Goal: Transaction & Acquisition: Book appointment/travel/reservation

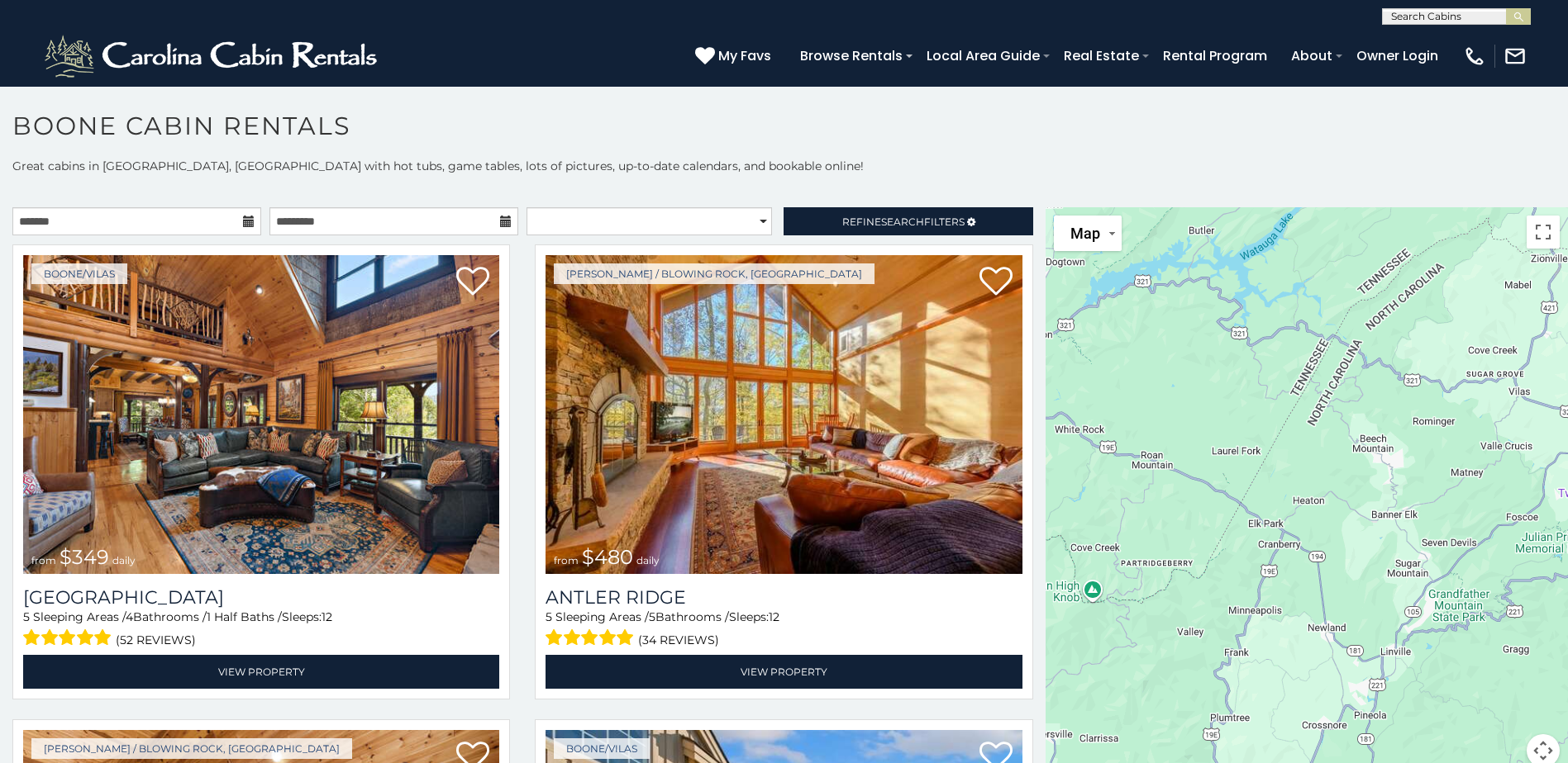
click at [245, 221] on icon at bounding box center [249, 221] width 12 height 12
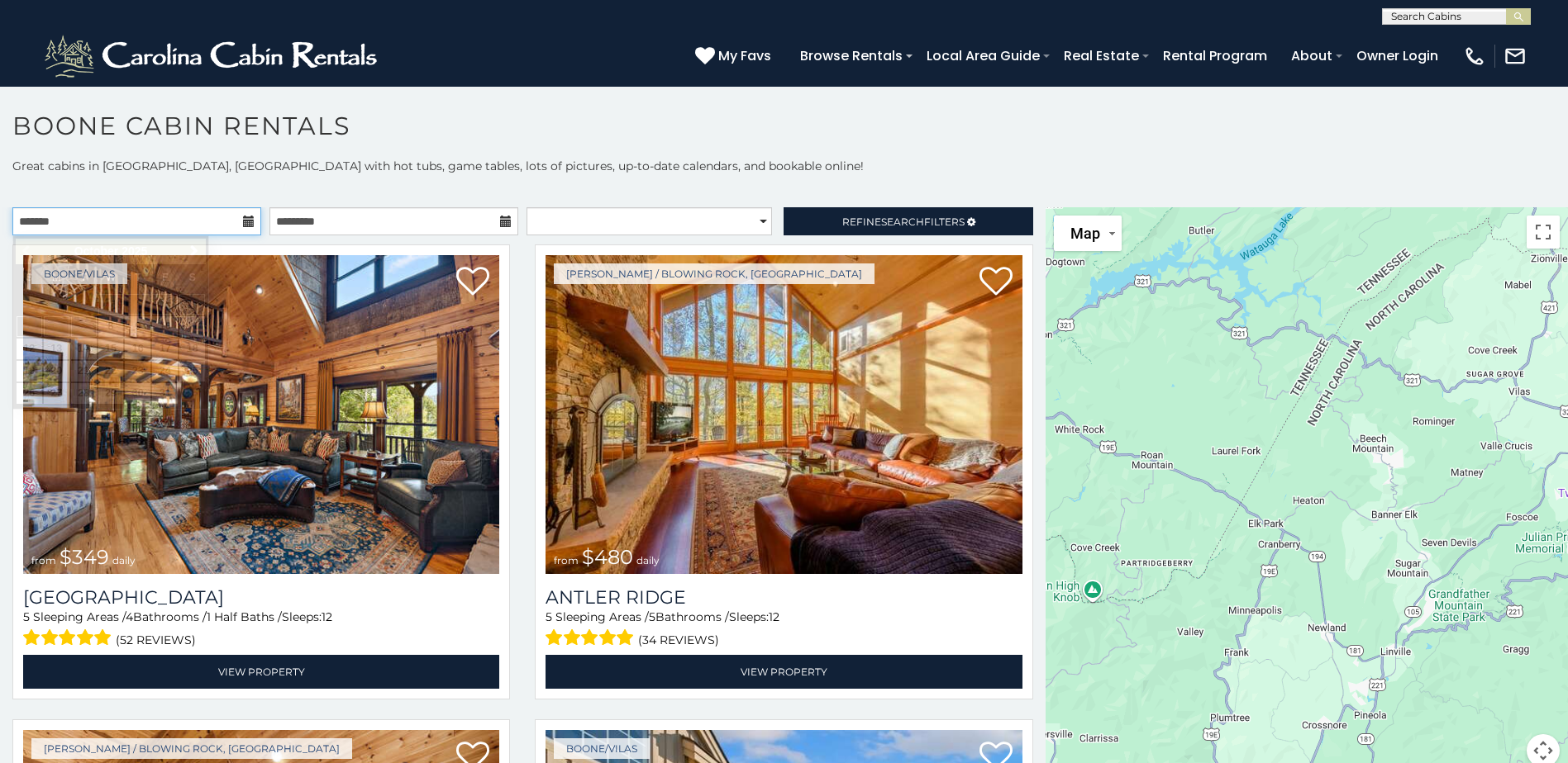
click at [211, 223] on input "text" at bounding box center [136, 221] width 249 height 28
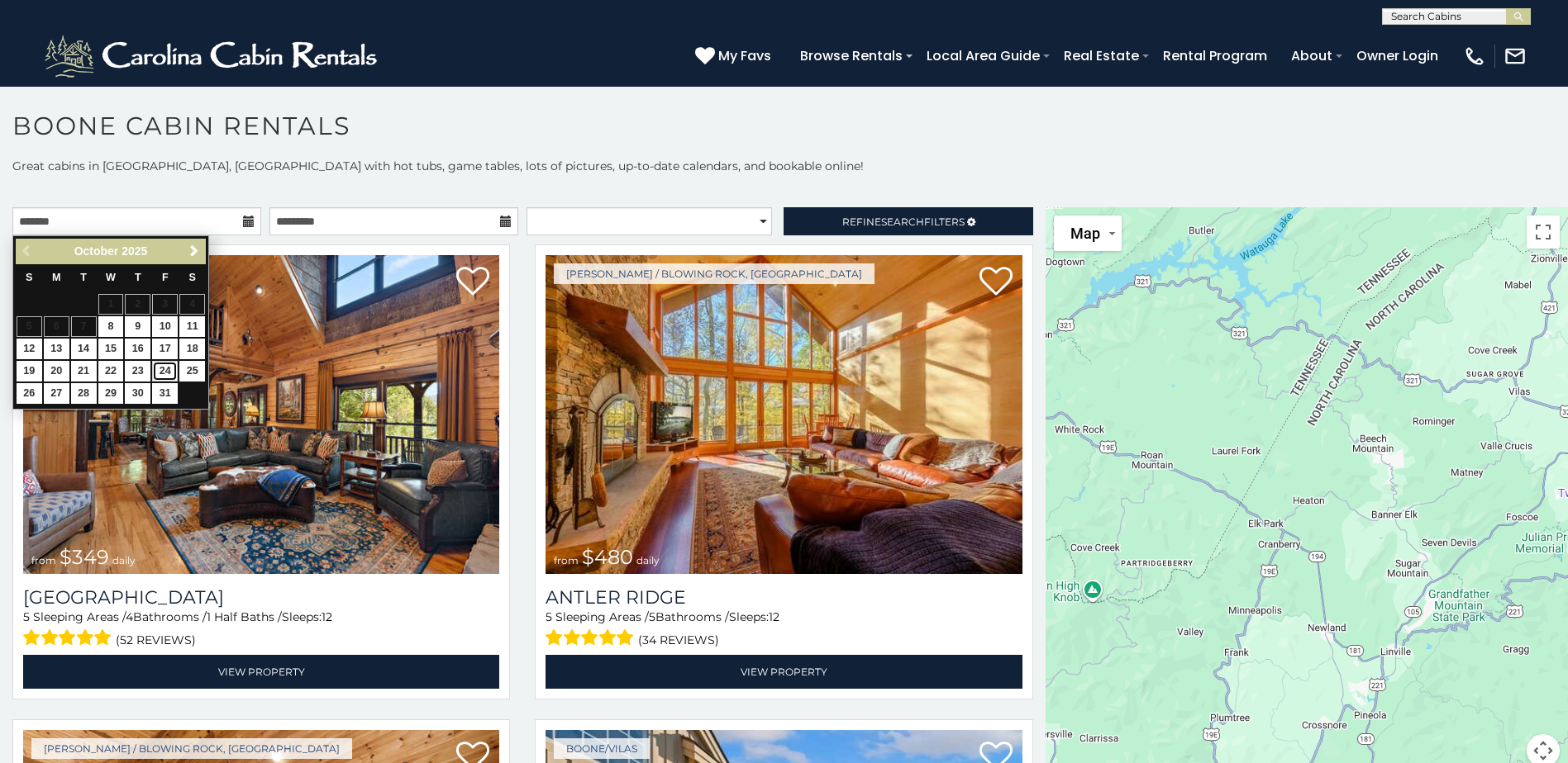
click at [163, 373] on link "24" at bounding box center [165, 371] width 26 height 20
type input "**********"
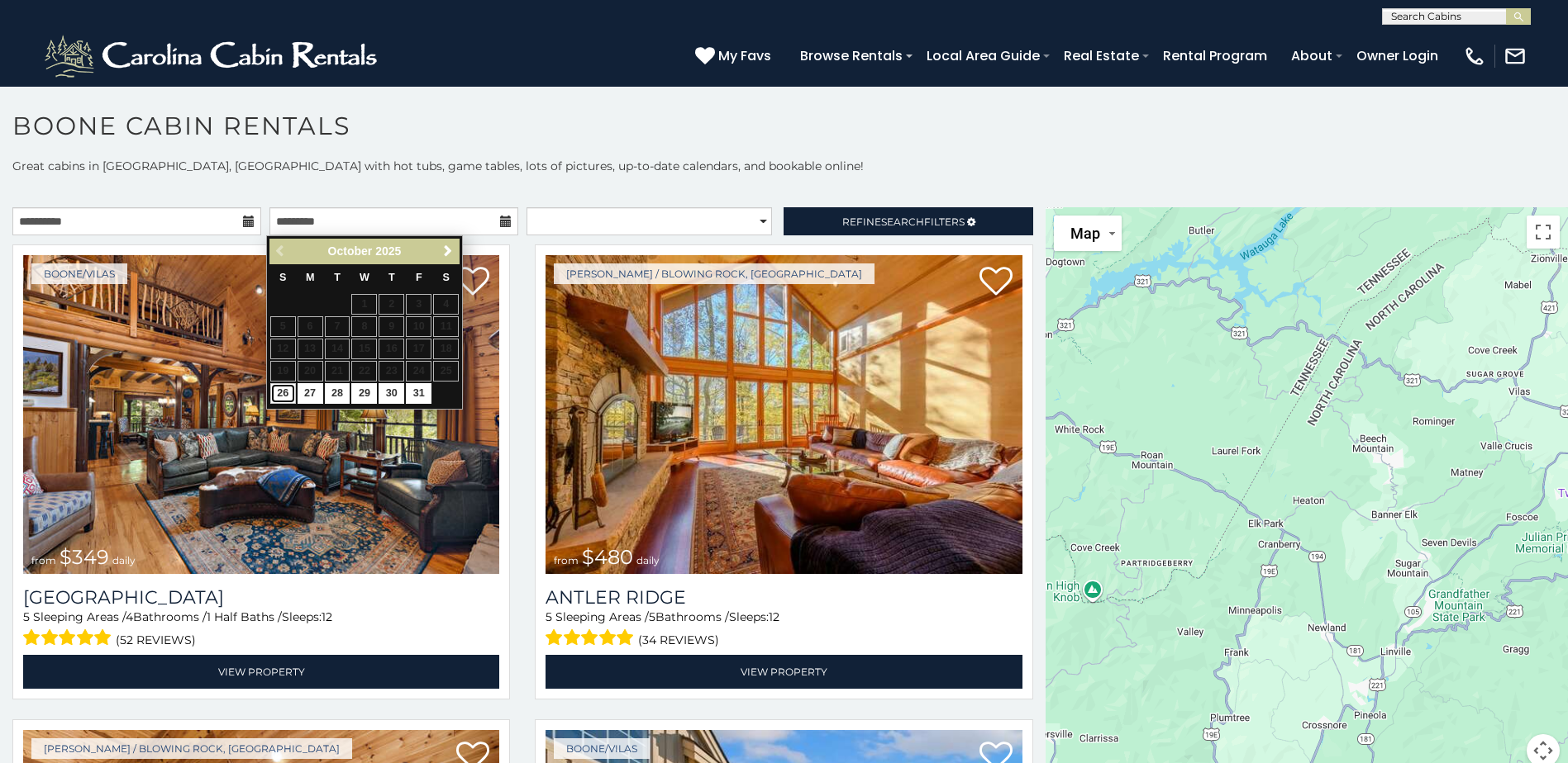
click at [279, 393] on link "26" at bounding box center [283, 394] width 26 height 20
type input "**********"
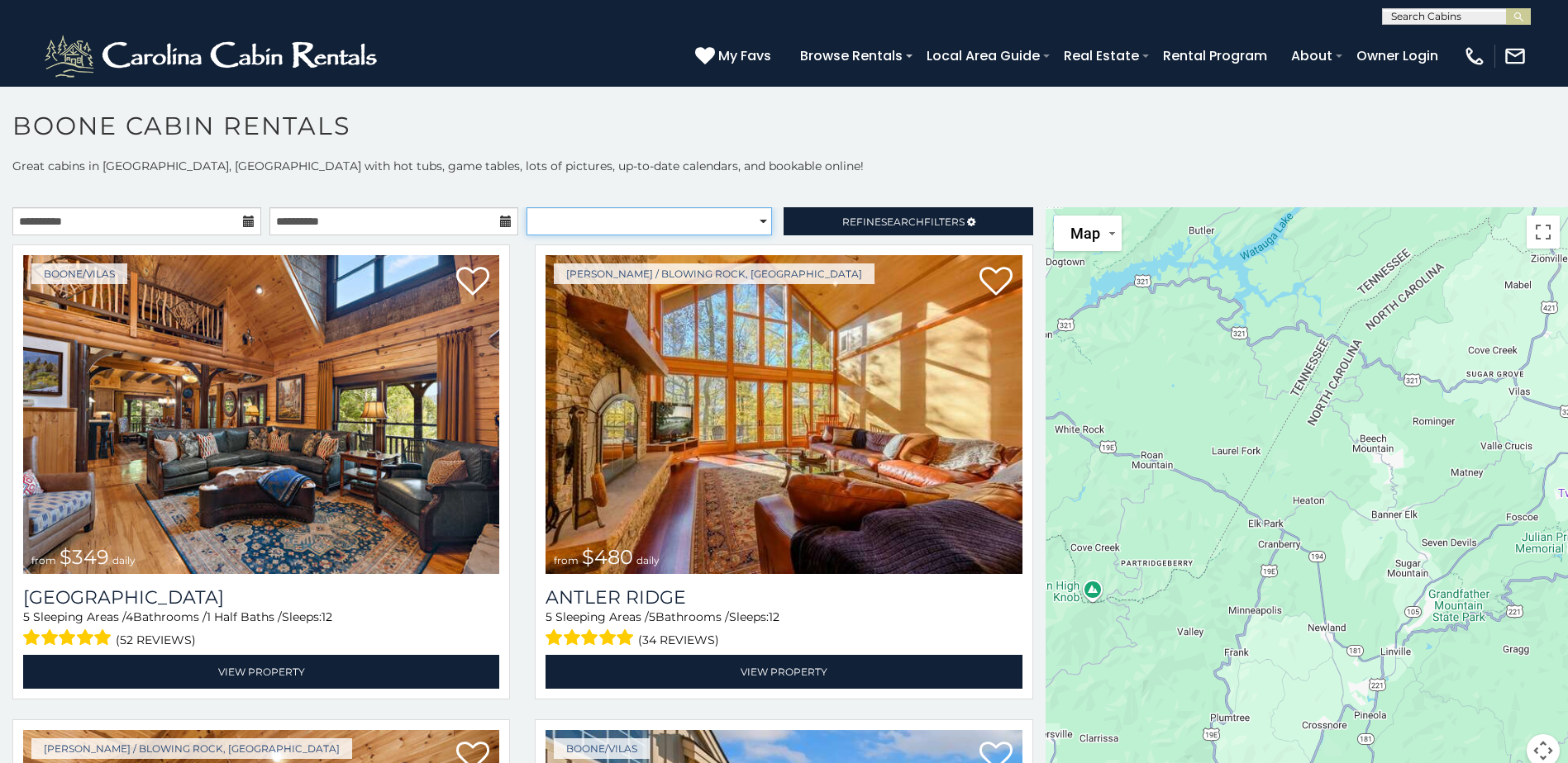
click at [721, 219] on select "**********" at bounding box center [650, 221] width 246 height 28
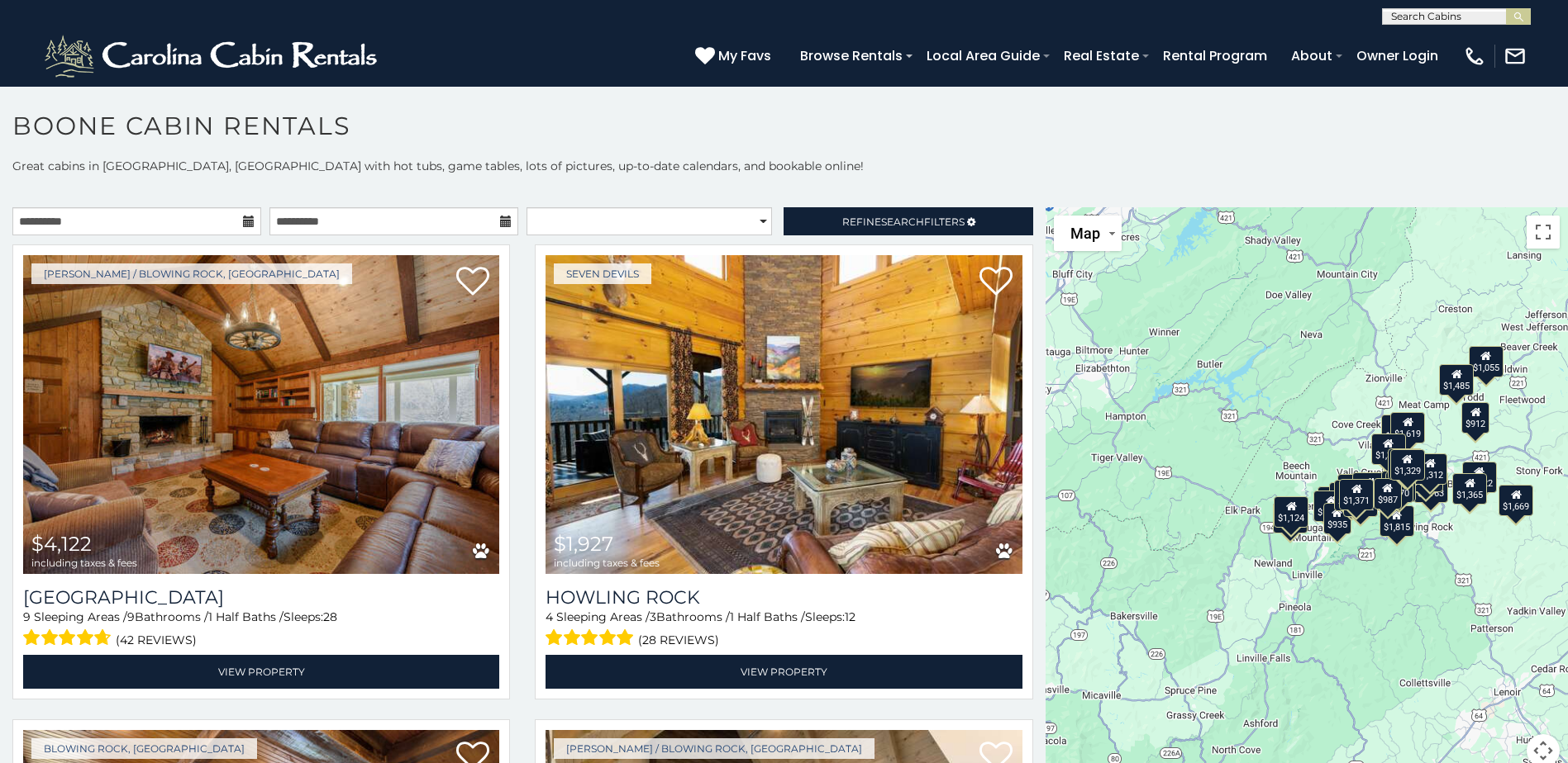
click at [823, 155] on h1 "Boone Cabin Rentals" at bounding box center [784, 134] width 1568 height 47
click at [721, 212] on select "**********" at bounding box center [650, 221] width 246 height 28
click at [700, 158] on p "Great cabins in Boone, NC with hot tubs, game tables, lots of pictures, up-to-d…" at bounding box center [784, 166] width 1568 height 17
click at [842, 224] on span "Refine Search Filters" at bounding box center [903, 221] width 122 height 12
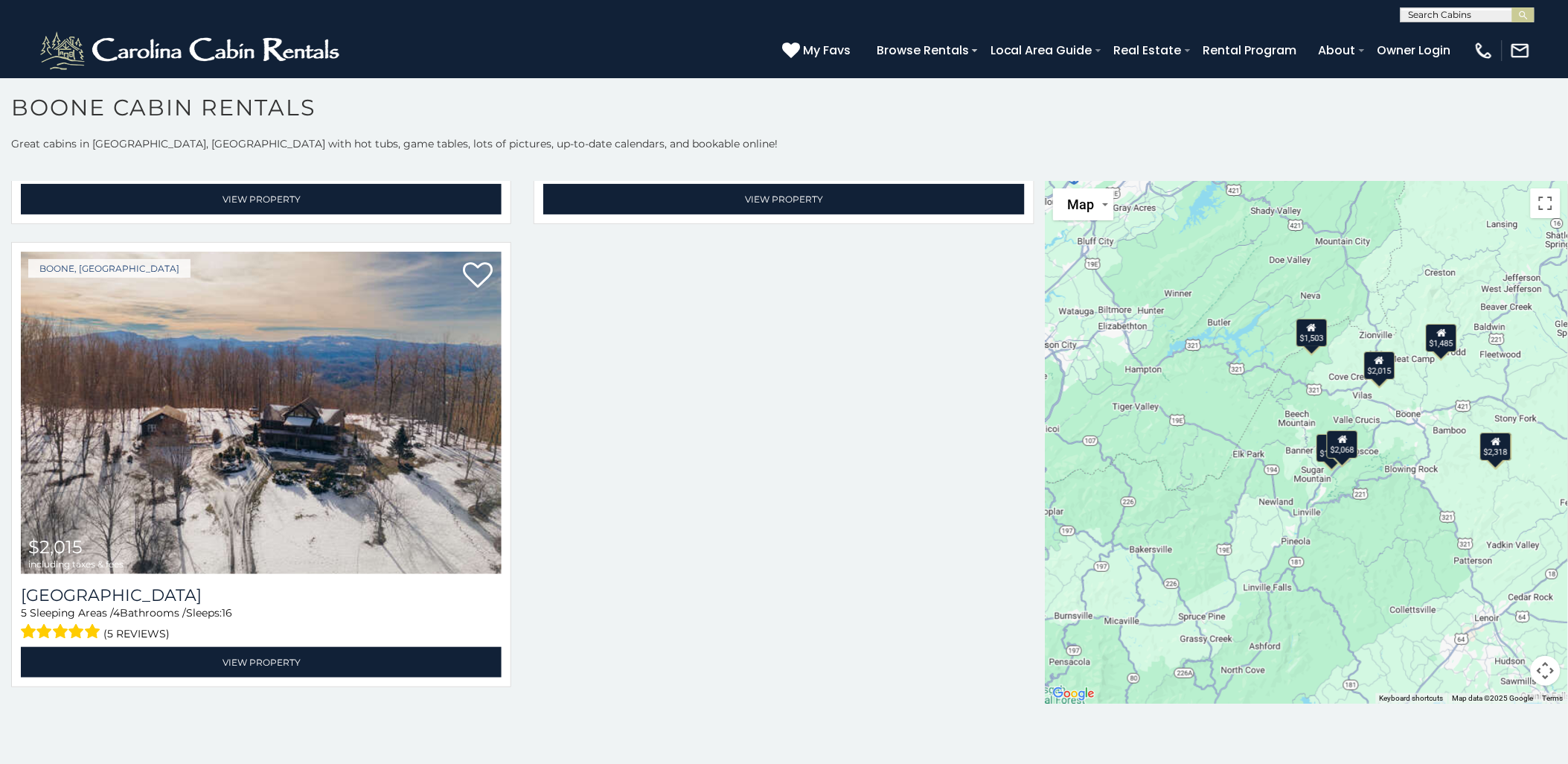
scroll to position [8, 0]
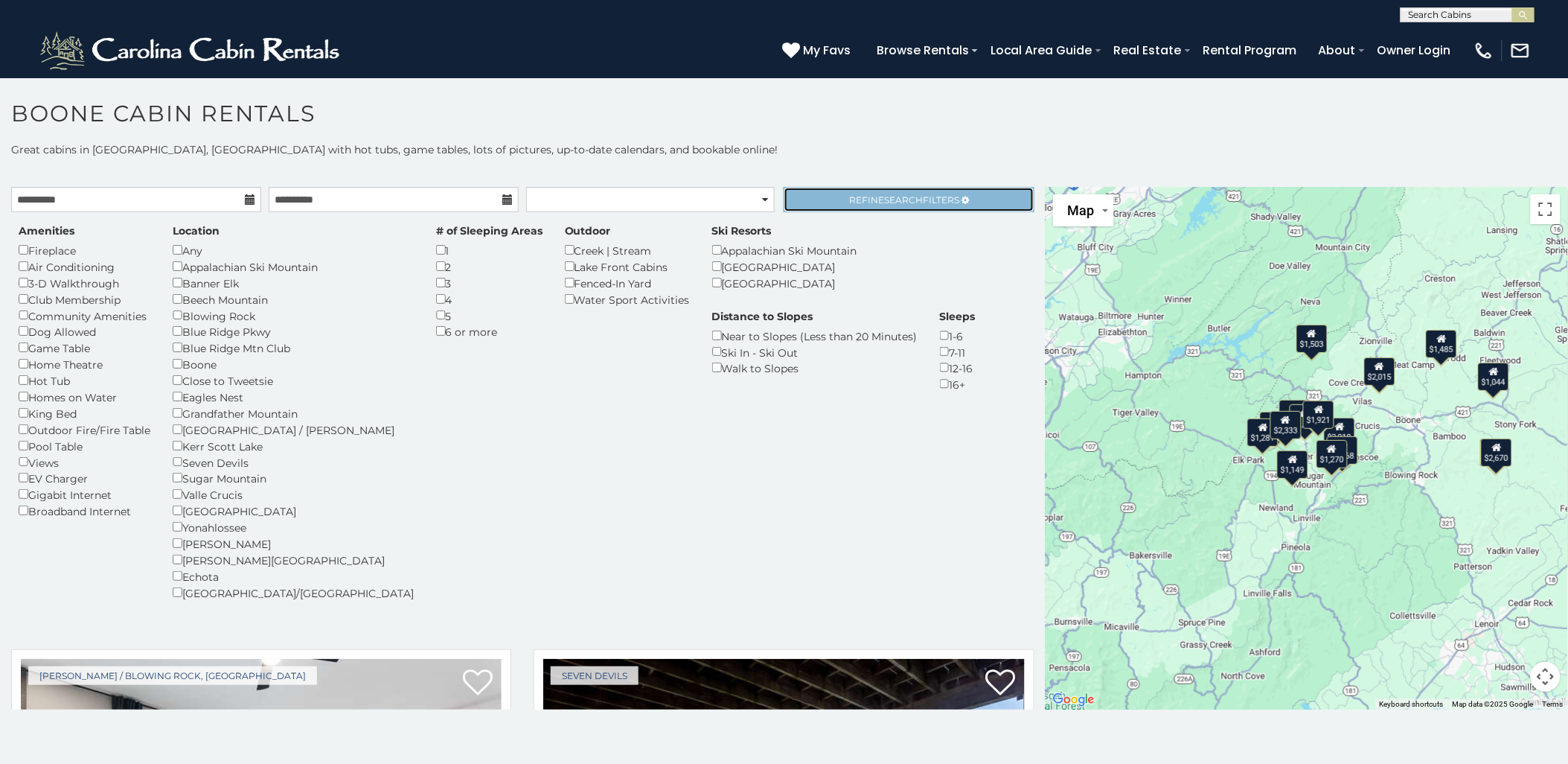
click at [885, 199] on span "Search" at bounding box center [904, 199] width 39 height 11
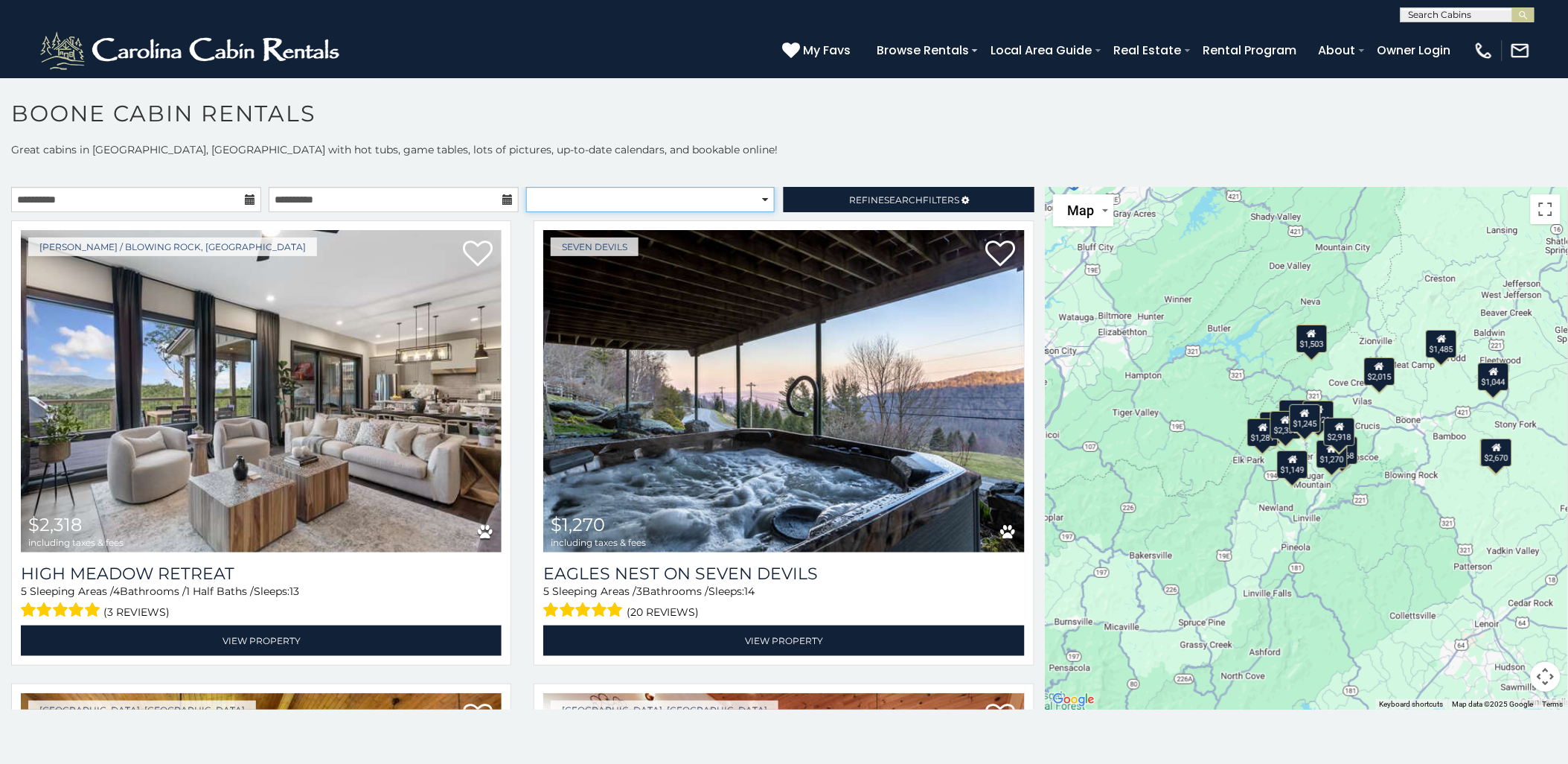
click at [637, 201] on select "**********" at bounding box center [650, 199] width 249 height 25
click at [925, 201] on span "Refine Search Filters" at bounding box center [904, 199] width 110 height 11
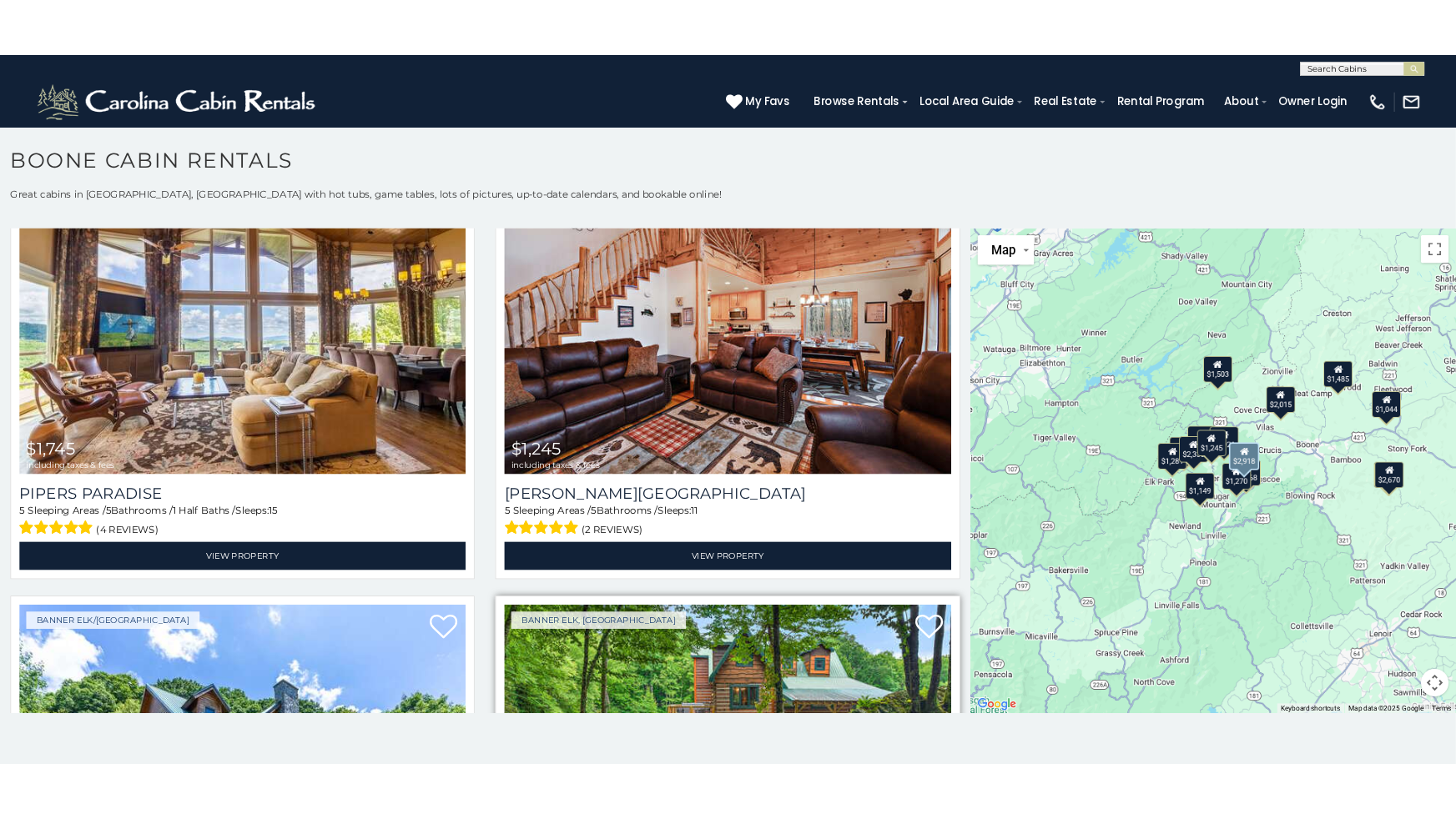
scroll to position [1020, 0]
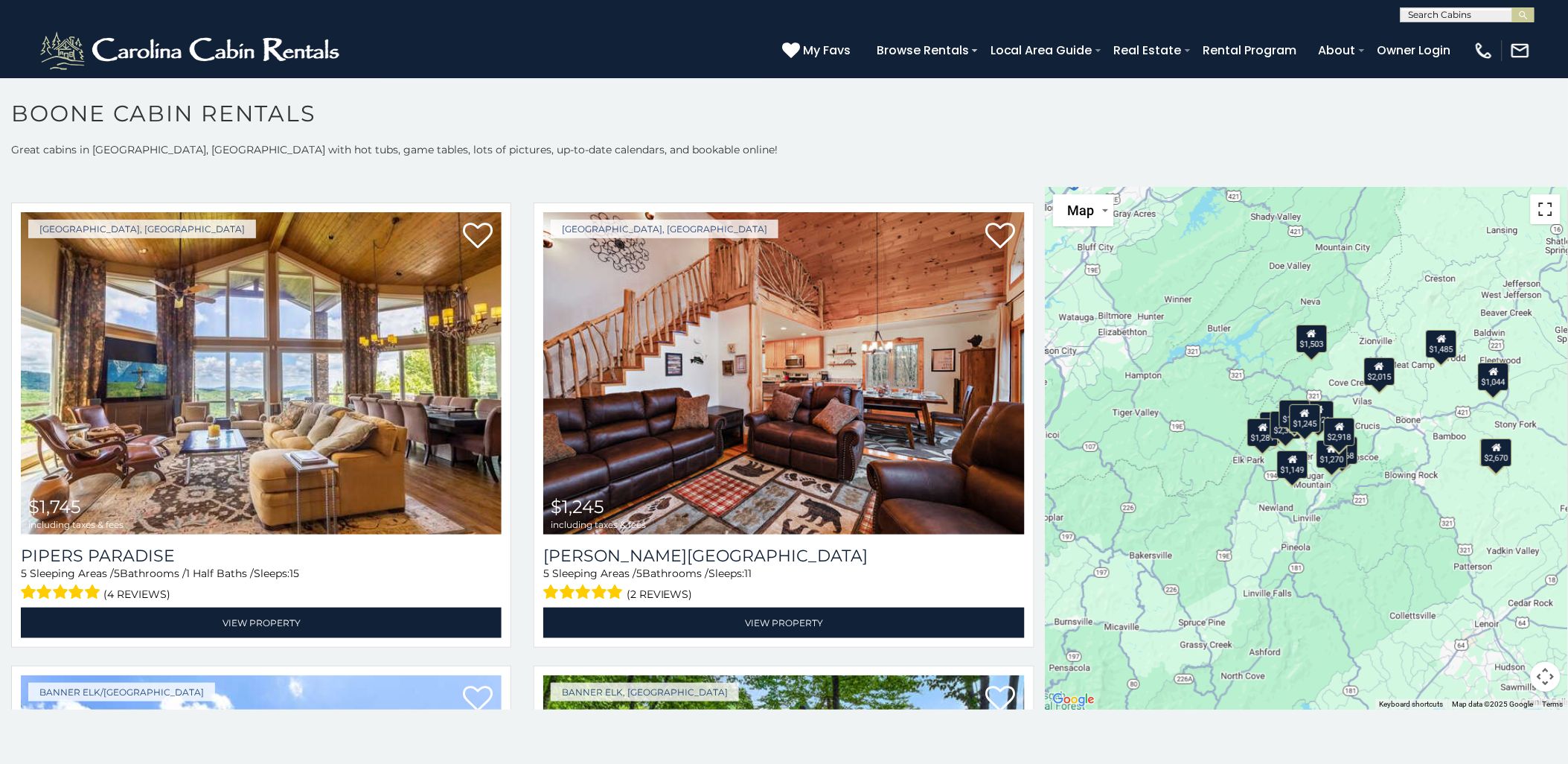
click at [1412, 211] on button "Toggle fullscreen view" at bounding box center [1546, 209] width 30 height 30
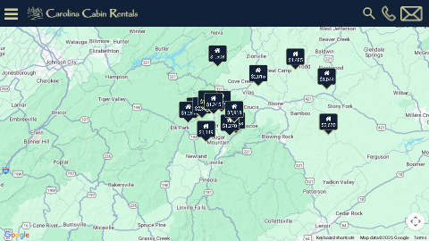
scroll to position [1102, 0]
click at [437, 228] on div "$2,318 $1,270 $1,745 $1,245 $1,758 $2,918 $2,068 $1,485 $1,281 $1,503 $1,149 $2…" at bounding box center [429, 241] width 859 height 483
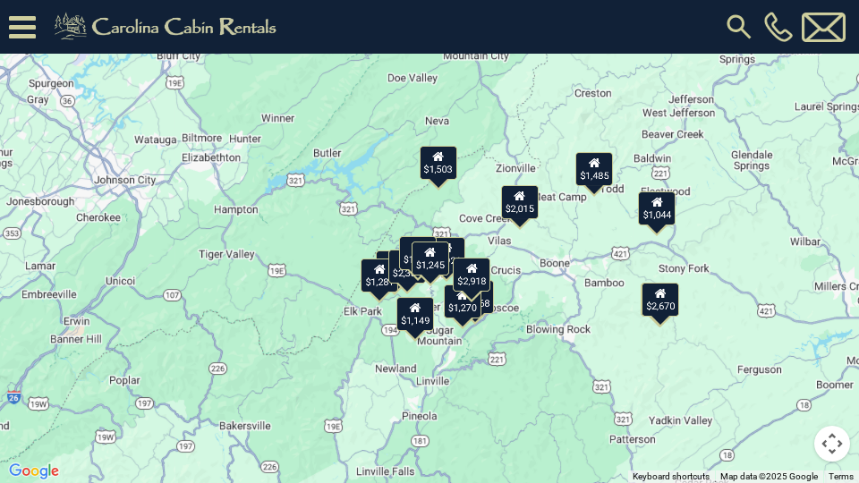
drag, startPoint x: 436, startPoint y: 230, endPoint x: 439, endPoint y: 287, distance: 57.3
click at [439, 287] on div "$2,318 $1,270 $1,745 $1,245 $1,758 $2,918 $2,068 $1,485 $1,281 $1,503 $1,149 $2…" at bounding box center [429, 241] width 859 height 483
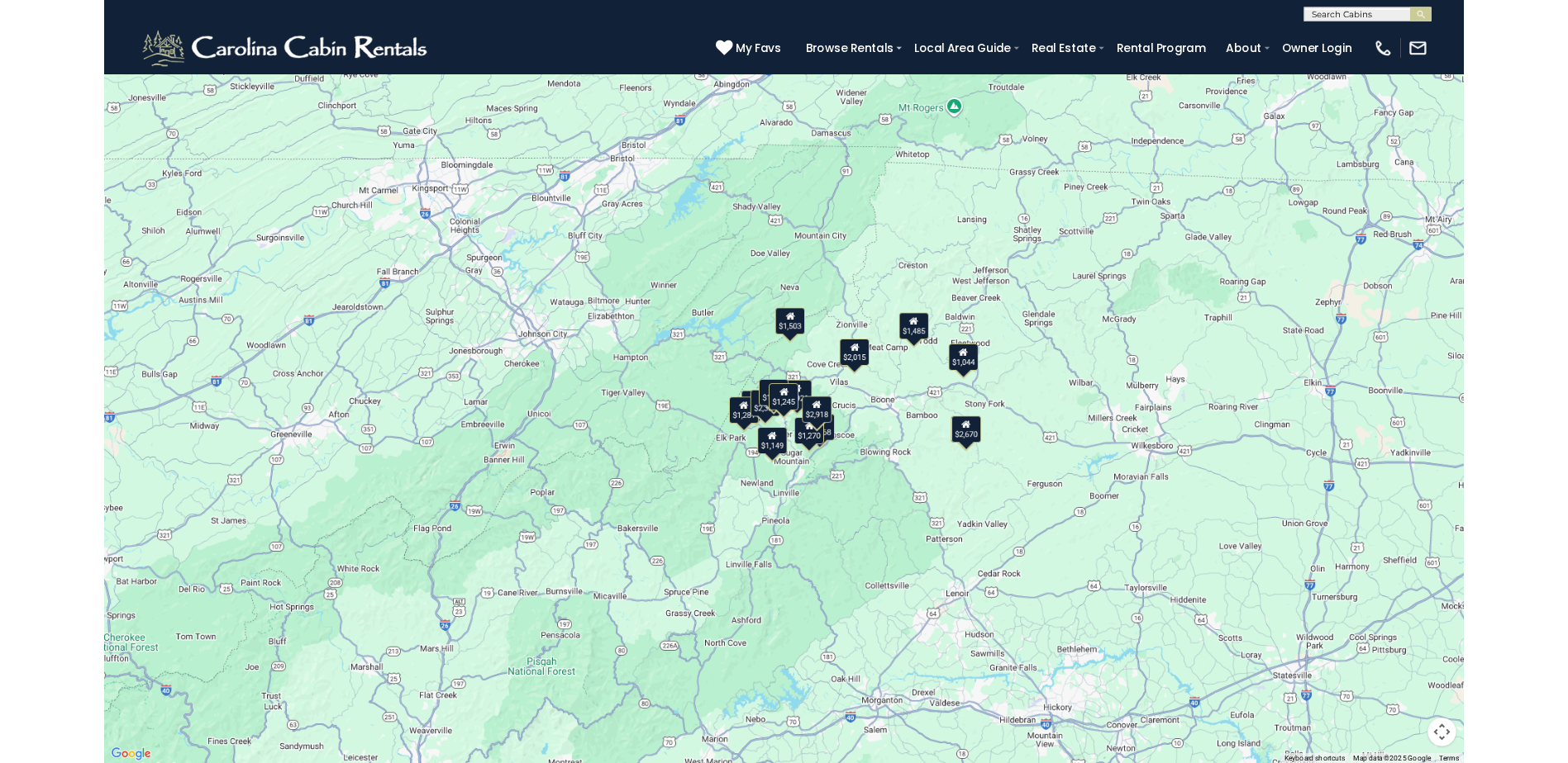
scroll to position [1011, 0]
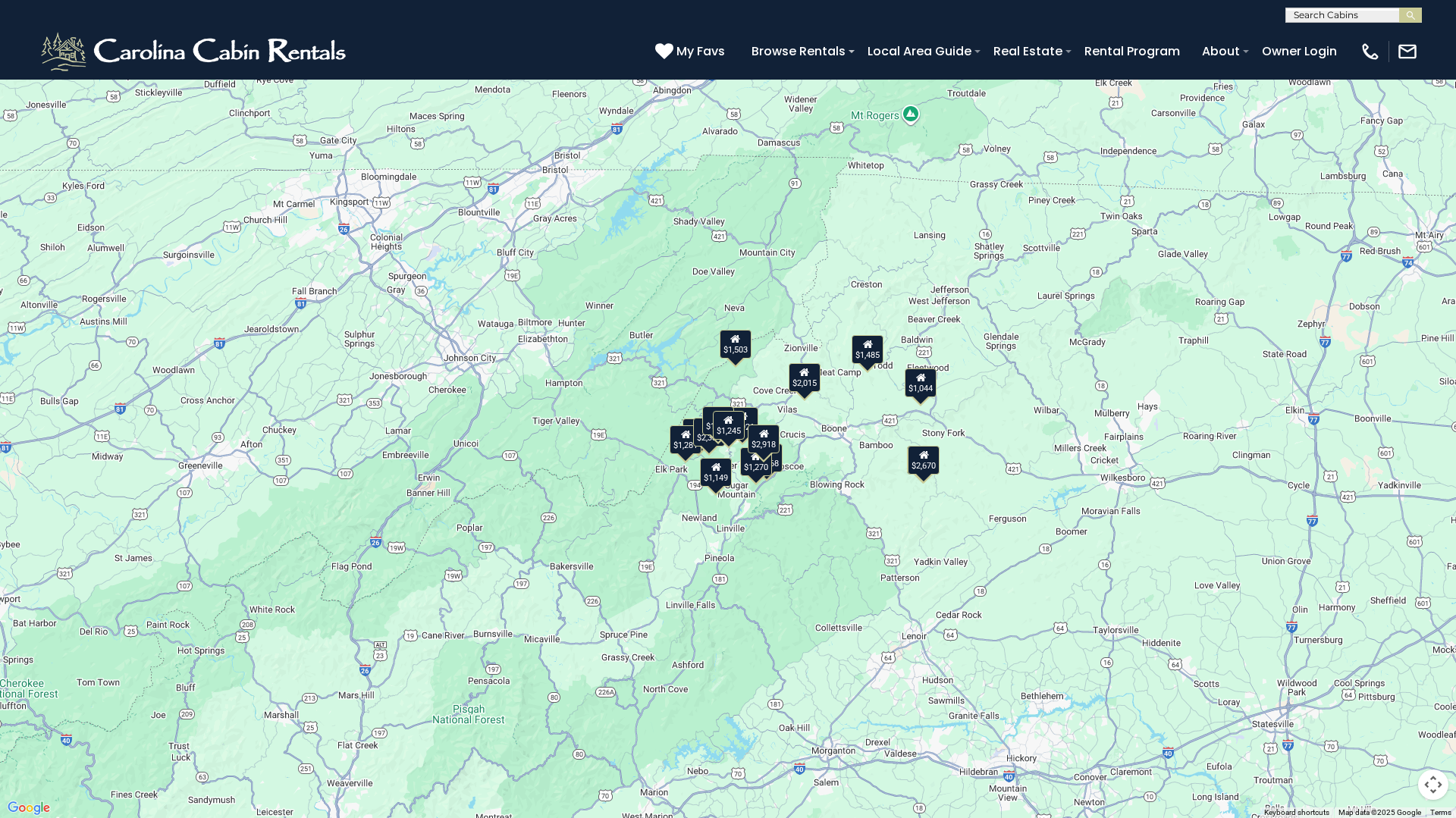
click at [56, 31] on button "Map" at bounding box center [38, 24] width 62 height 32
click at [64, 30] on button "Map" at bounding box center [38, 24] width 62 height 32
click at [64, 54] on li "Satellite" at bounding box center [53, 54] width 88 height 26
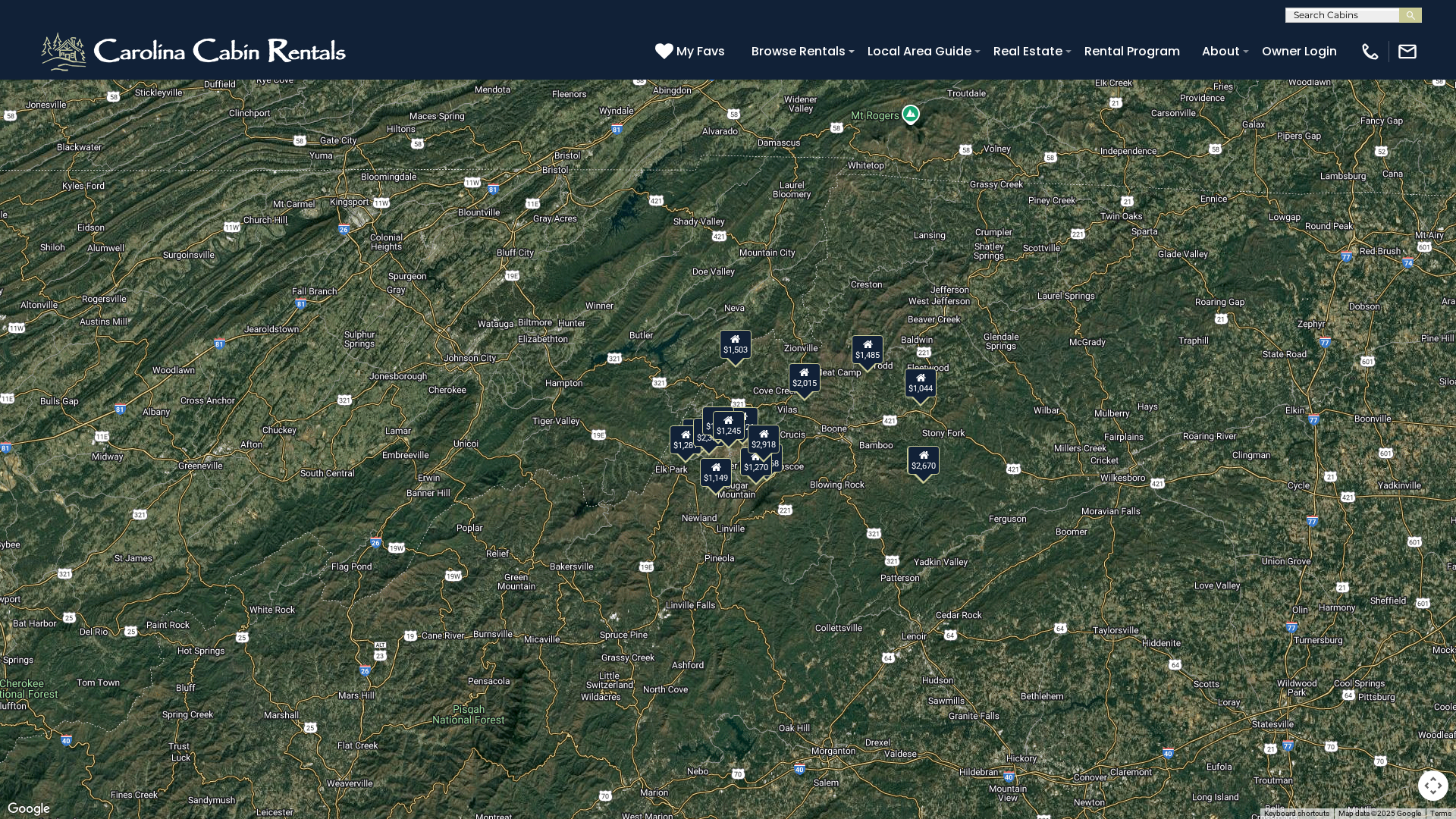
click at [1430, 700] on button "Map camera controls" at bounding box center [1434, 786] width 31 height 31
click at [1430, 24] on button "Toggle fullscreen view" at bounding box center [1434, 23] width 31 height 31
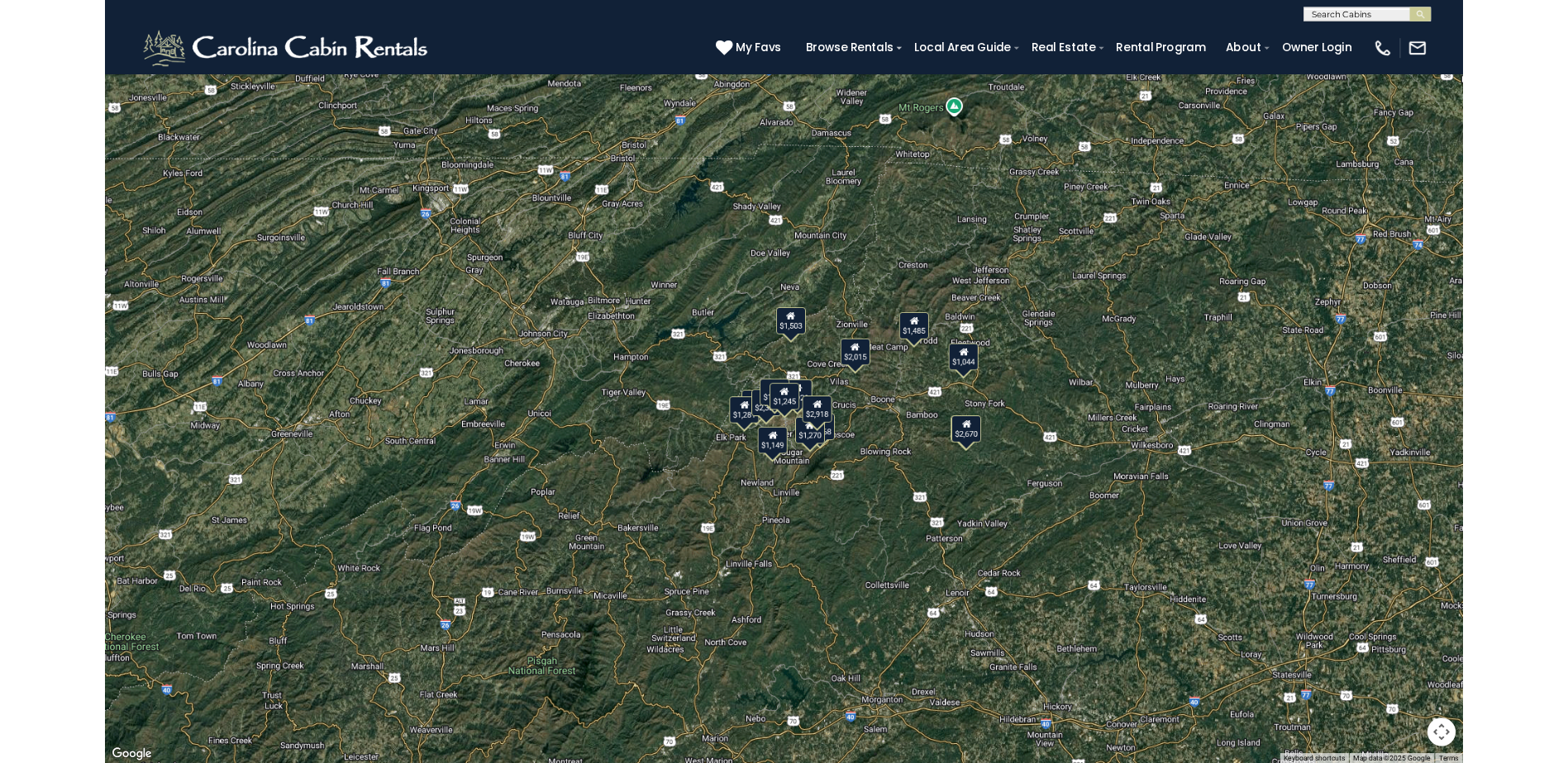
scroll to position [1005, 0]
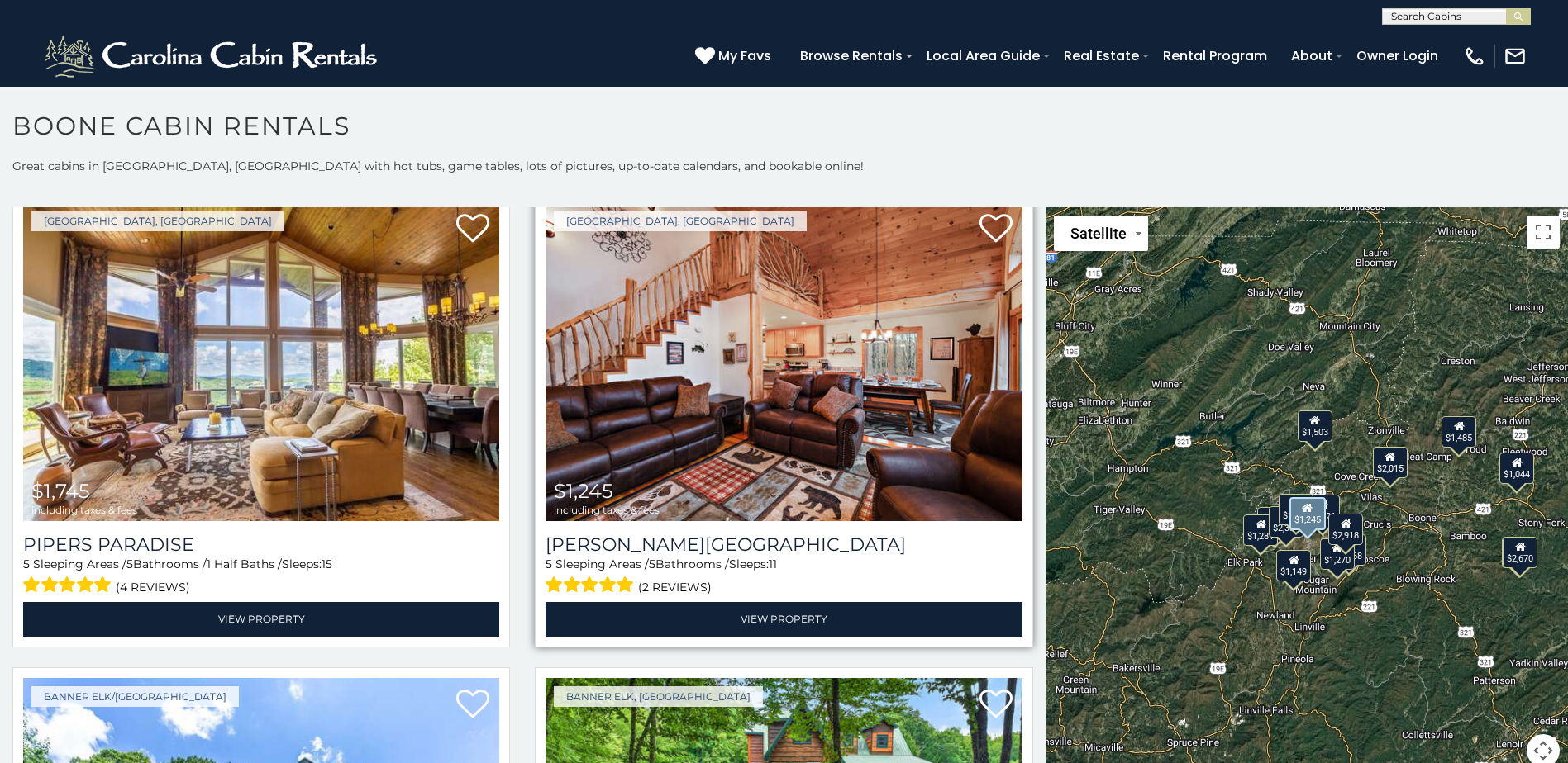
click at [751, 335] on img at bounding box center [783, 361] width 476 height 319
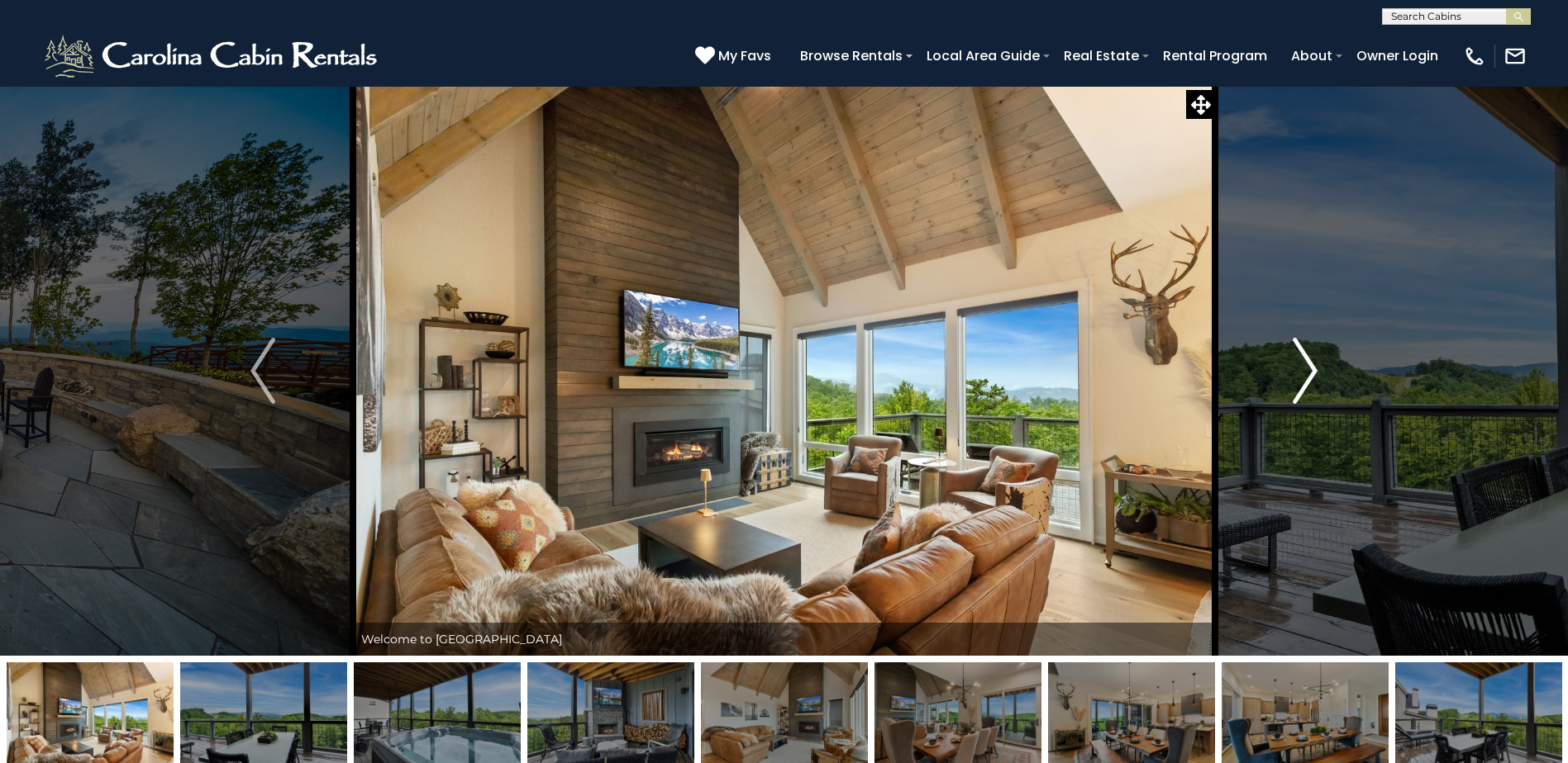
click at [1307, 356] on img "Next" at bounding box center [1305, 371] width 25 height 67
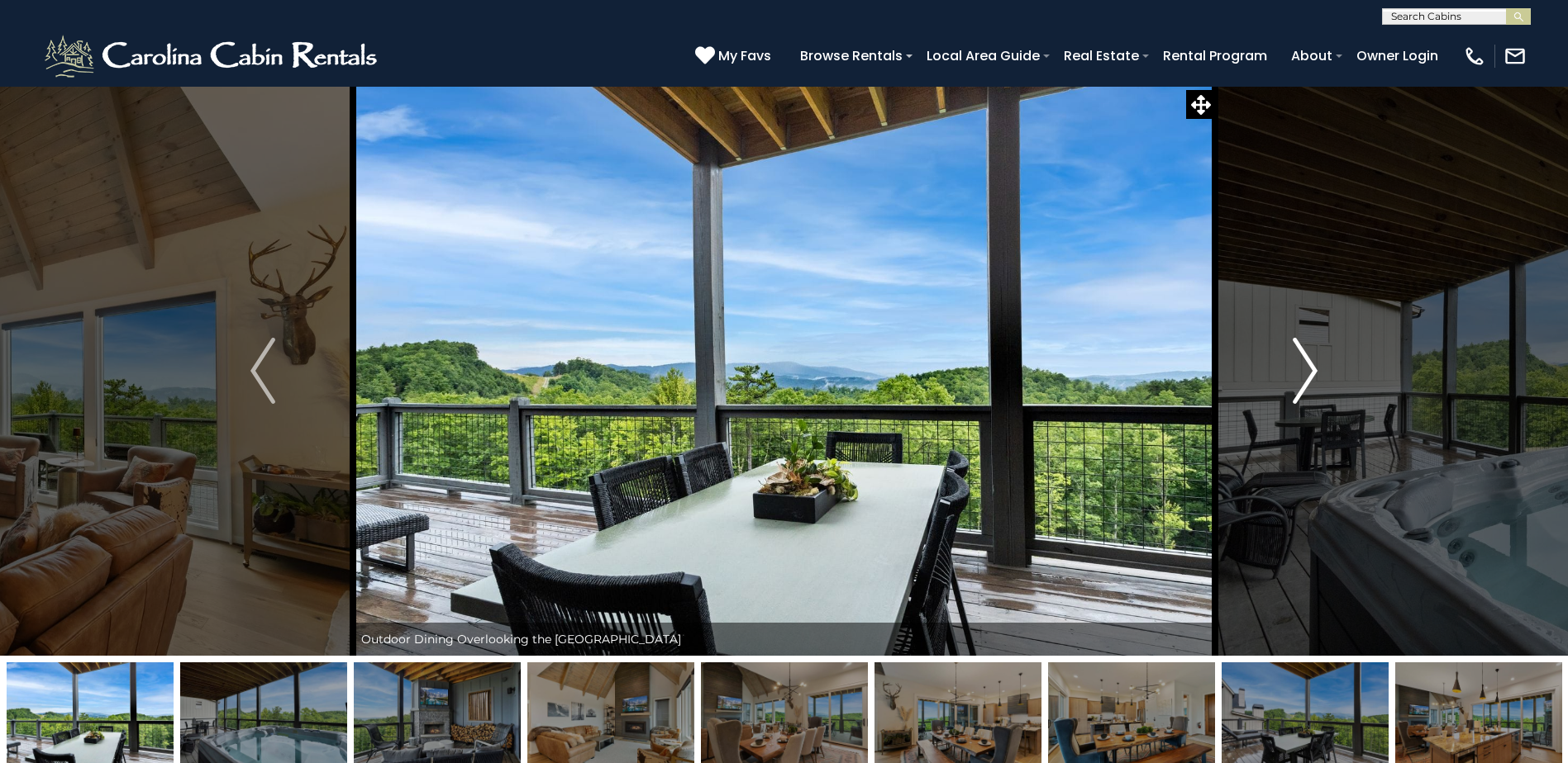
click at [1307, 356] on img "Next" at bounding box center [1305, 371] width 25 height 67
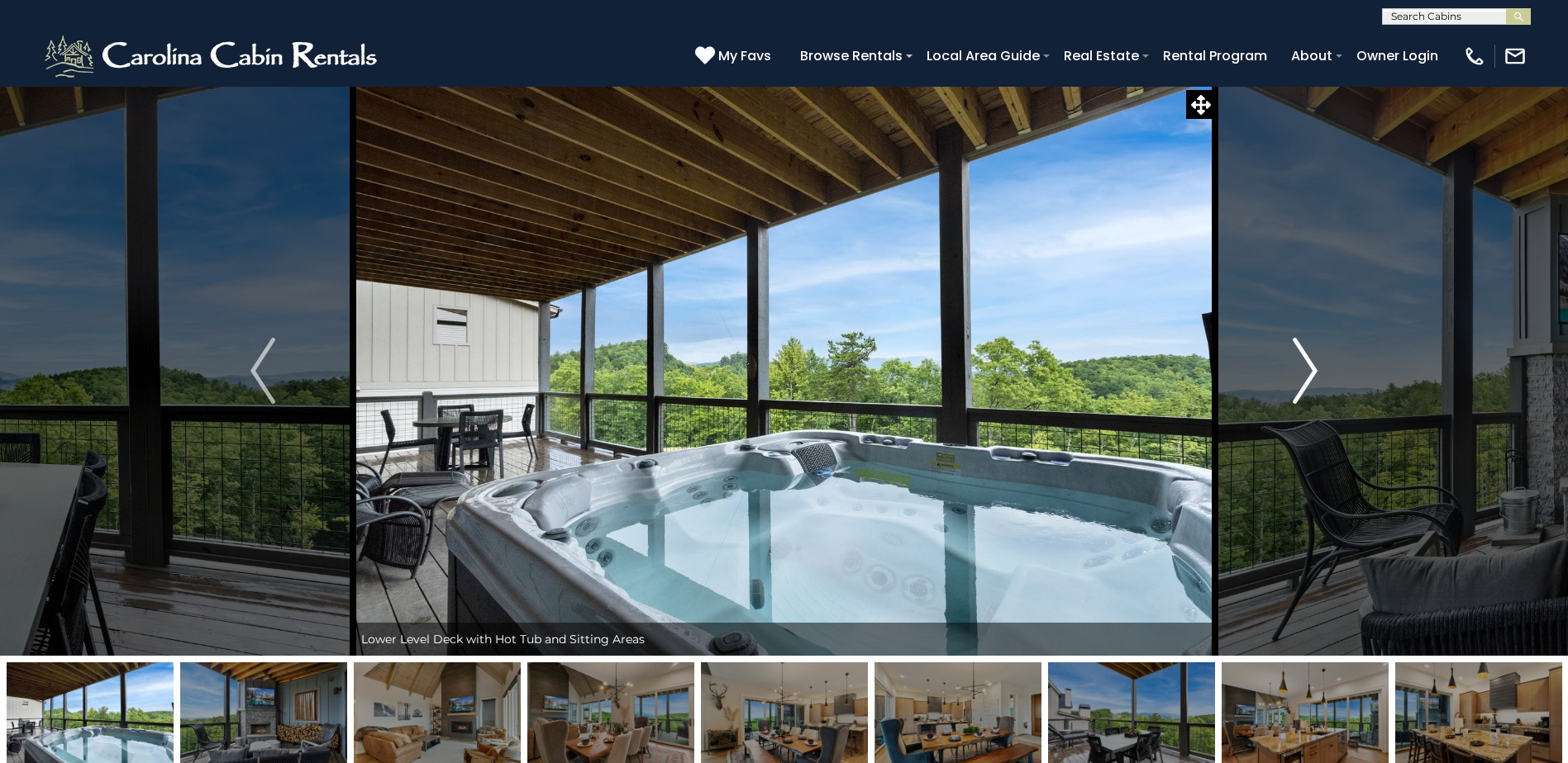
click at [1307, 356] on img "Next" at bounding box center [1305, 371] width 25 height 67
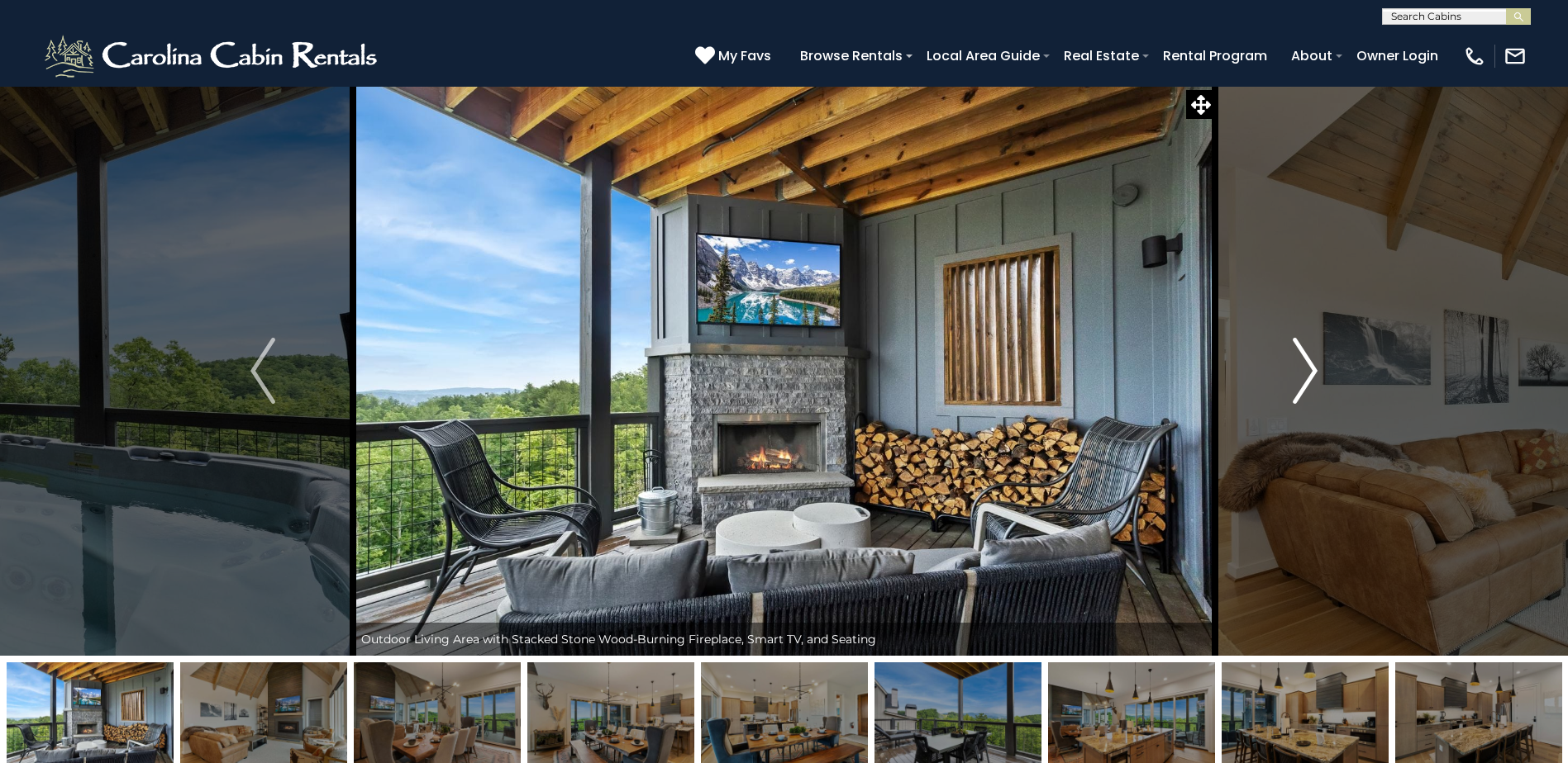
click at [1307, 356] on img "Next" at bounding box center [1305, 371] width 25 height 67
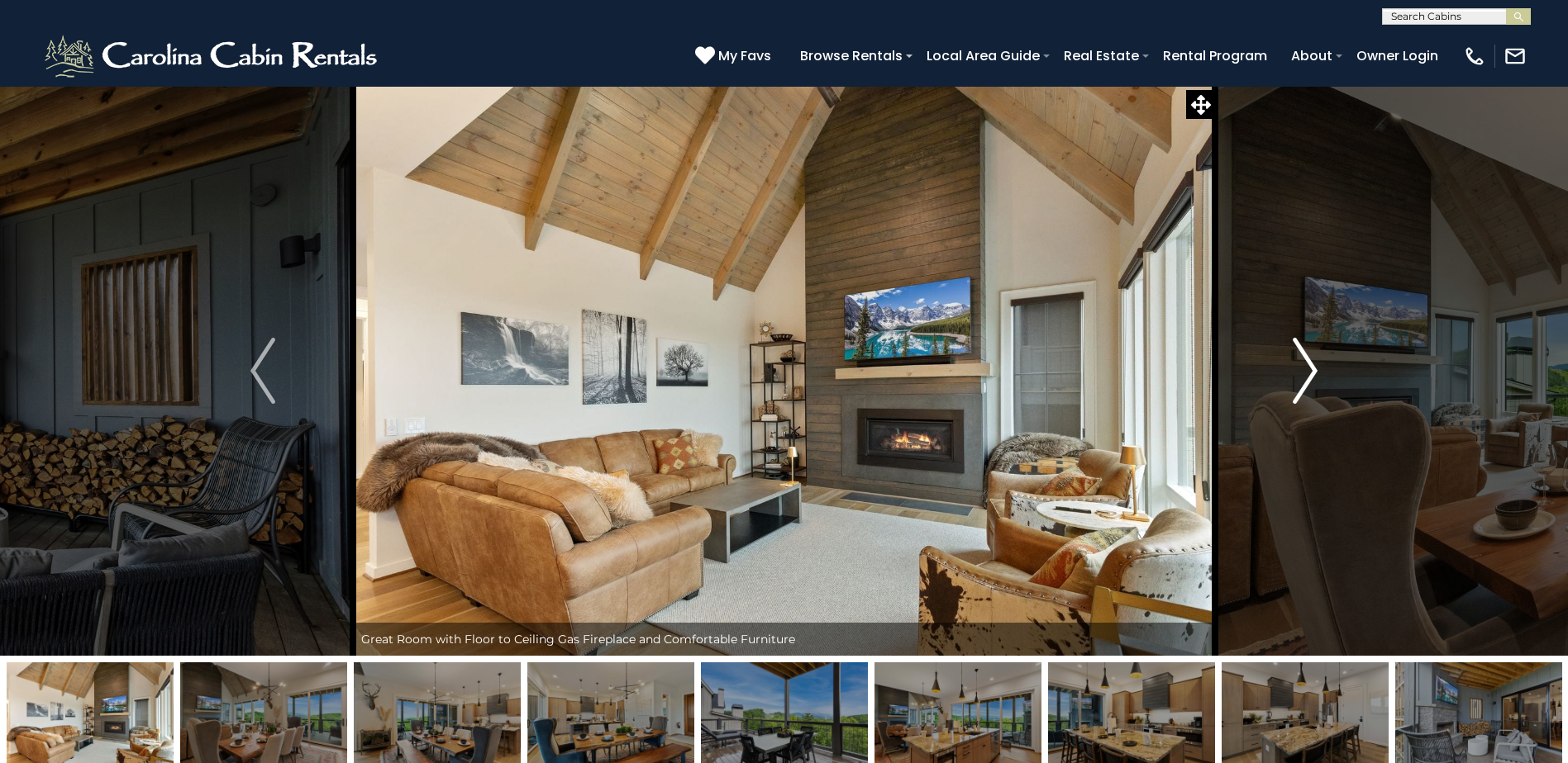
click at [1307, 356] on img "Next" at bounding box center [1305, 371] width 25 height 67
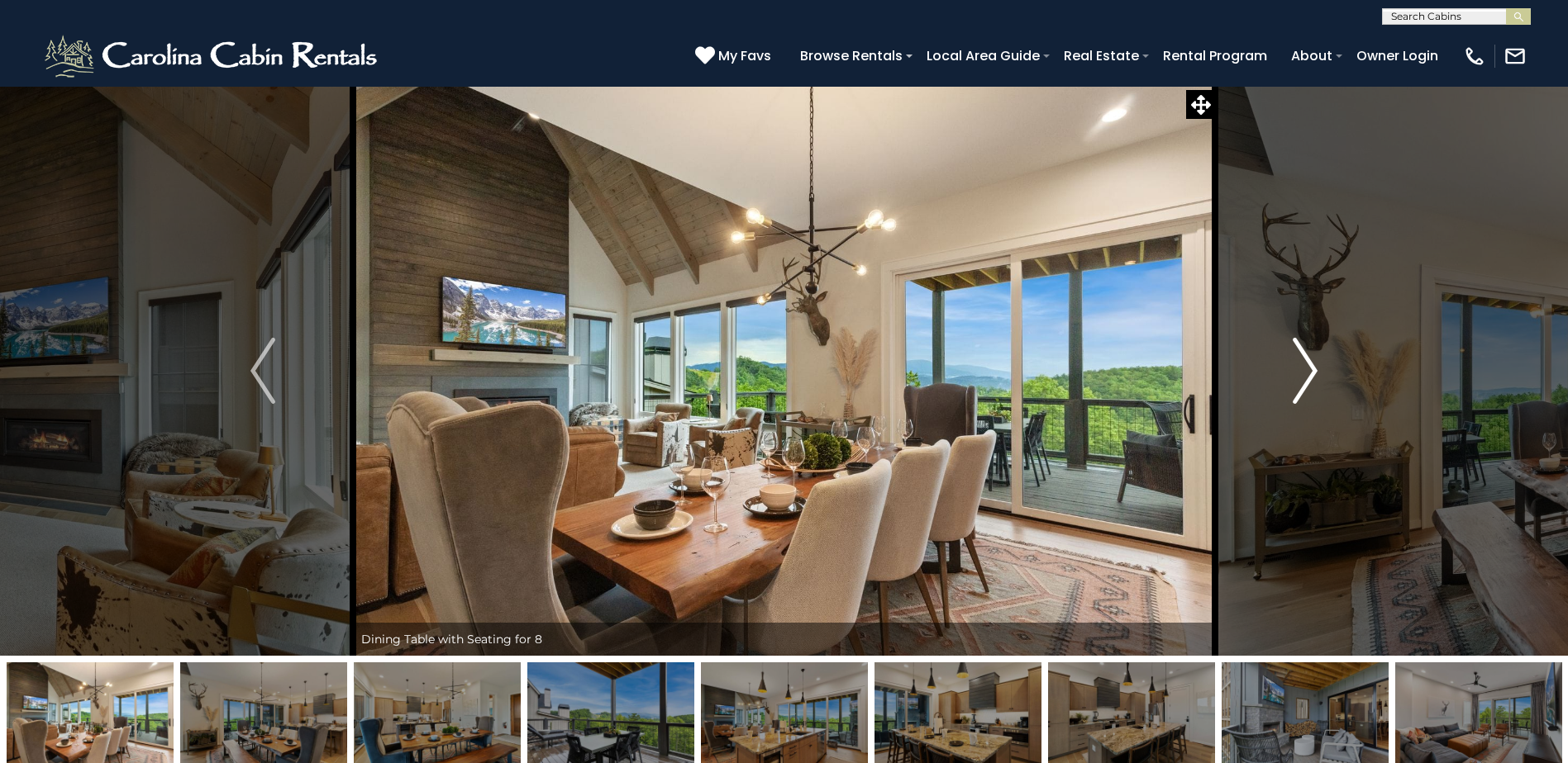
click at [1307, 356] on img "Next" at bounding box center [1305, 371] width 25 height 67
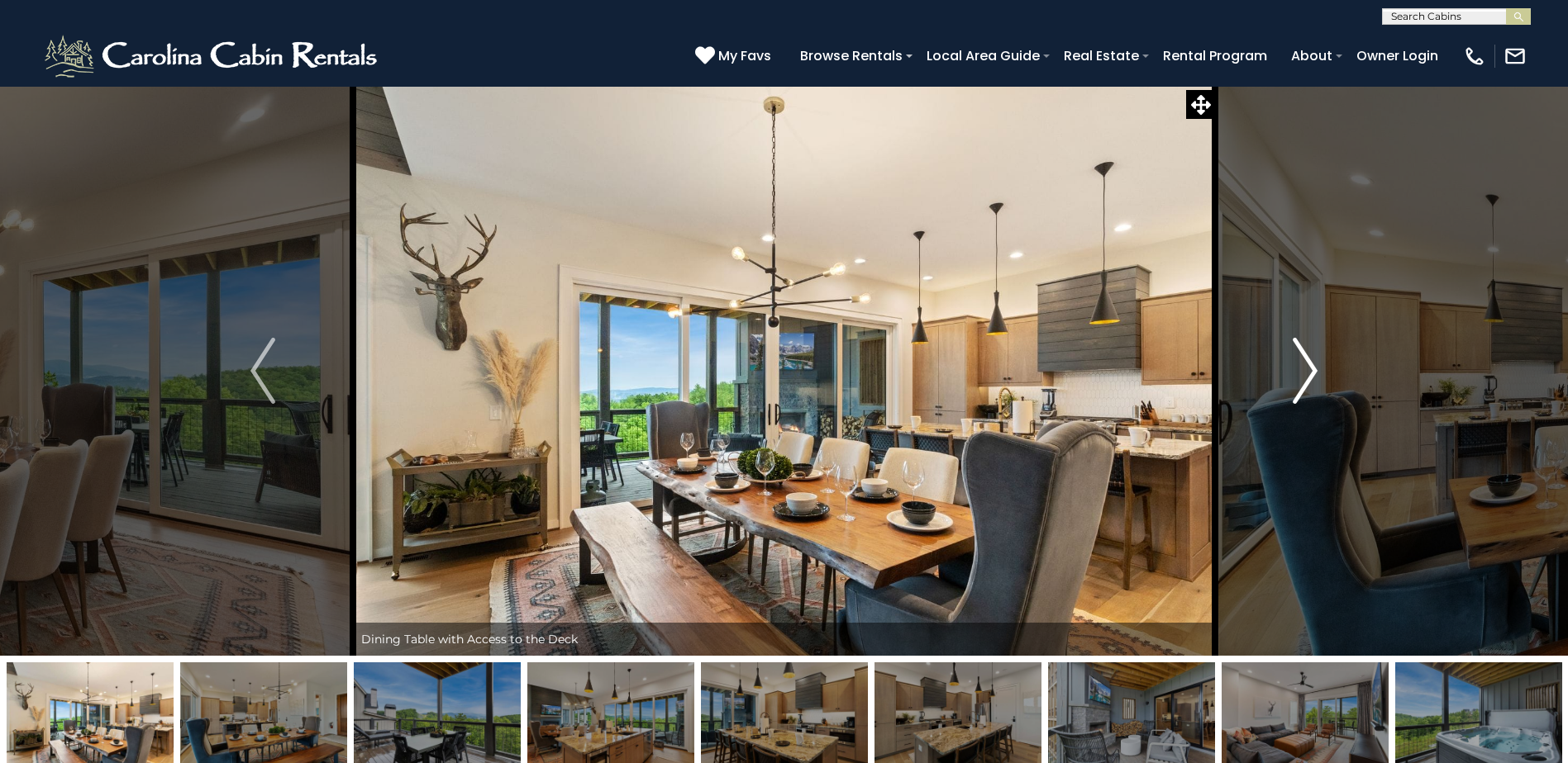
click at [1307, 356] on img "Next" at bounding box center [1305, 371] width 25 height 67
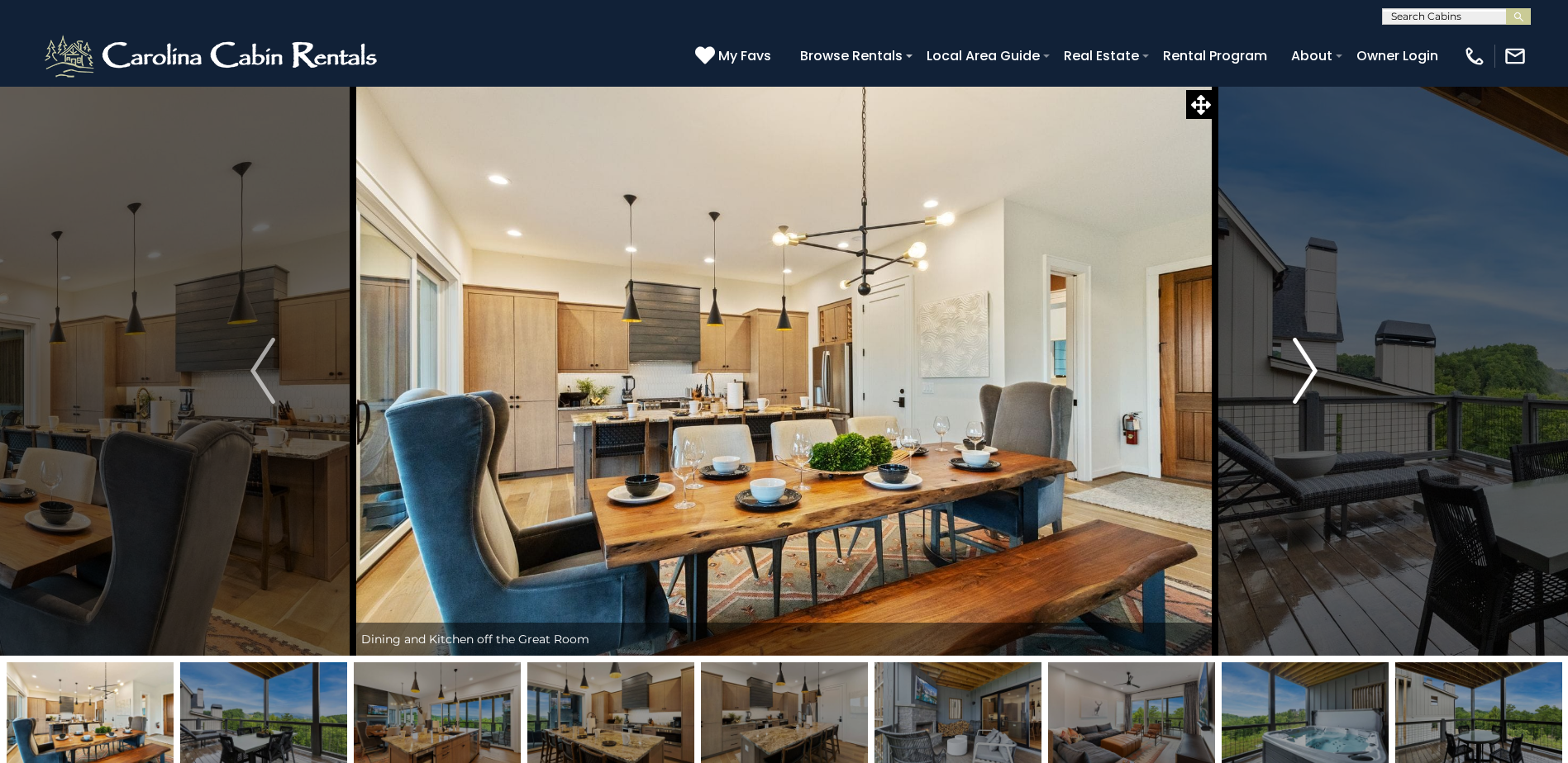
click at [1307, 356] on img "Next" at bounding box center [1305, 371] width 25 height 67
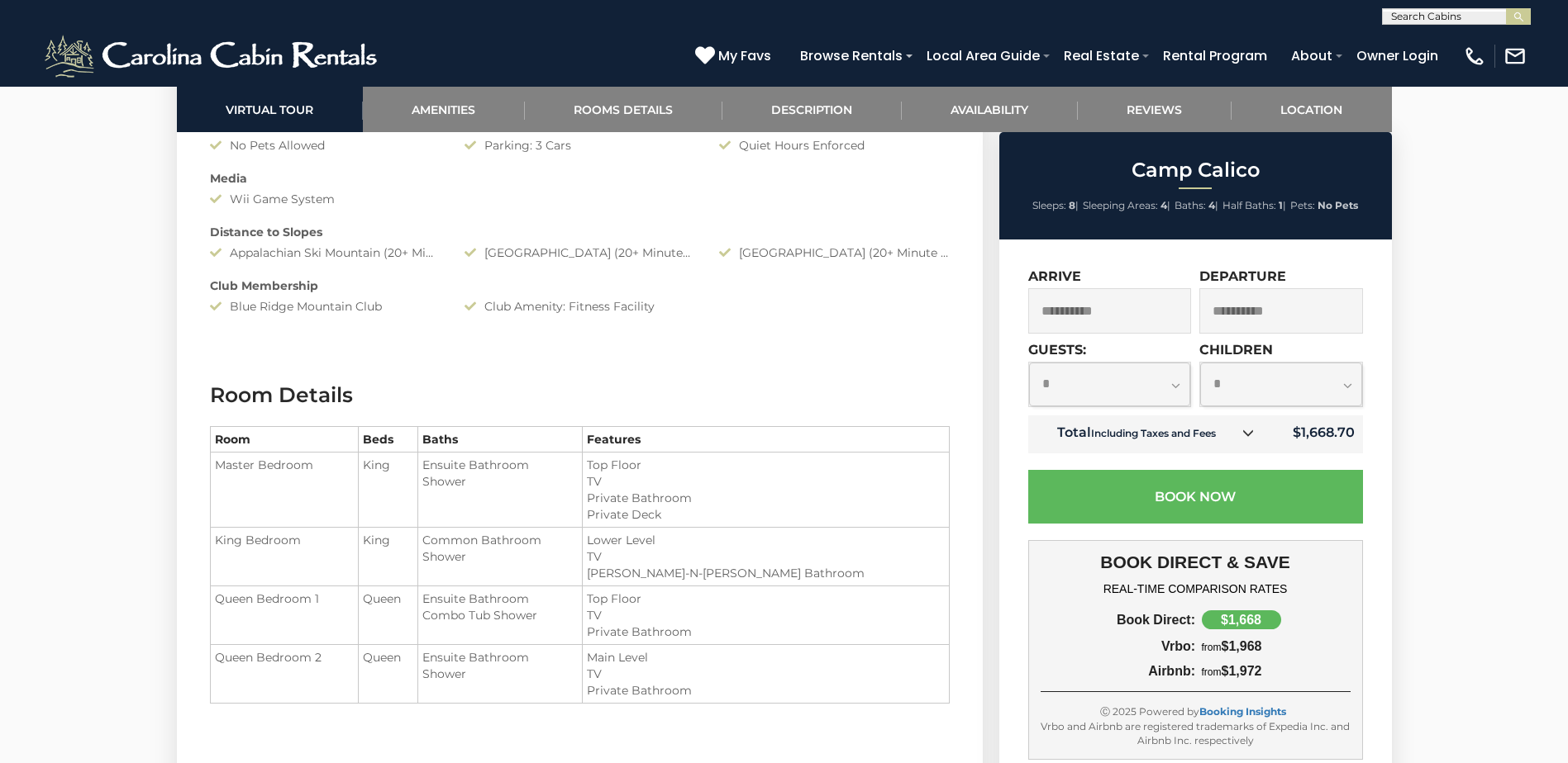
scroll to position [1818, 0]
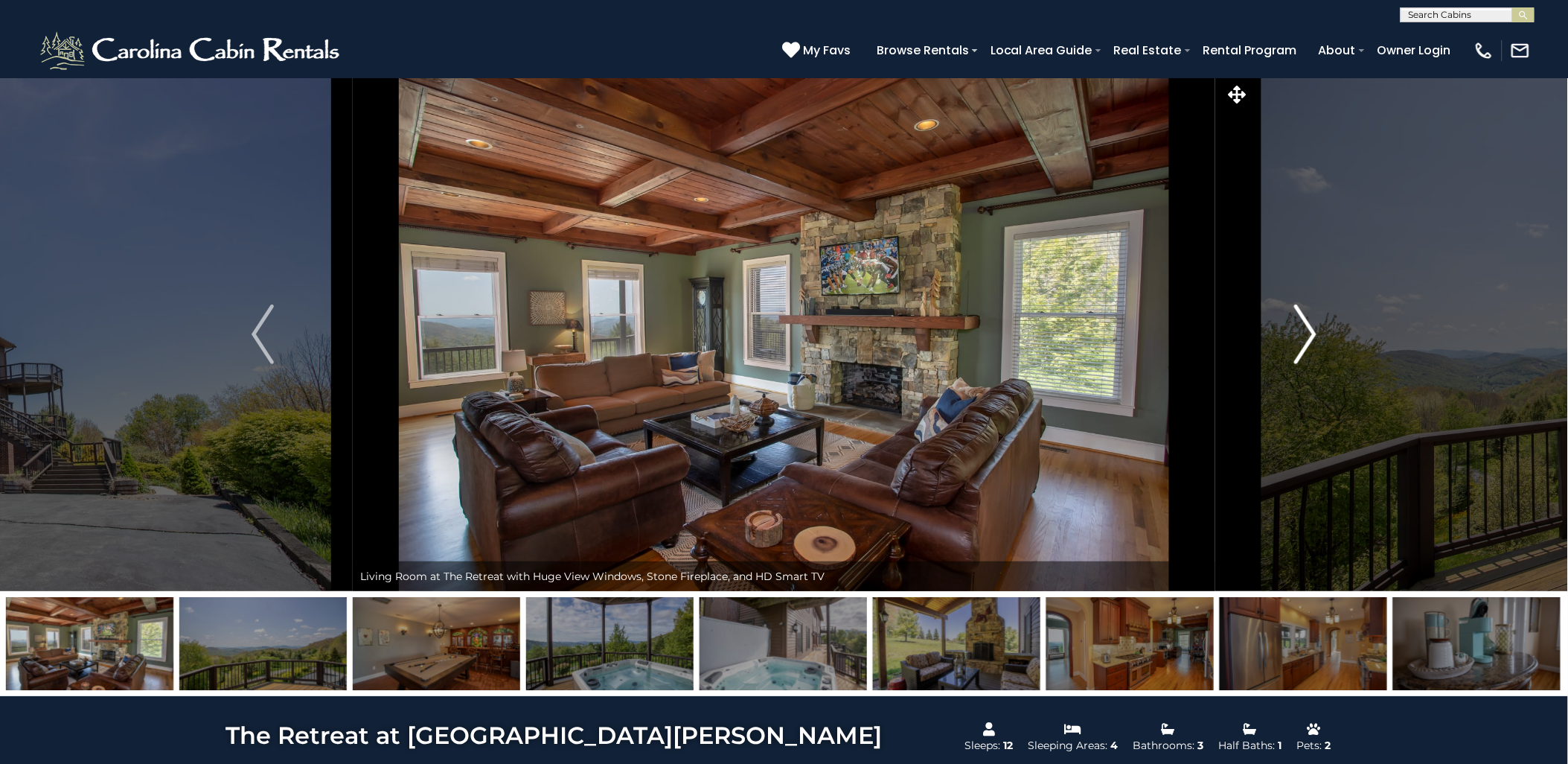
click at [1353, 173] on button "Next" at bounding box center [1306, 334] width 180 height 513
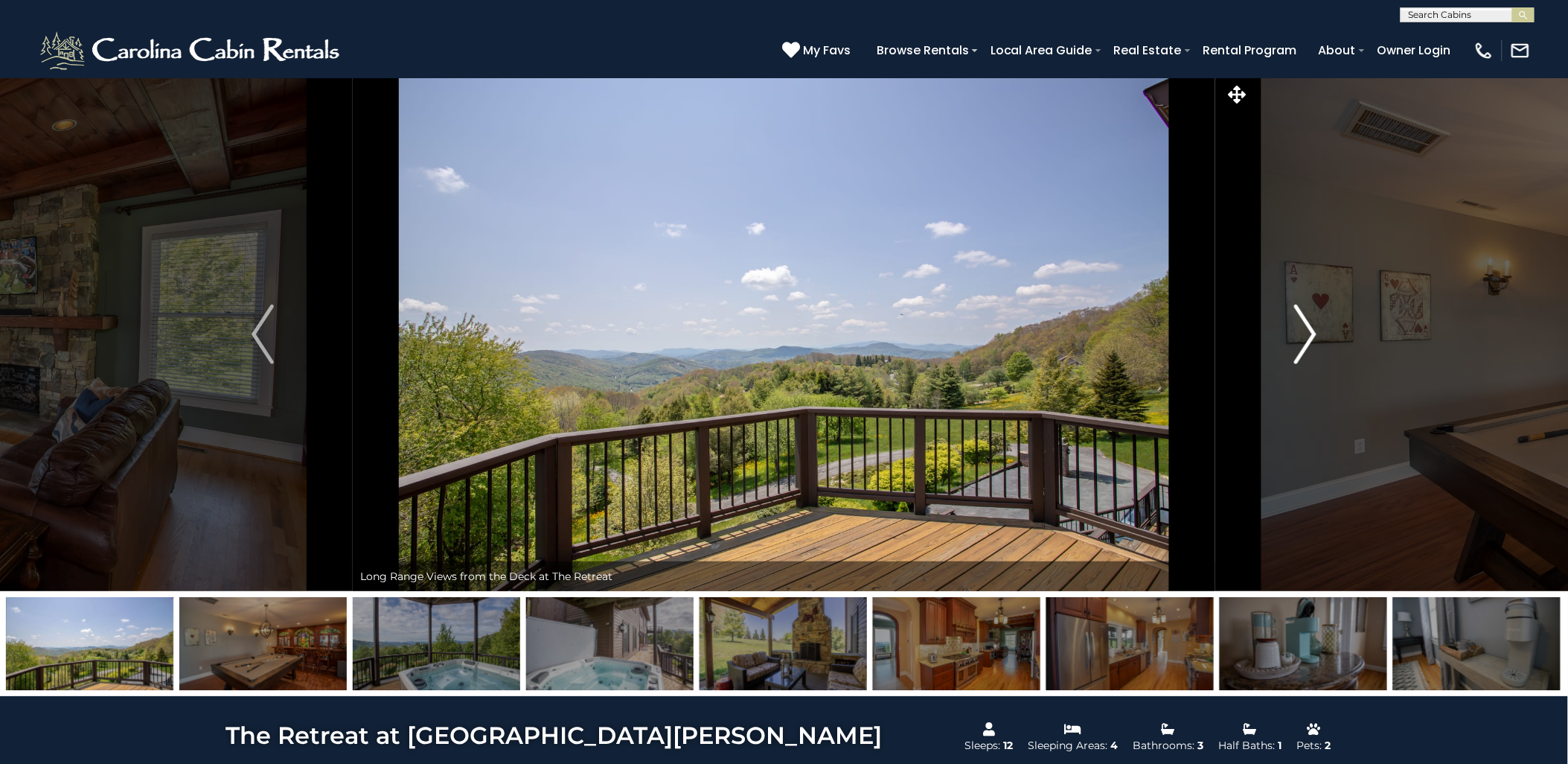
click at [1353, 173] on button "Next" at bounding box center [1306, 334] width 180 height 513
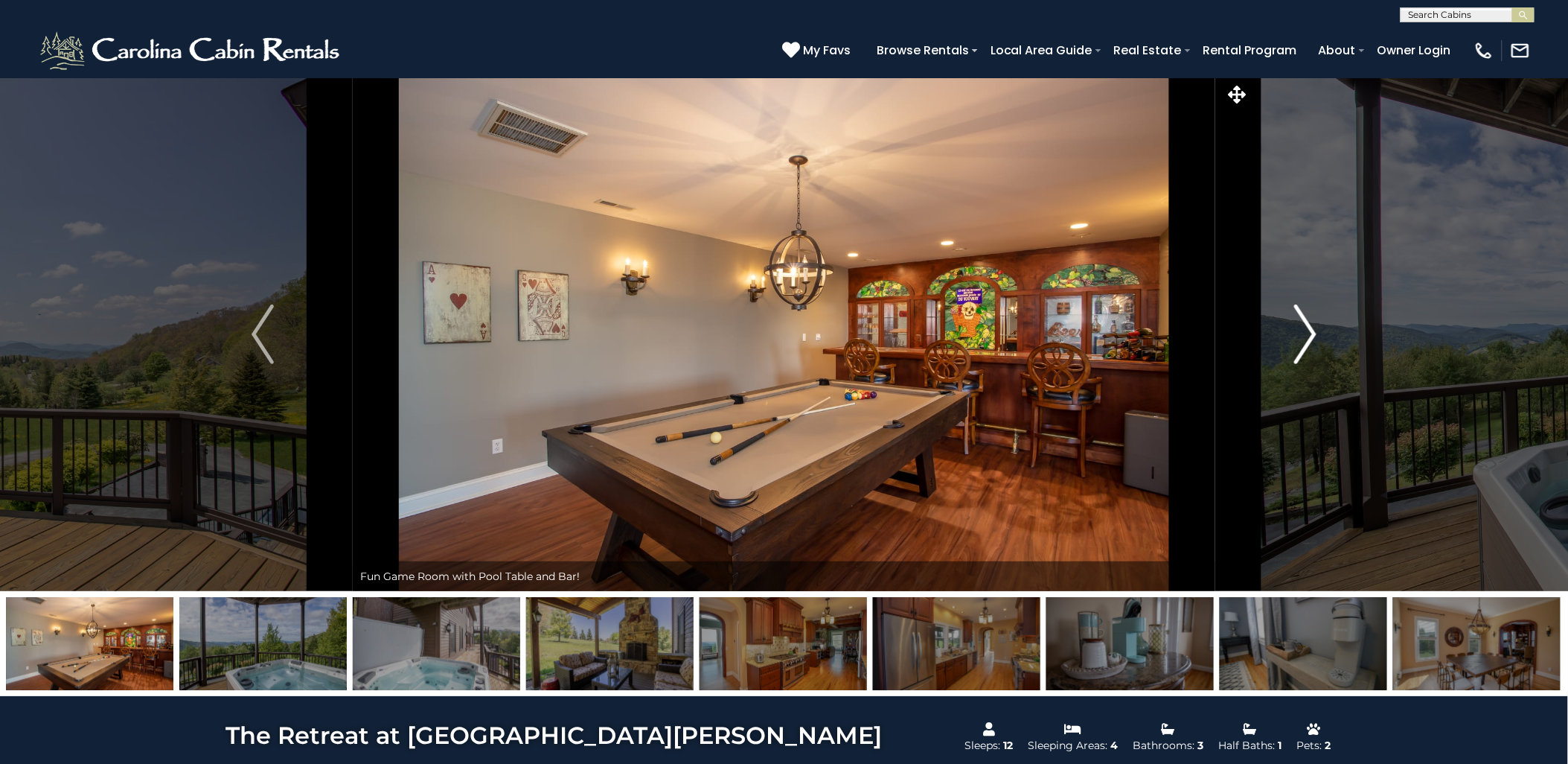
click at [1353, 173] on button "Next" at bounding box center [1306, 334] width 180 height 513
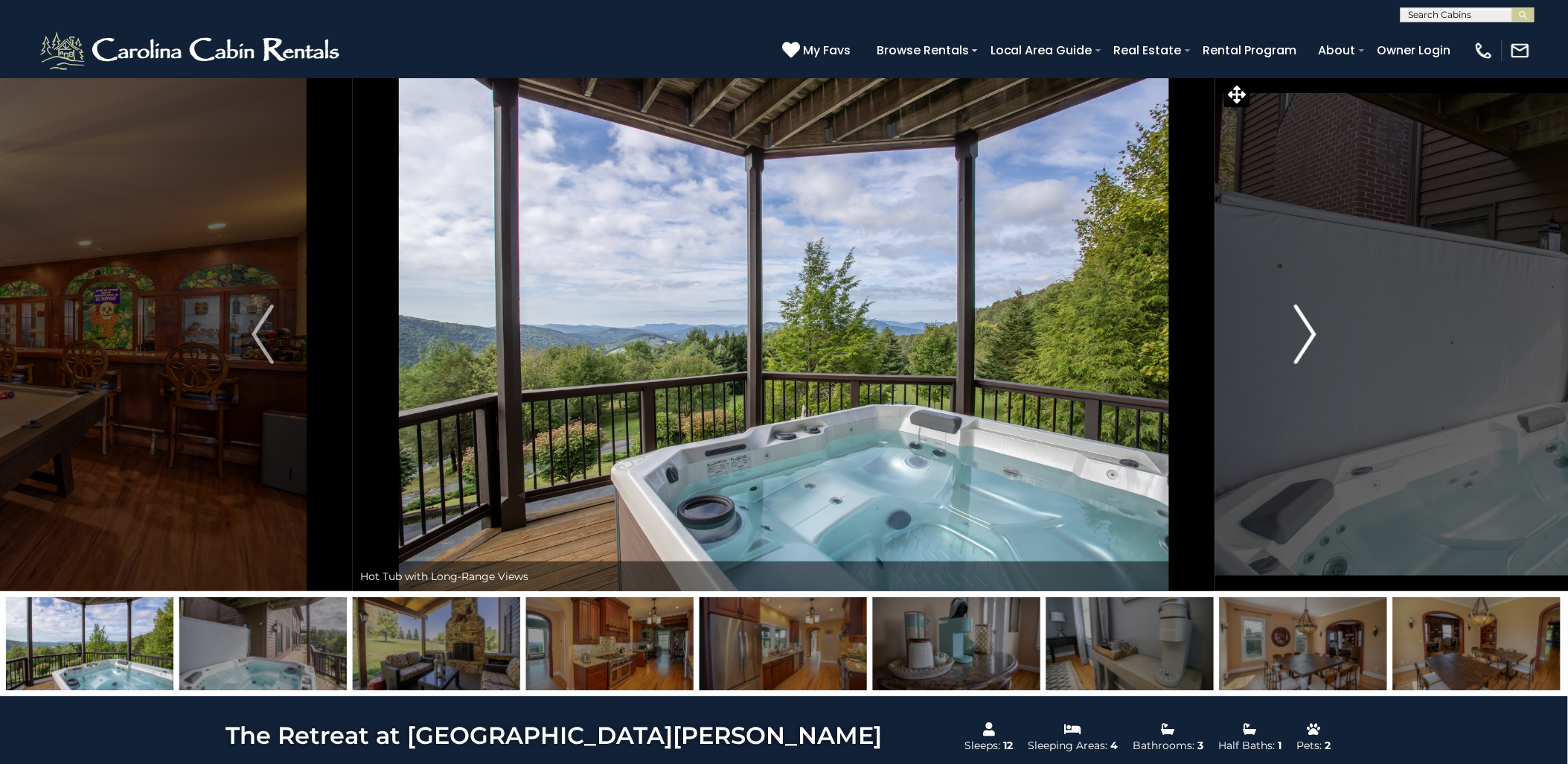
click at [1353, 173] on button "Next" at bounding box center [1306, 334] width 180 height 513
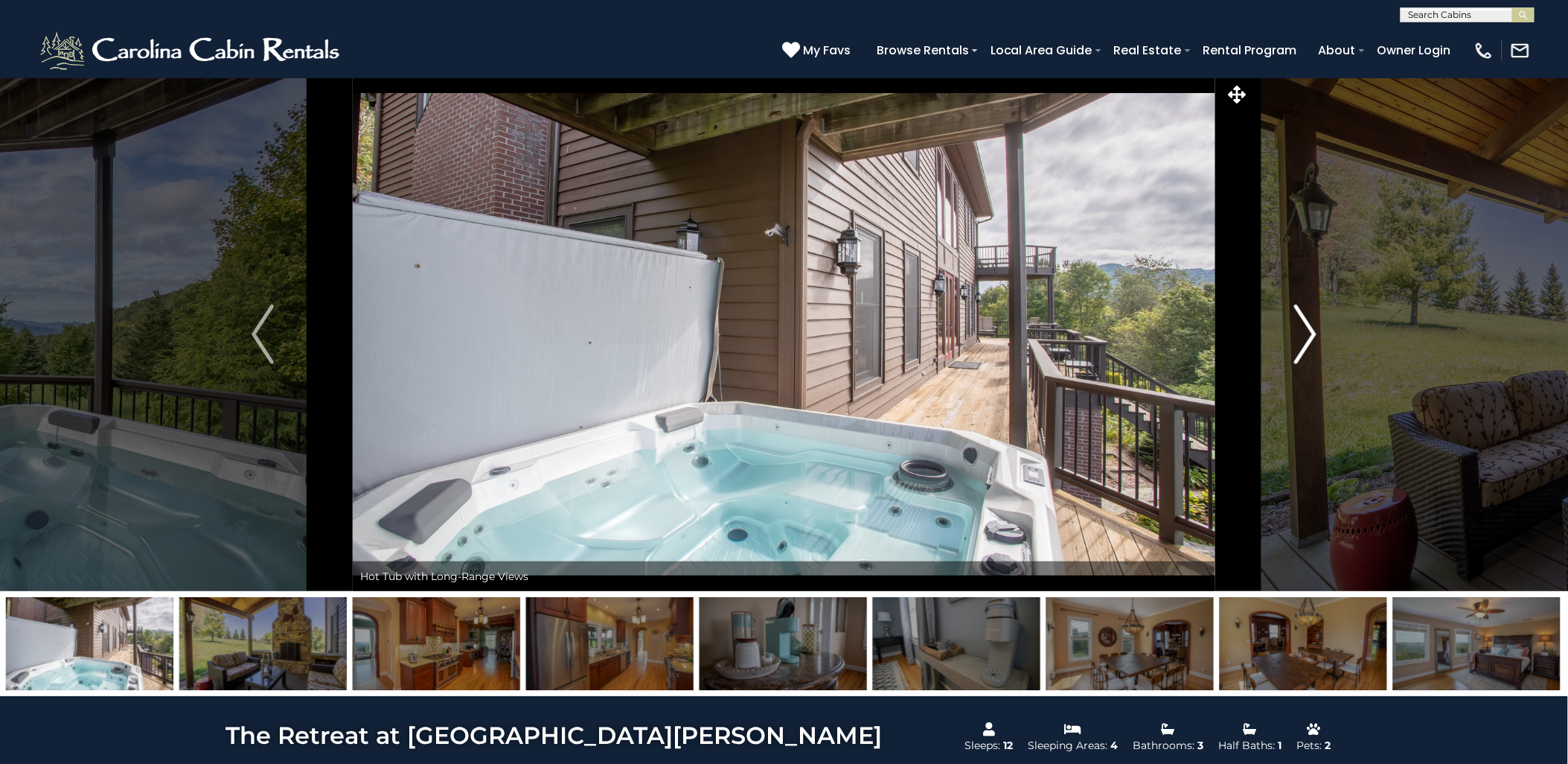
click at [1353, 173] on button "Next" at bounding box center [1306, 334] width 180 height 513
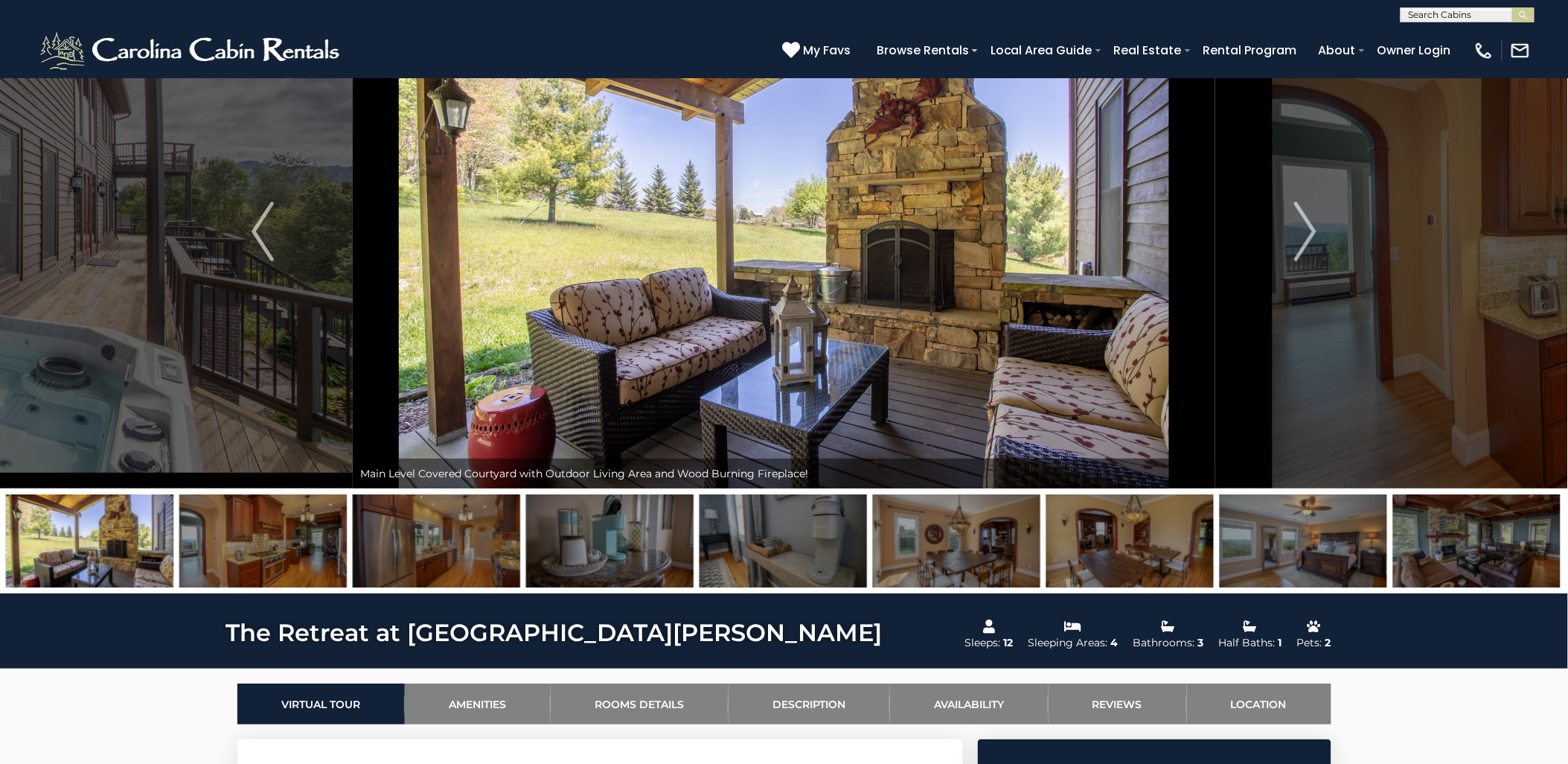
scroll to position [82, 0]
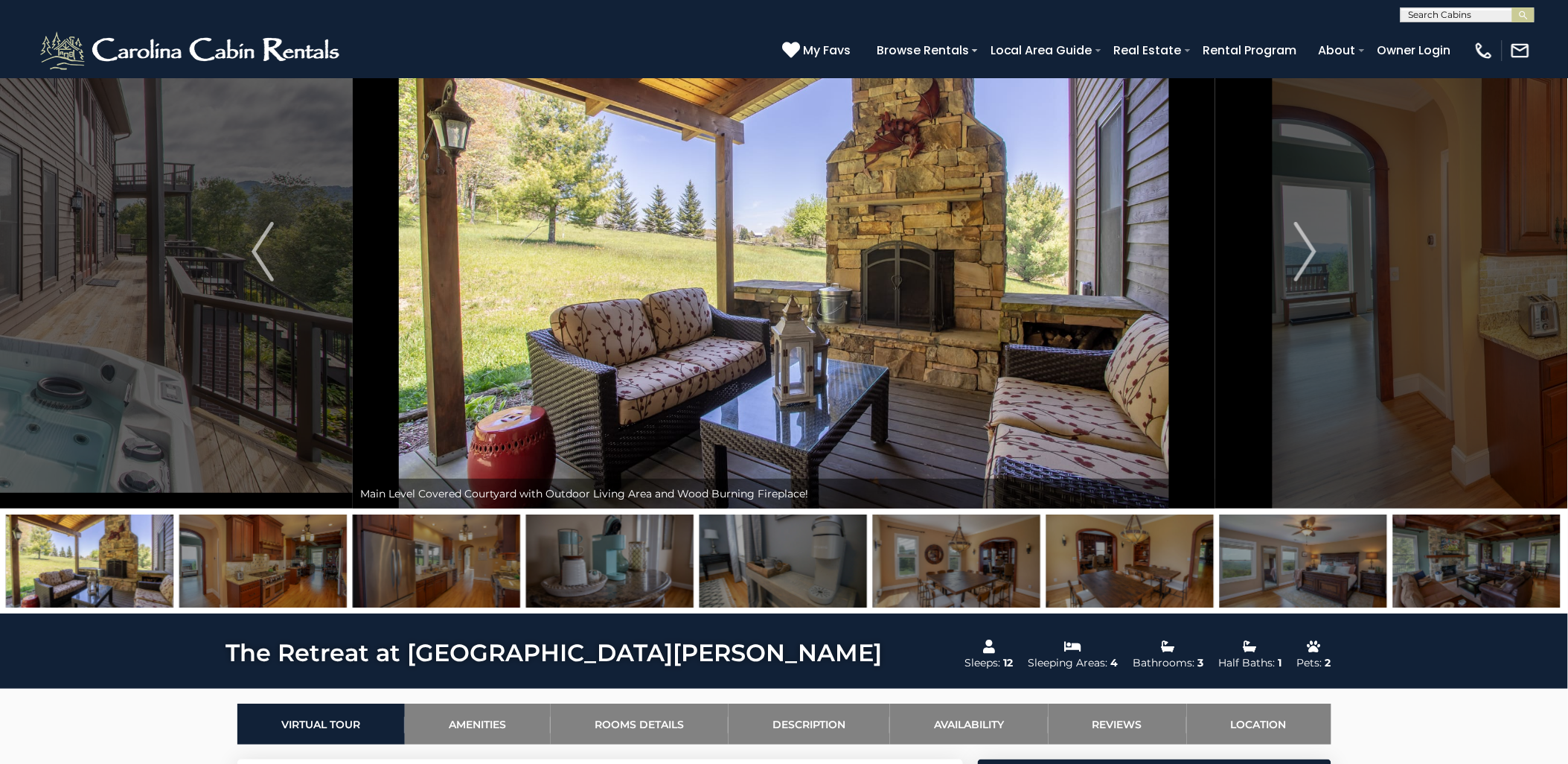
click at [1000, 552] on img at bounding box center [956, 561] width 167 height 93
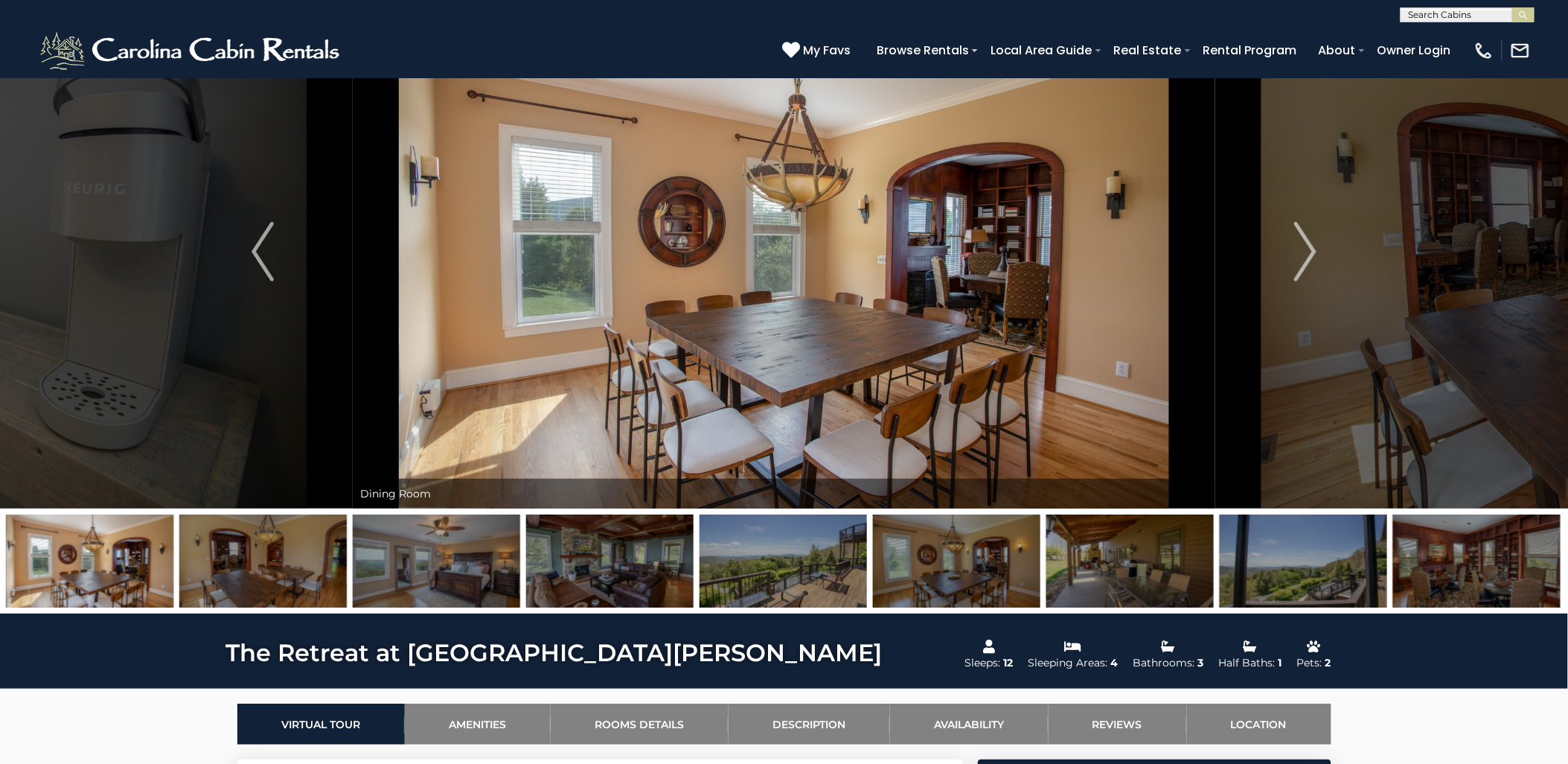
click at [1054, 530] on img at bounding box center [1130, 561] width 167 height 93
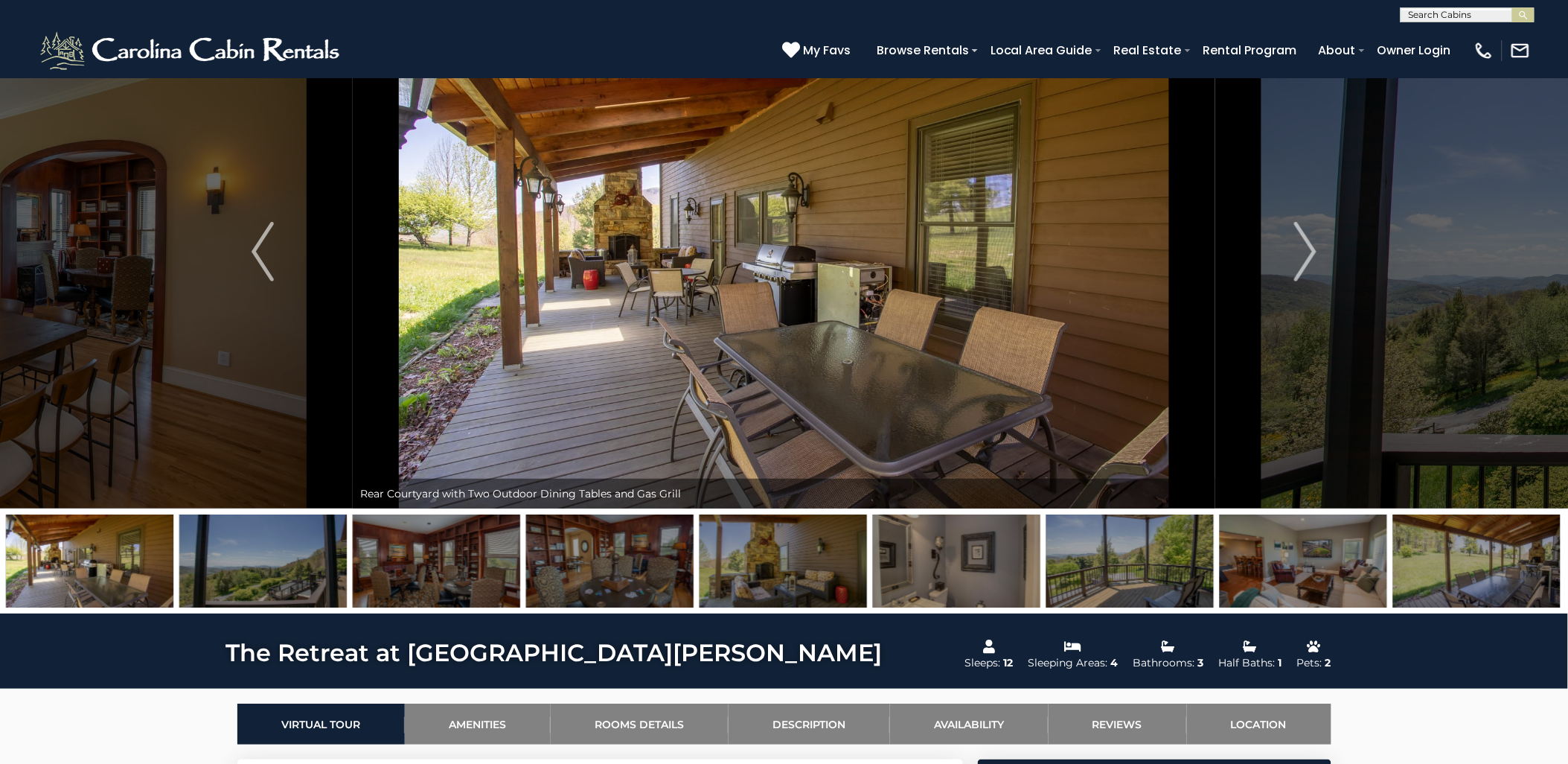
click at [1125, 533] on img at bounding box center [1130, 561] width 167 height 93
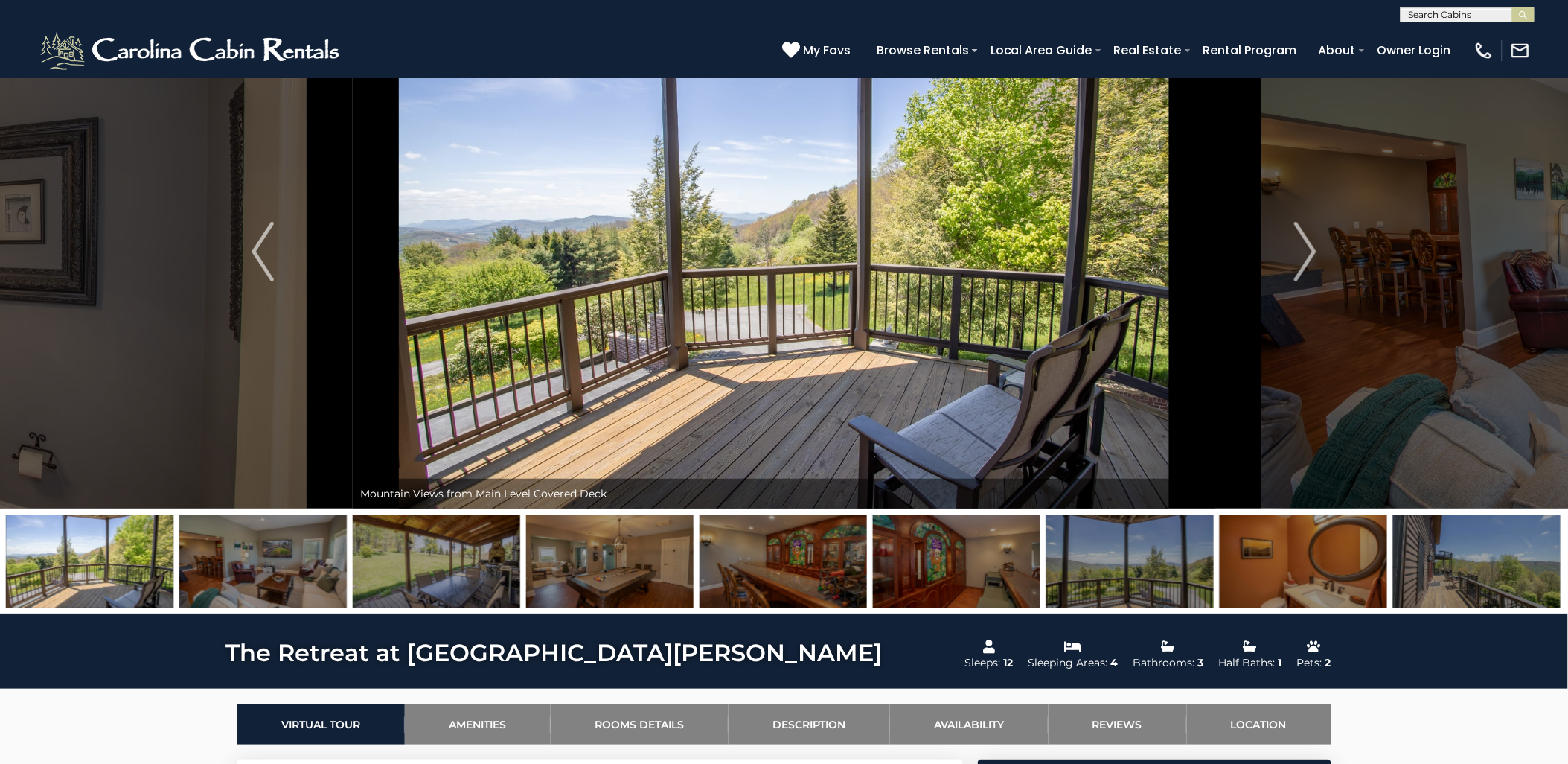
click at [1192, 544] on img at bounding box center [1130, 561] width 167 height 93
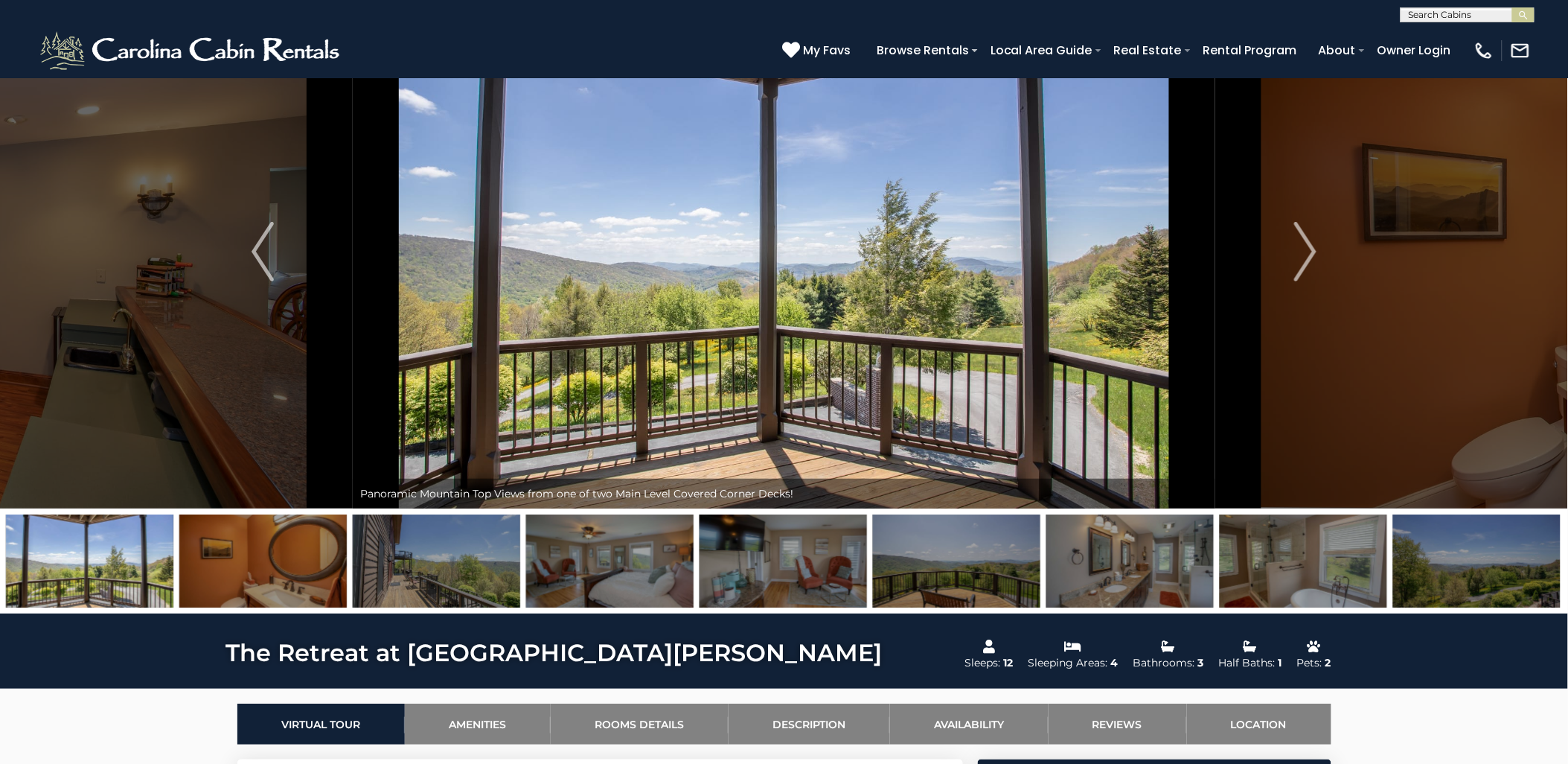
click at [1253, 552] on img at bounding box center [1303, 561] width 167 height 93
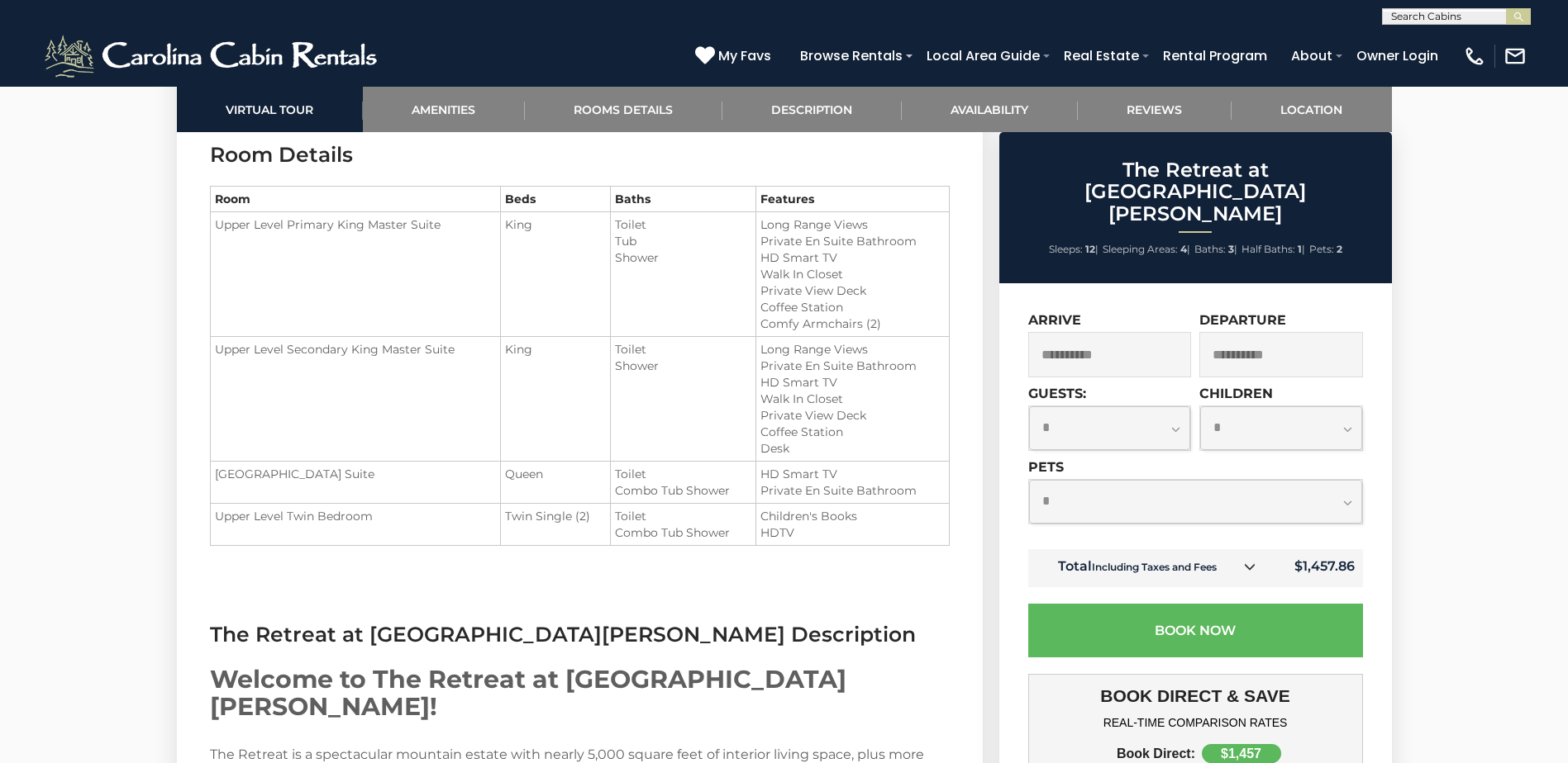
scroll to position [2075, 0]
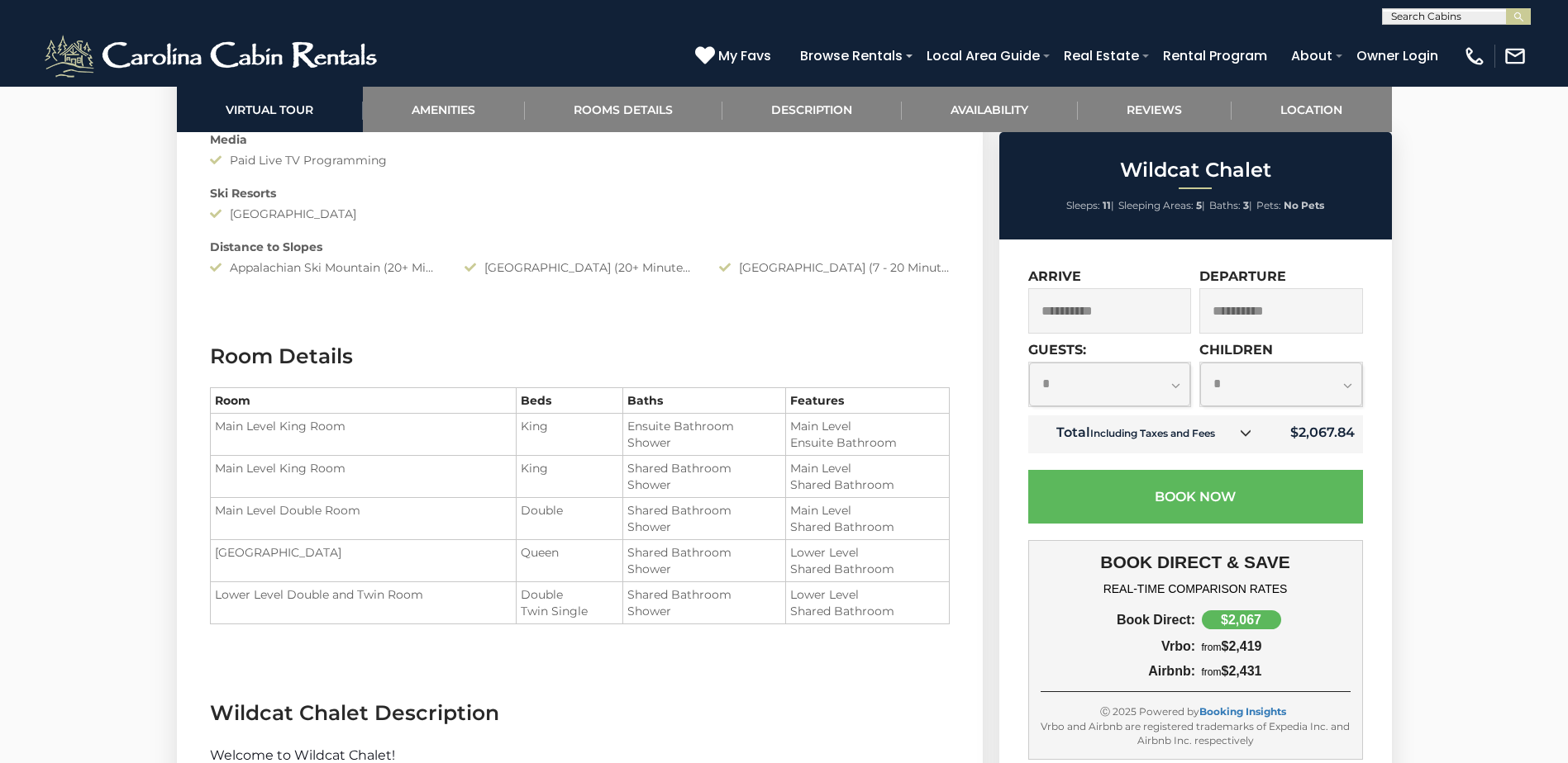
scroll to position [1799, 0]
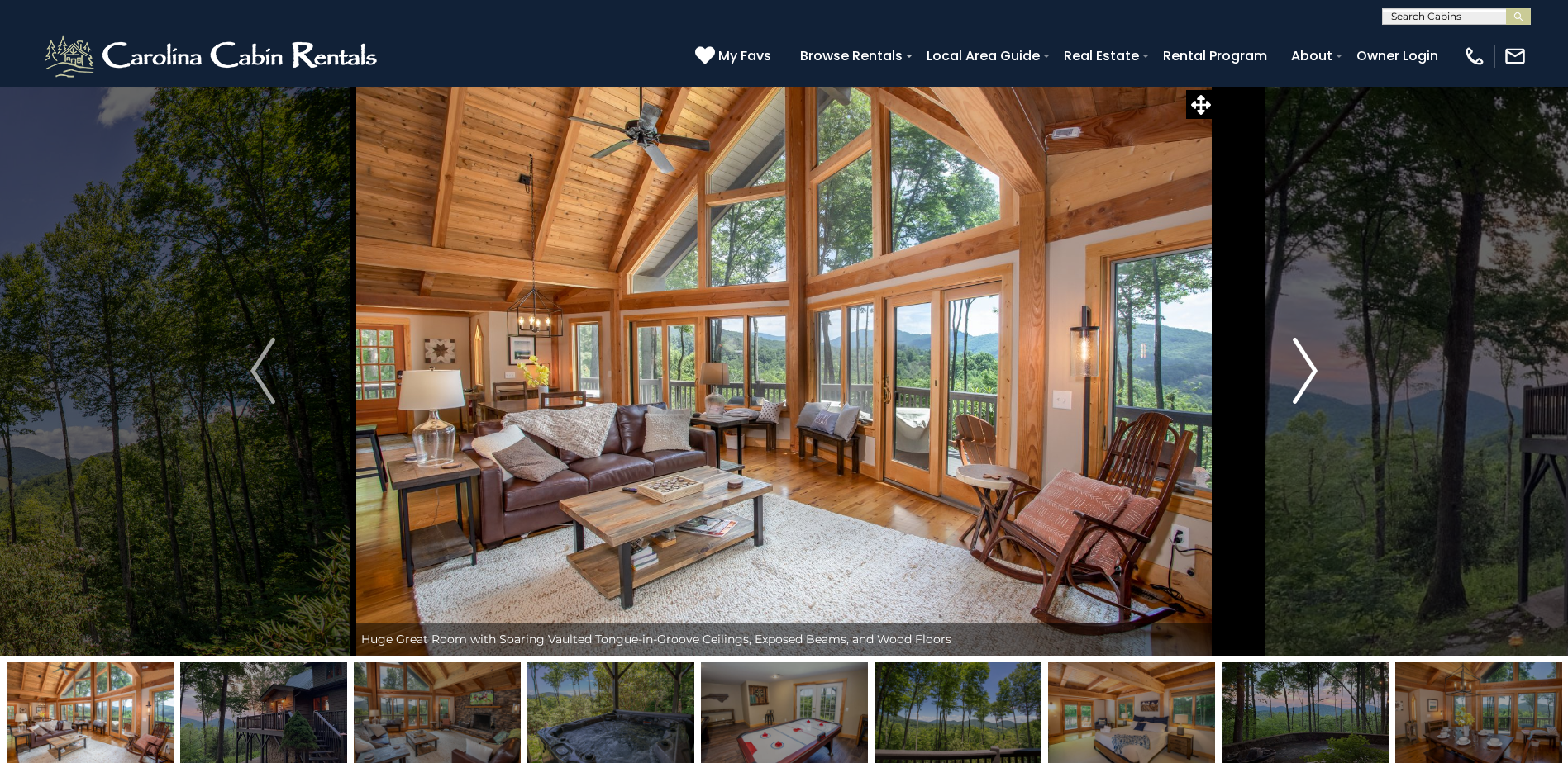
click at [1298, 364] on img "Next" at bounding box center [1305, 371] width 25 height 67
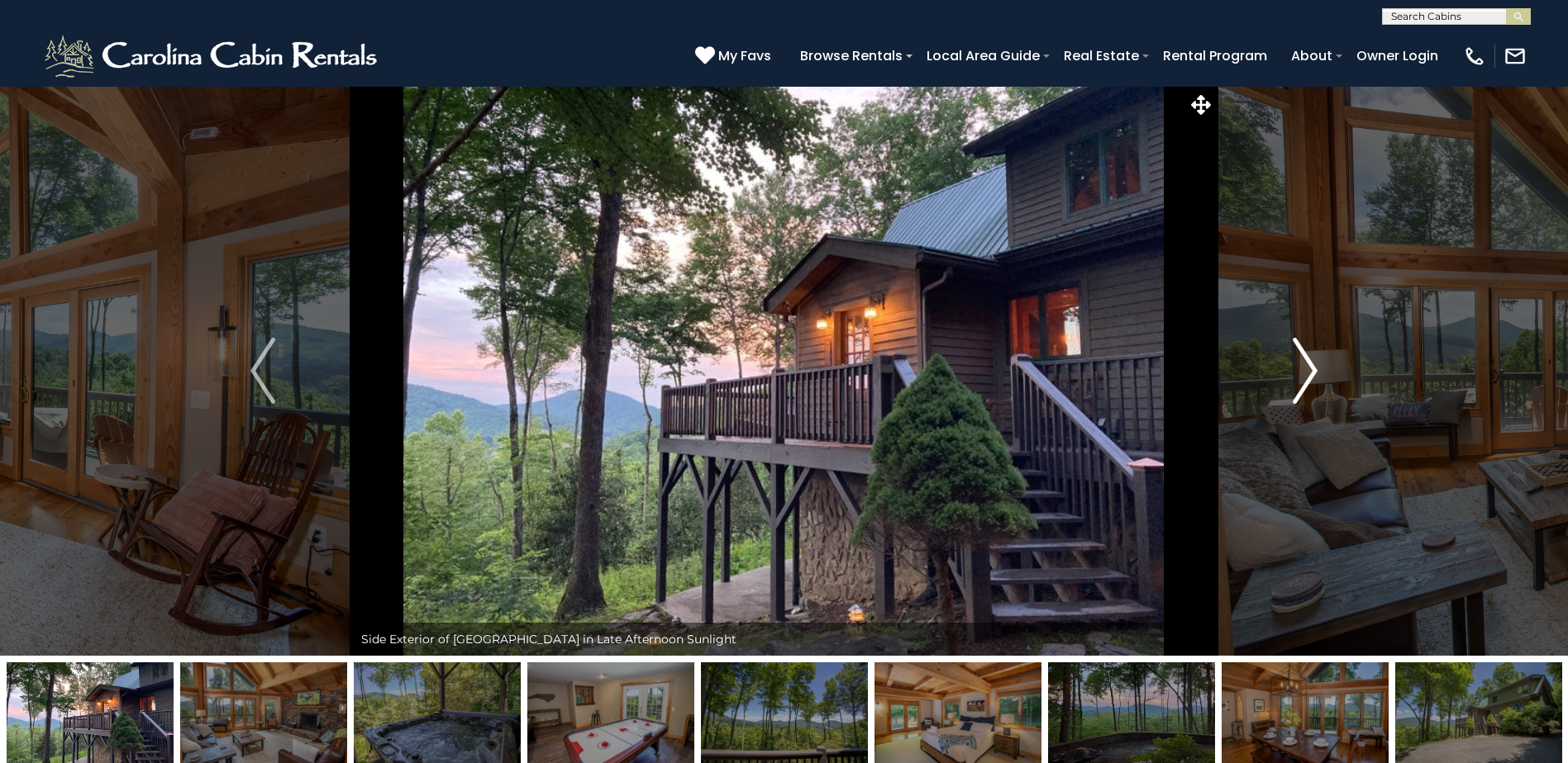
click at [1298, 364] on img "Next" at bounding box center [1305, 371] width 25 height 67
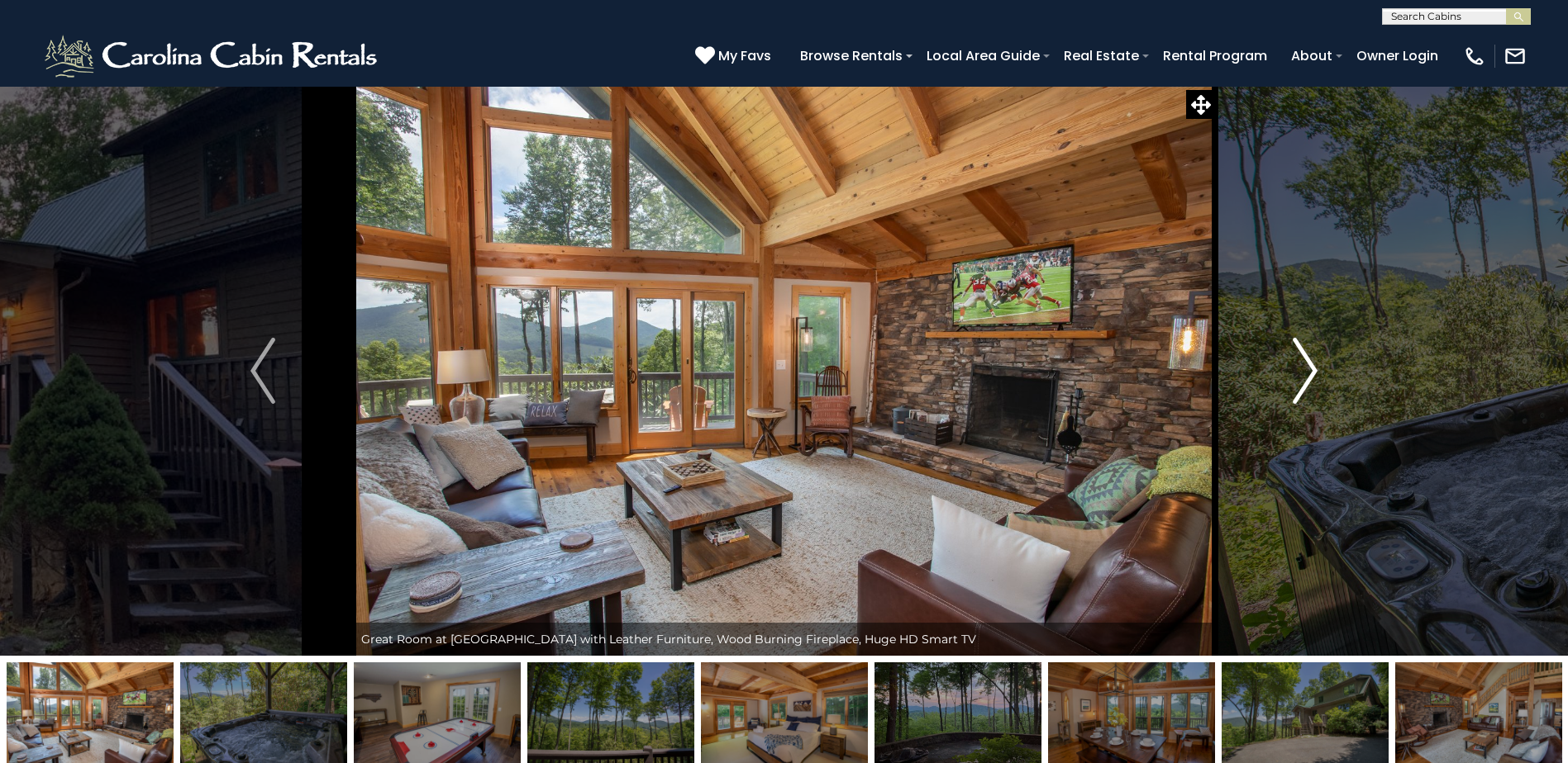
click at [1298, 364] on img "Next" at bounding box center [1305, 371] width 25 height 67
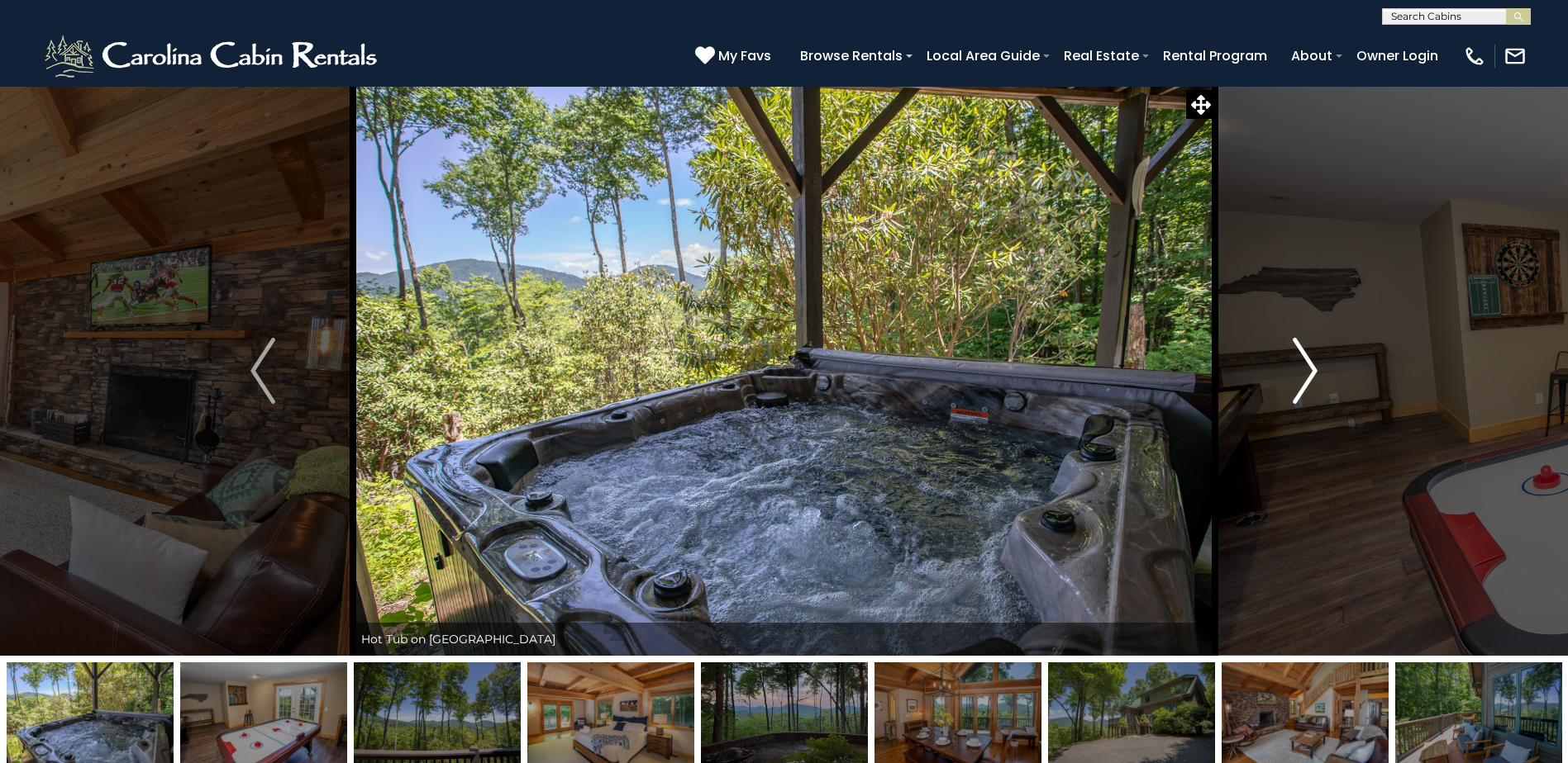
click at [1298, 364] on img "Next" at bounding box center [1305, 371] width 25 height 67
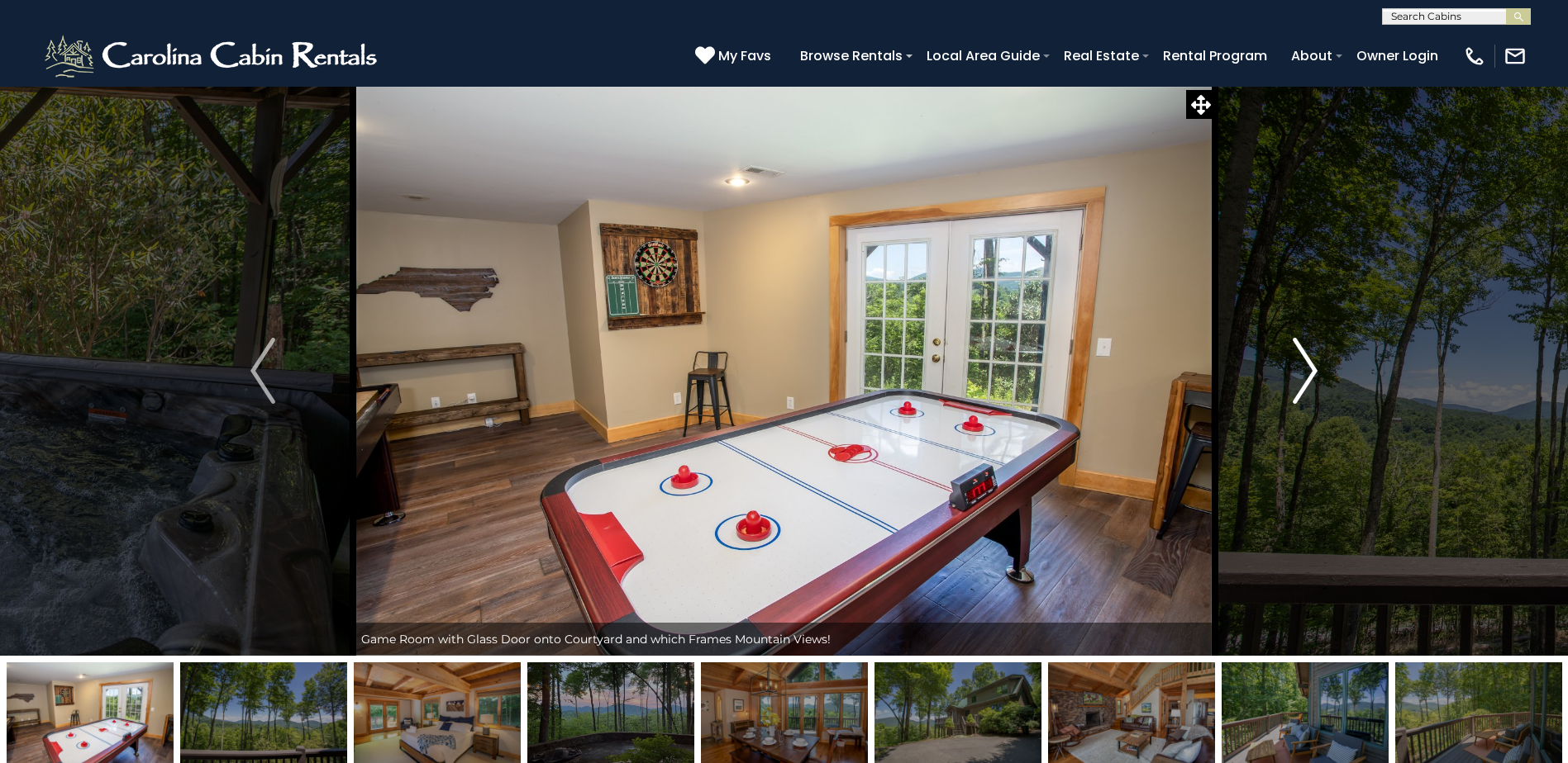
click at [1298, 364] on img "Next" at bounding box center [1305, 371] width 25 height 67
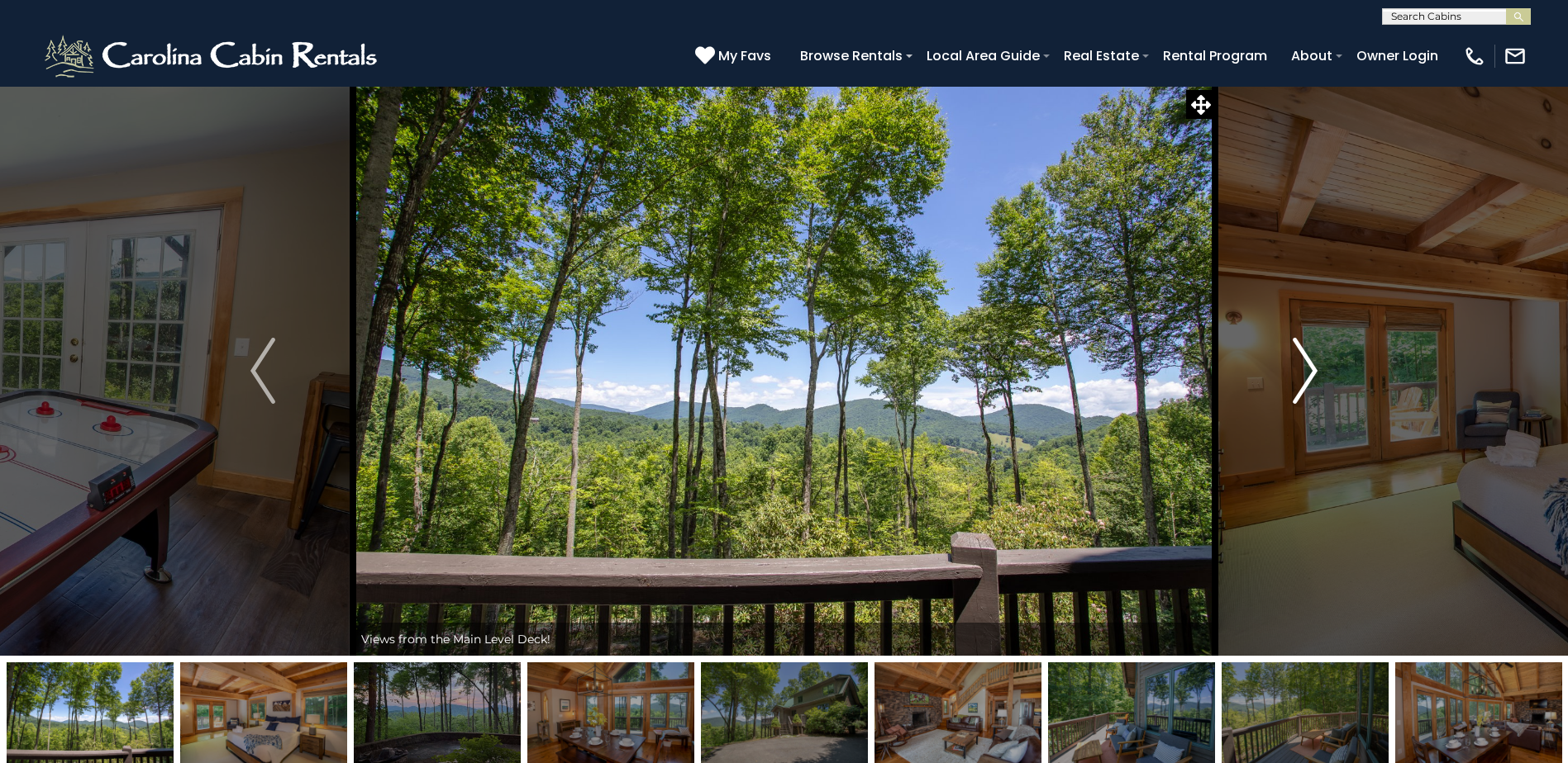
click at [1298, 364] on img "Next" at bounding box center [1305, 371] width 25 height 67
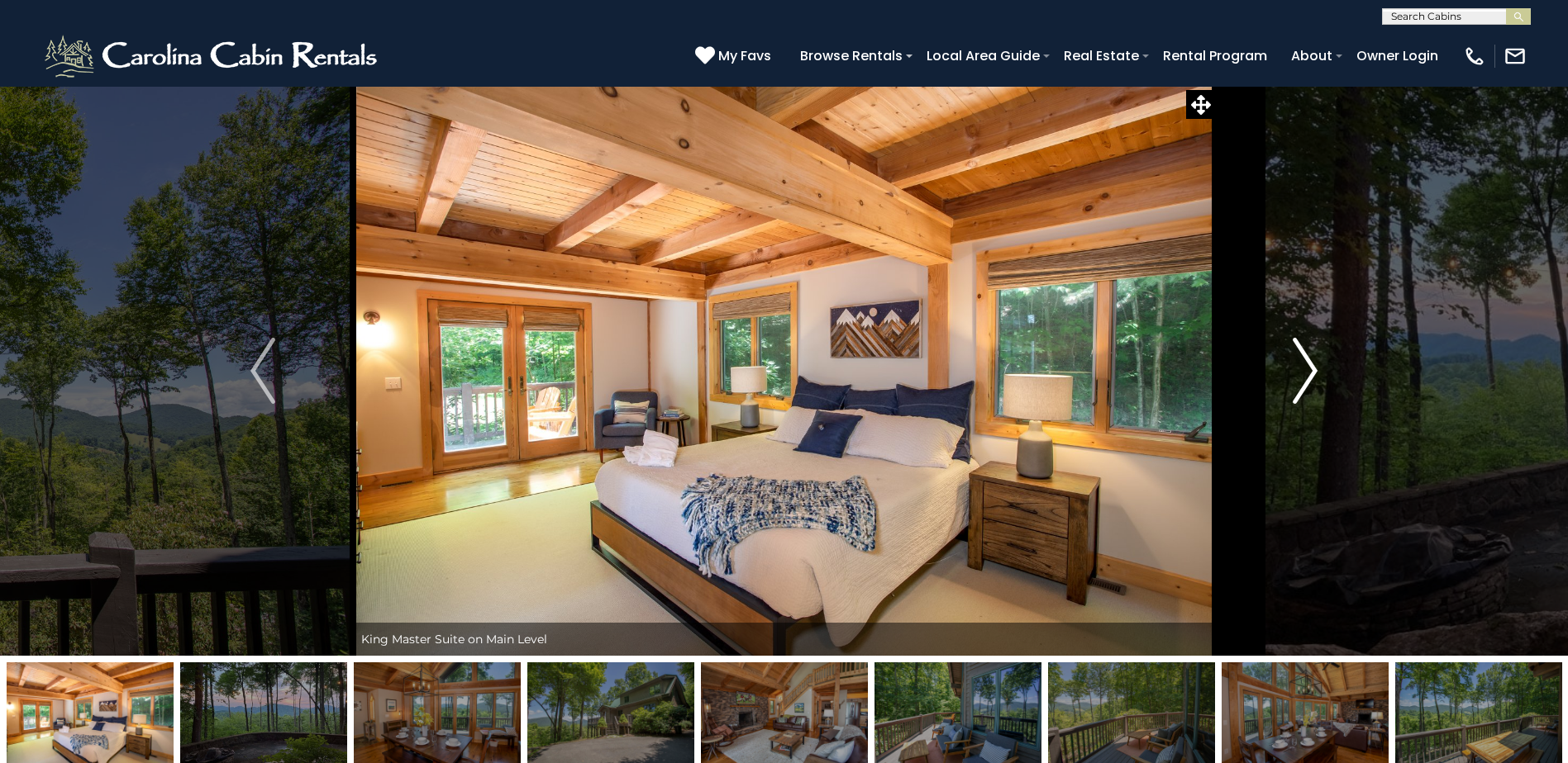
click at [1298, 364] on img "Next" at bounding box center [1305, 371] width 25 height 67
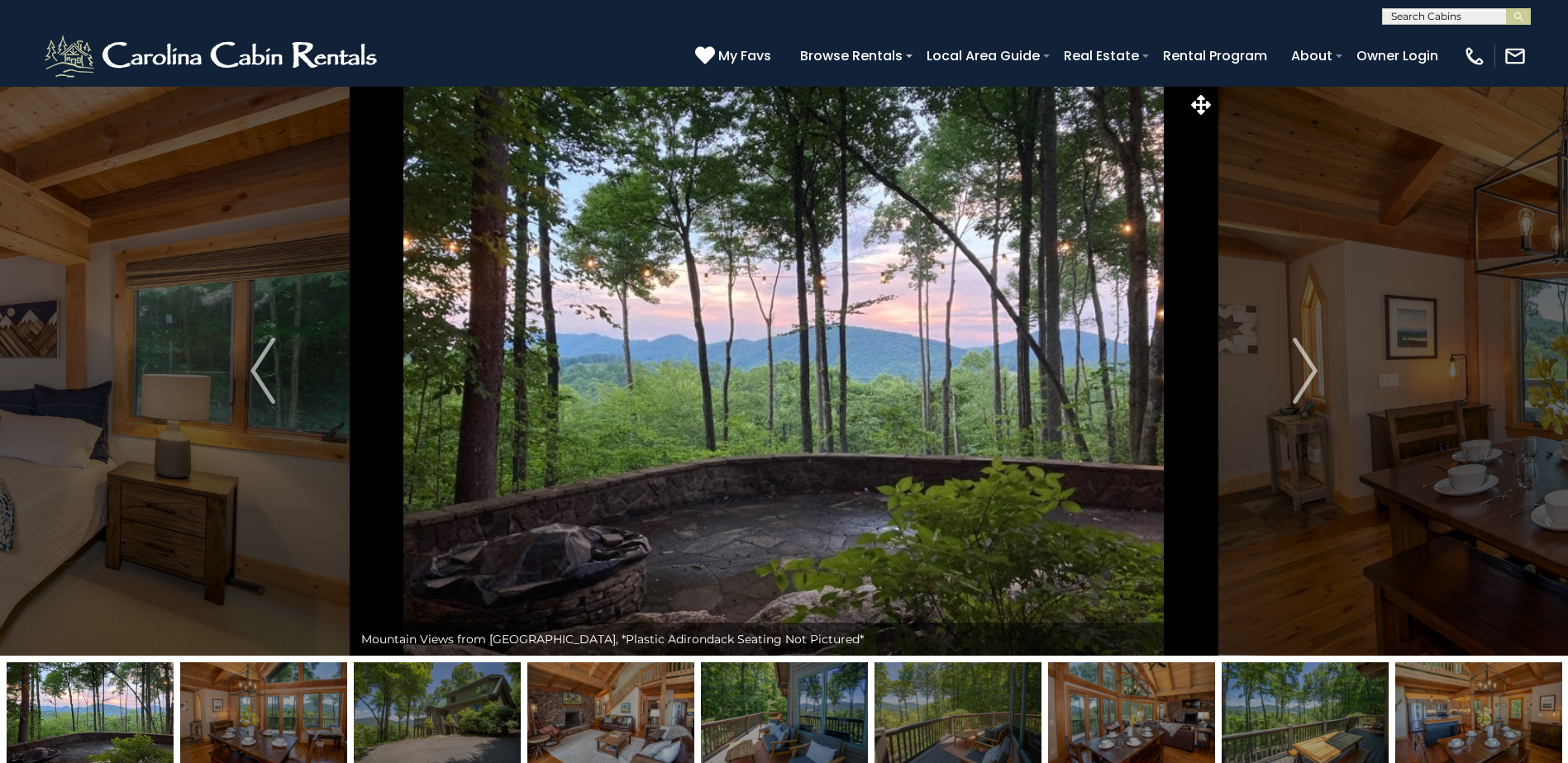
click at [1209, 106] on icon at bounding box center [1200, 104] width 19 height 19
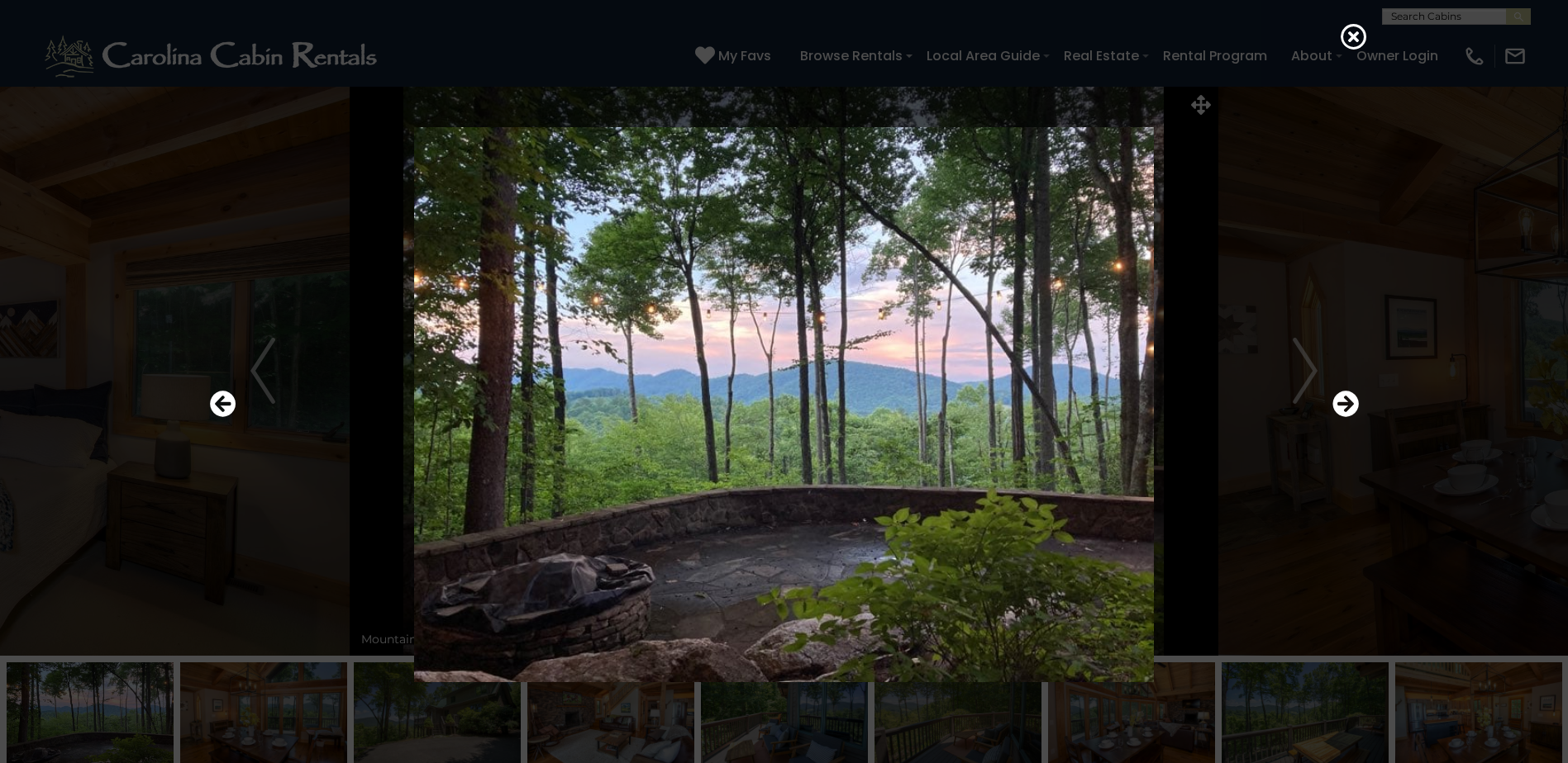
click at [1328, 264] on div at bounding box center [784, 405] width 1165 height 687
click at [1352, 41] on icon at bounding box center [1354, 36] width 27 height 27
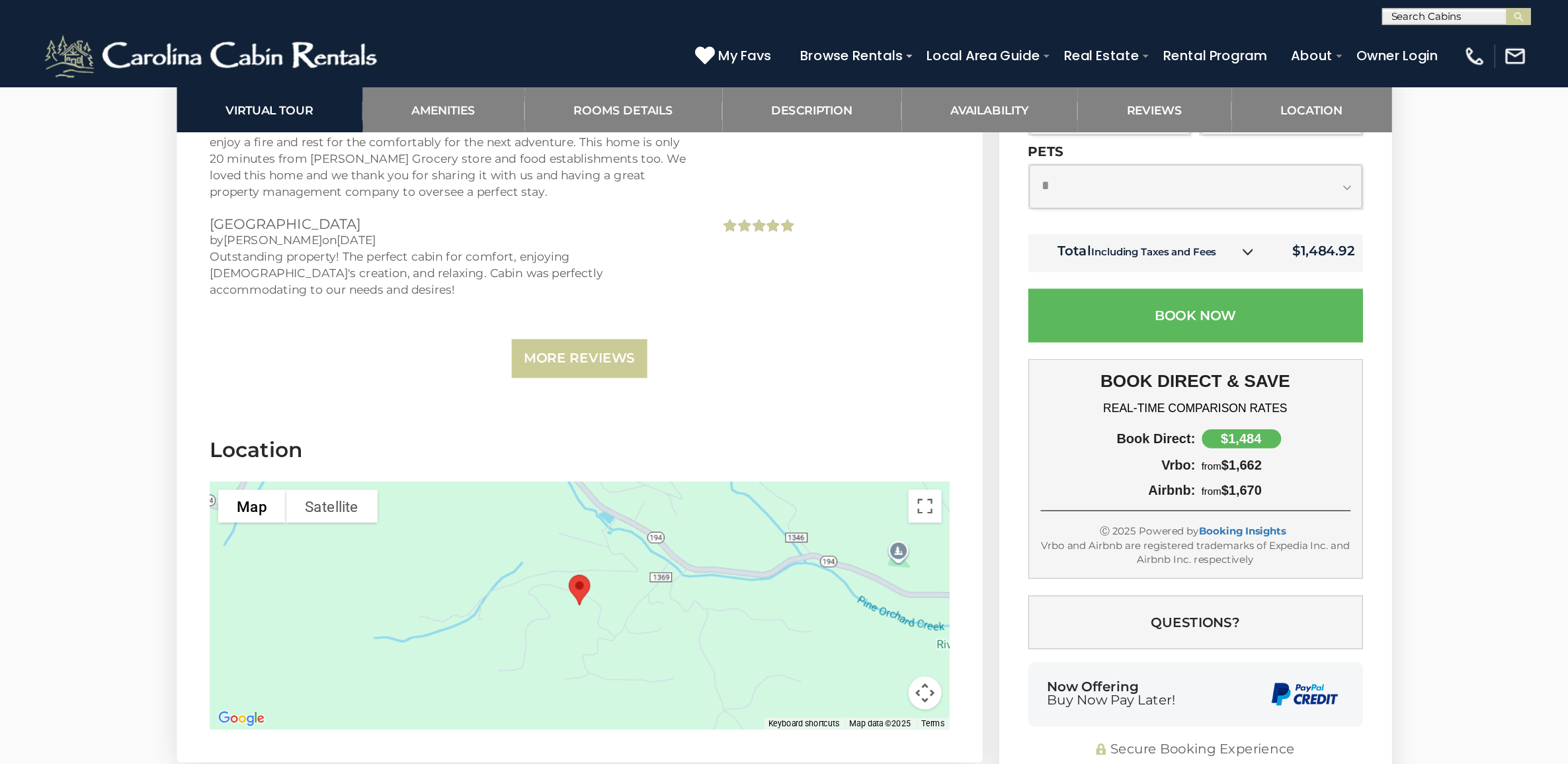
scroll to position [3906, 0]
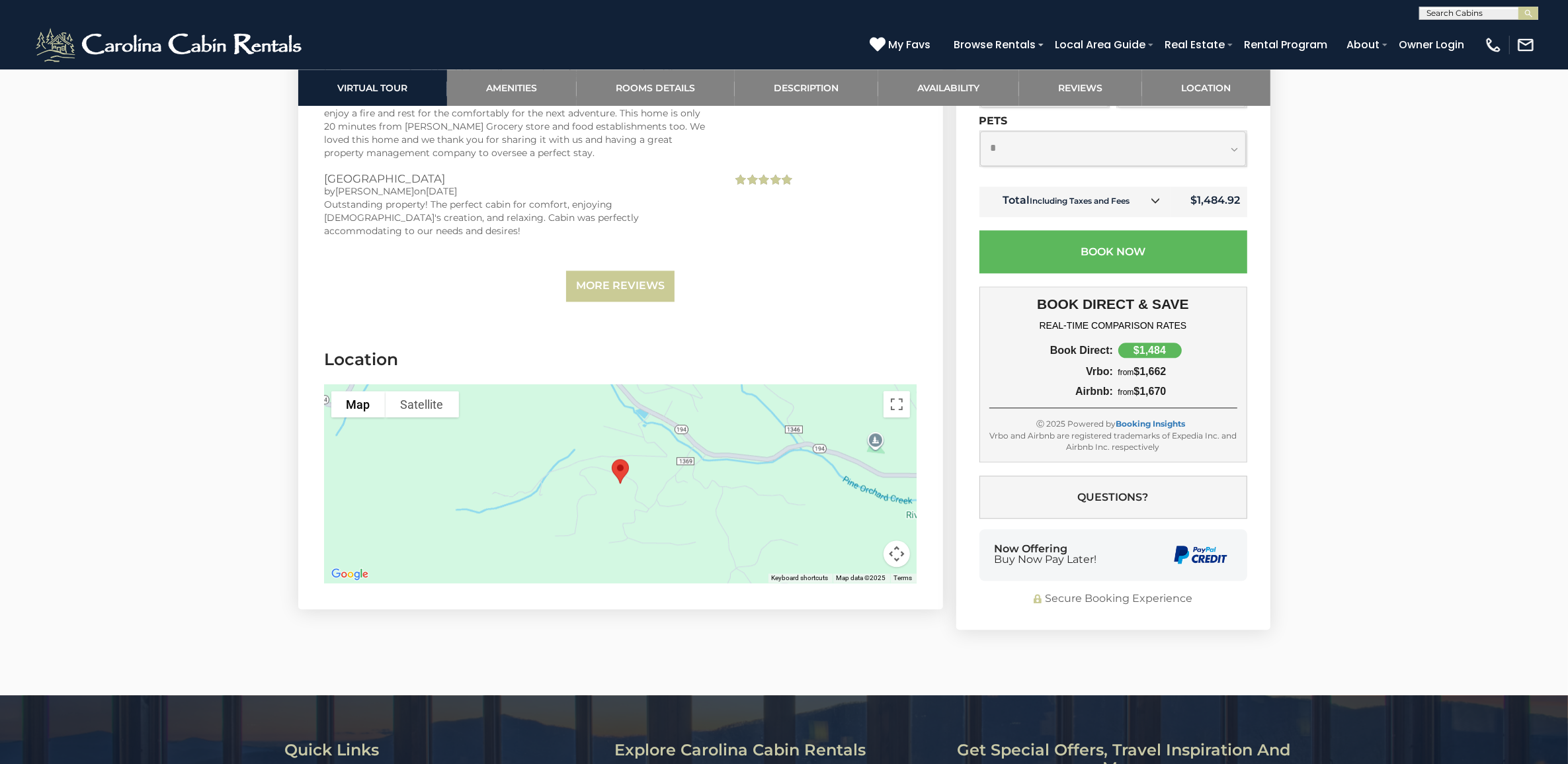
click at [617, 454] on img "Bald Mountain Lodge" at bounding box center [620, 471] width 28 height 35
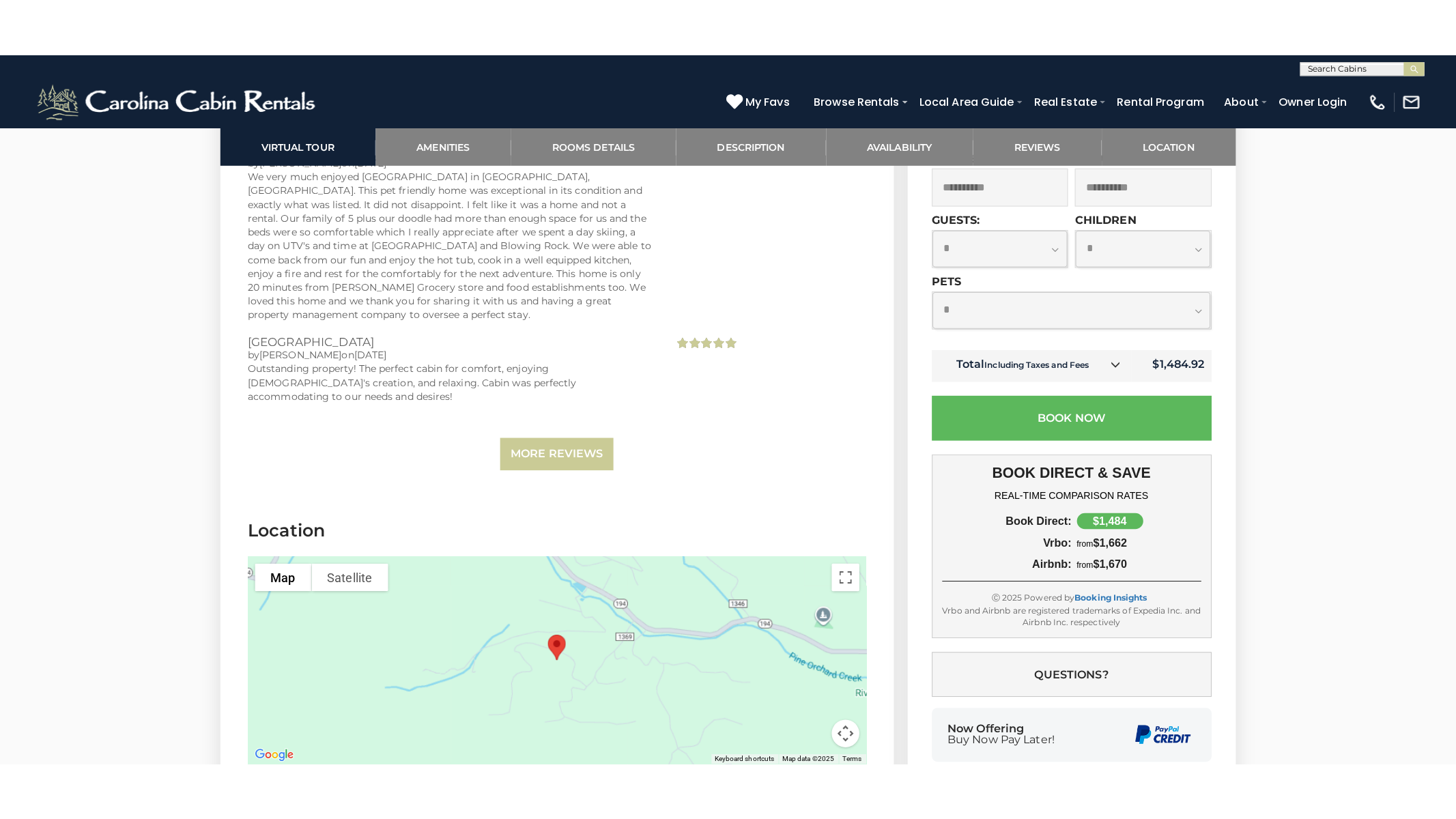
scroll to position [4077, 0]
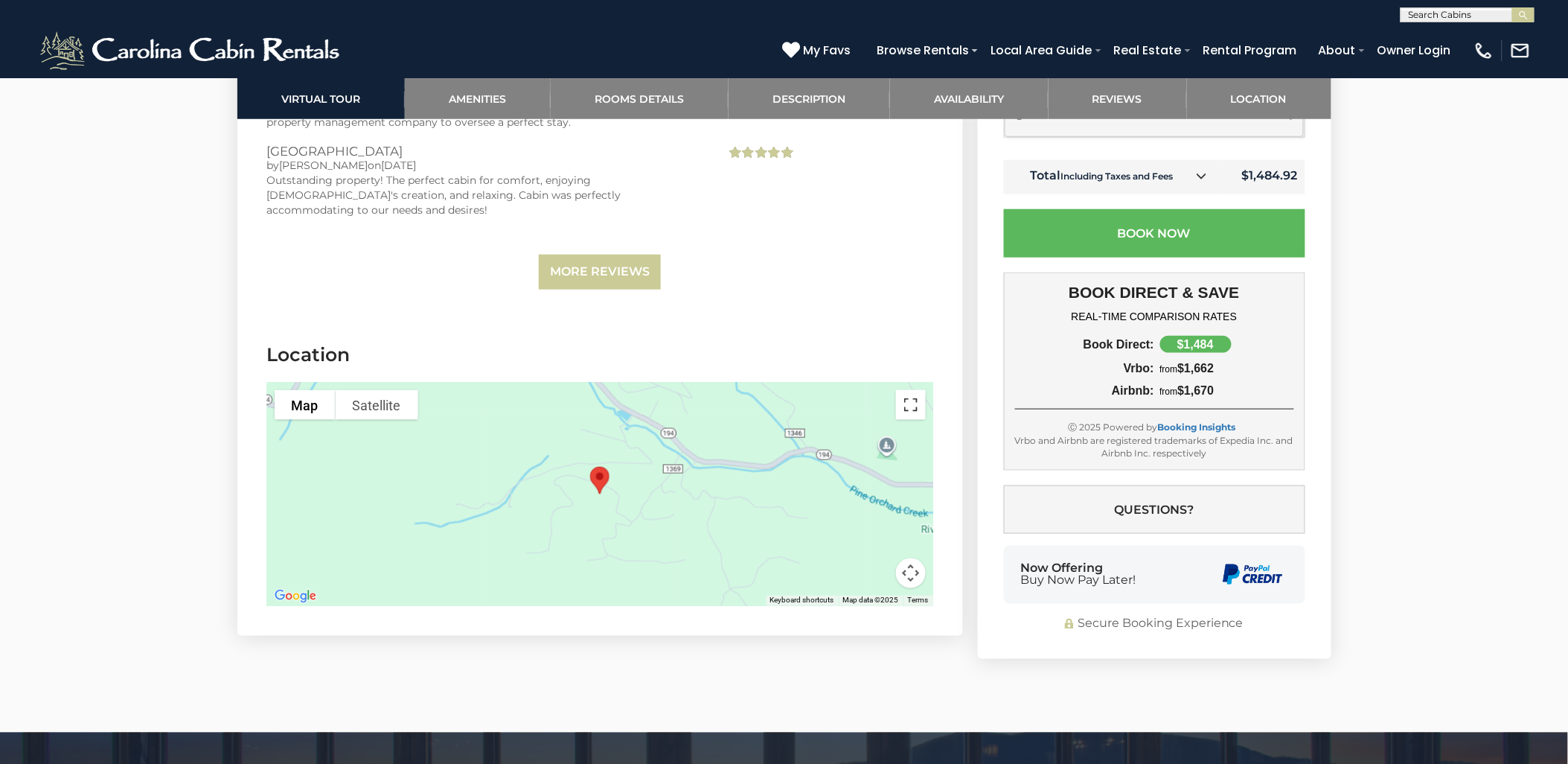
click at [906, 390] on button "Toggle fullscreen view" at bounding box center [911, 405] width 30 height 30
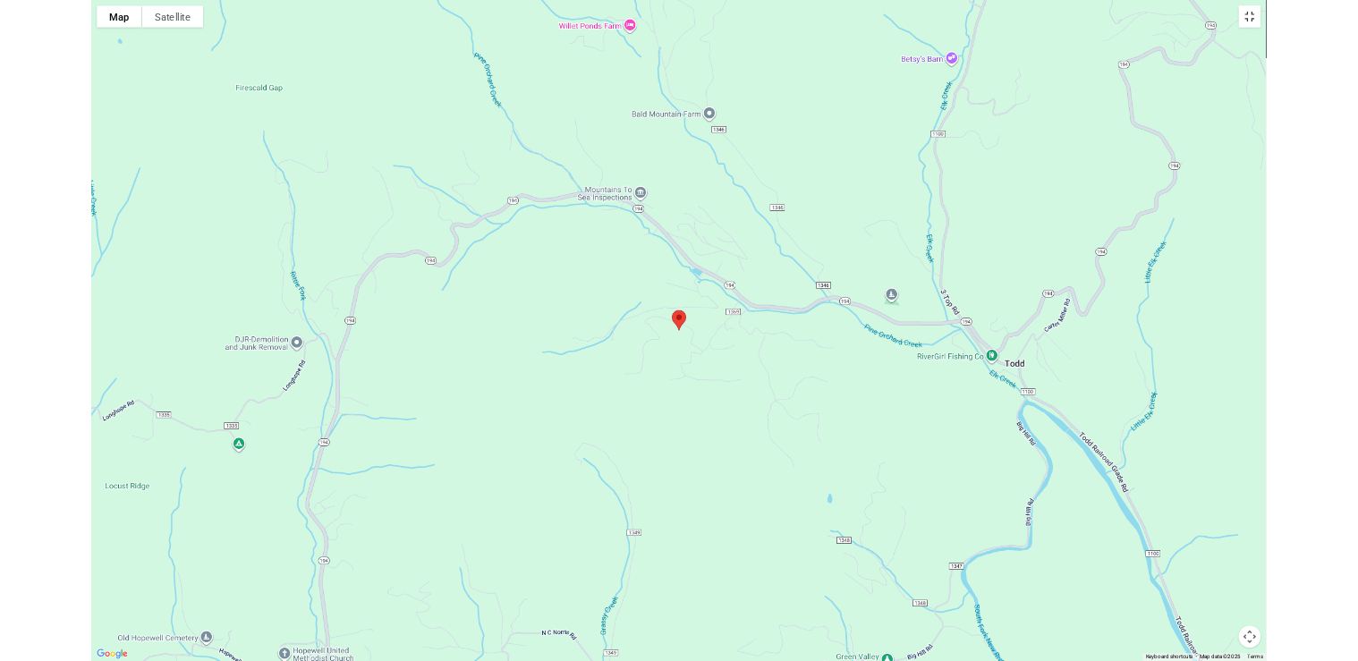
scroll to position [2713, 0]
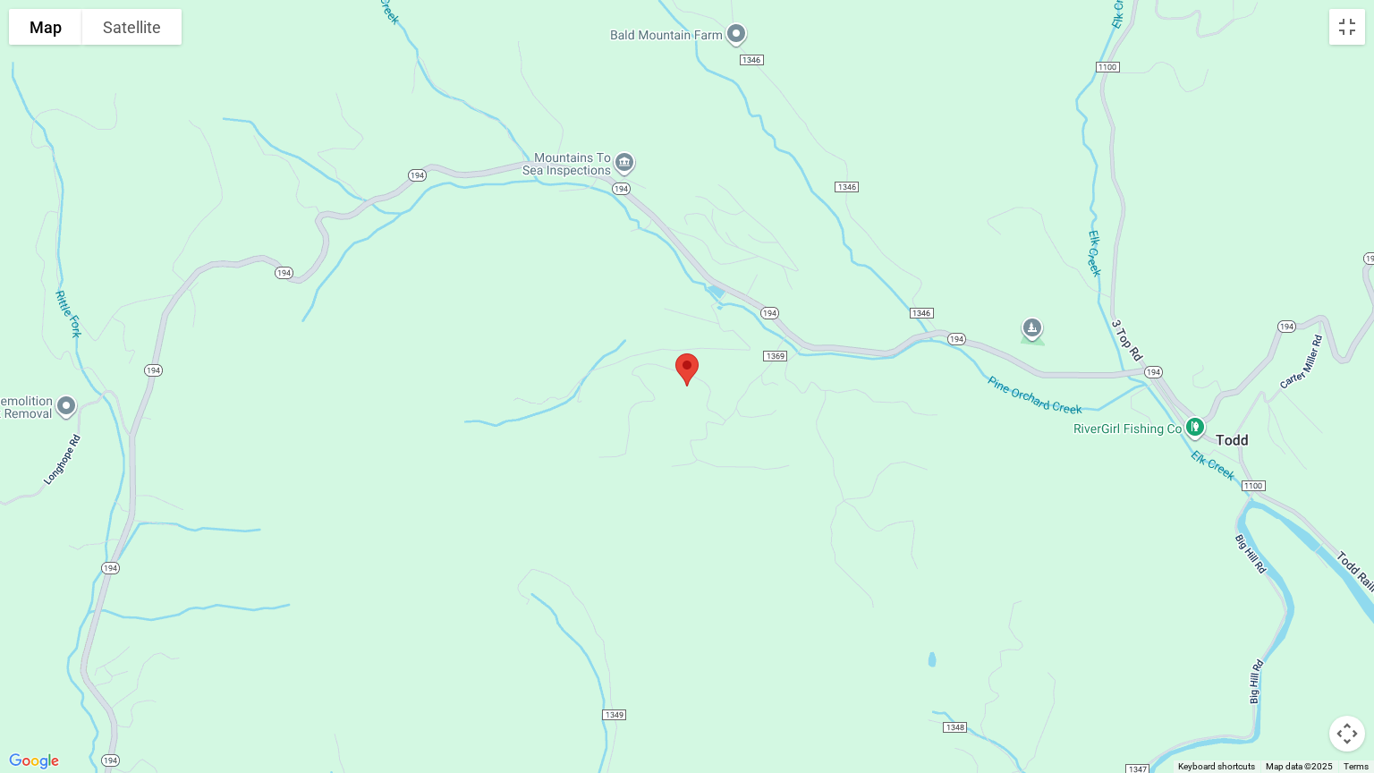
click at [682, 355] on img "Bald Mountain Lodge" at bounding box center [687, 369] width 38 height 47
click at [682, 373] on img "Bald Mountain Lodge" at bounding box center [687, 369] width 38 height 47
click at [40, 21] on button "Map" at bounding box center [45, 27] width 73 height 36
click at [1344, 40] on button "Toggle fullscreen view" at bounding box center [1347, 27] width 36 height 36
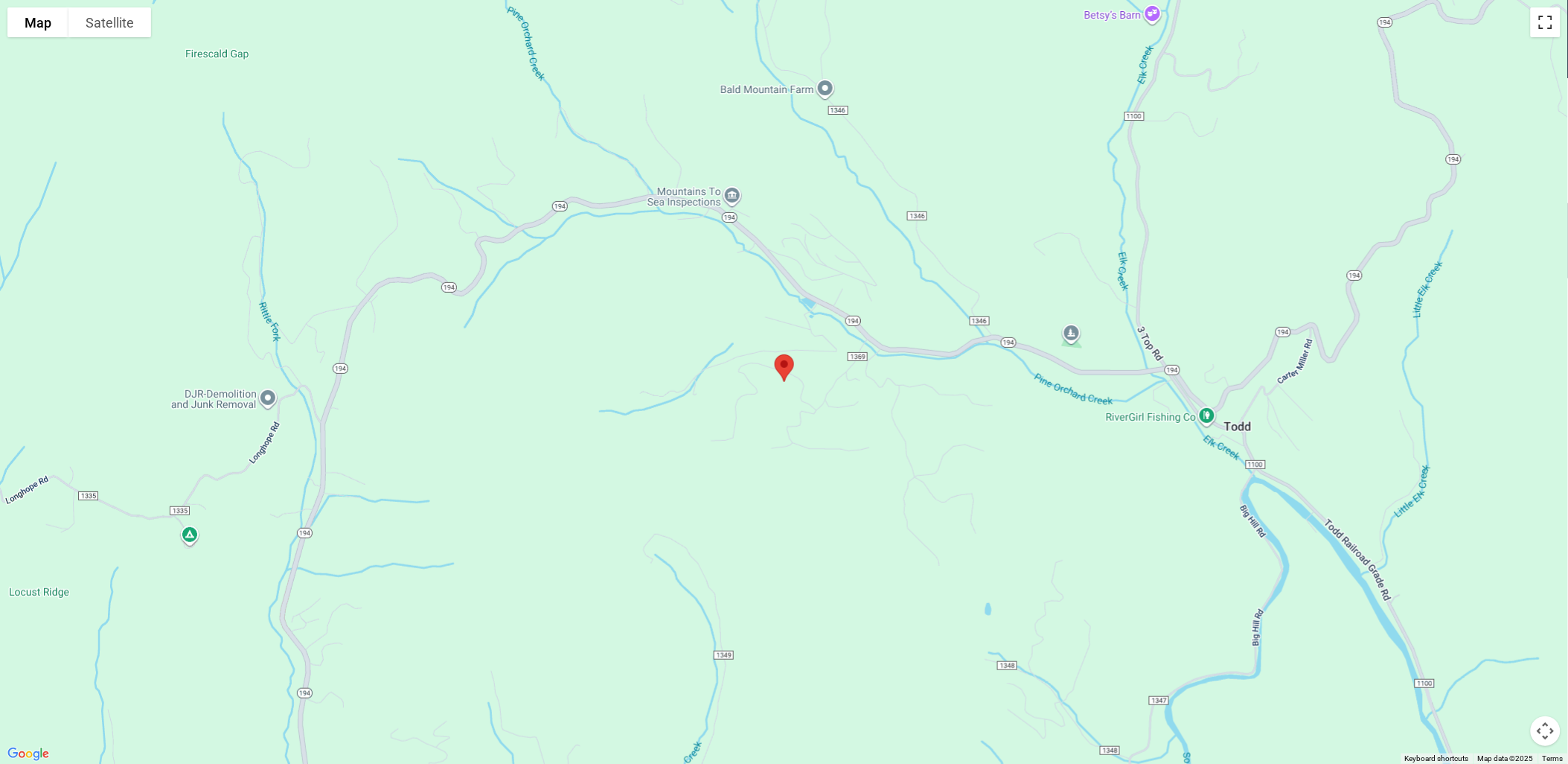
scroll to position [522, 0]
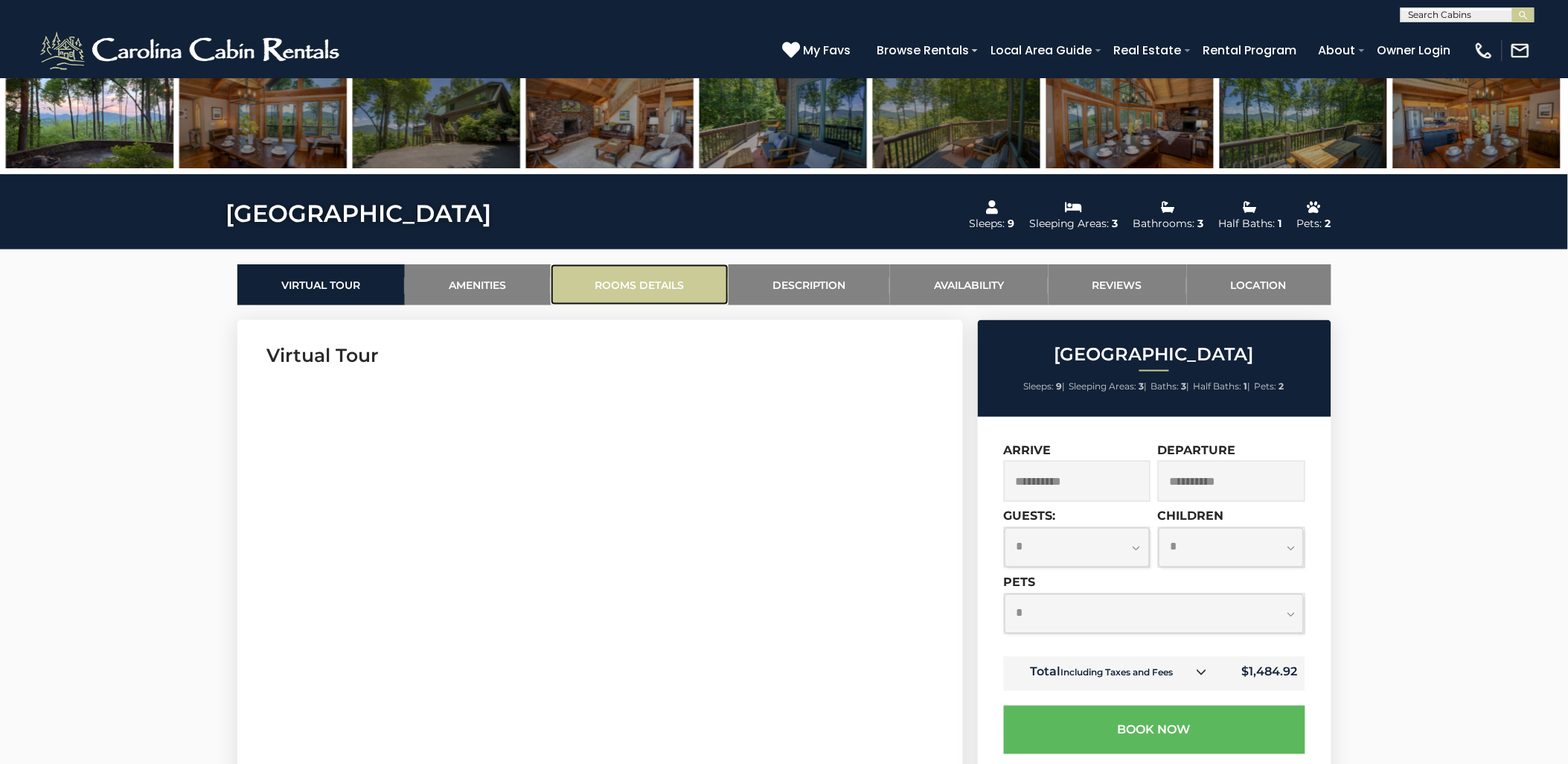
click at [645, 280] on link "Rooms Details" at bounding box center [640, 285] width 178 height 41
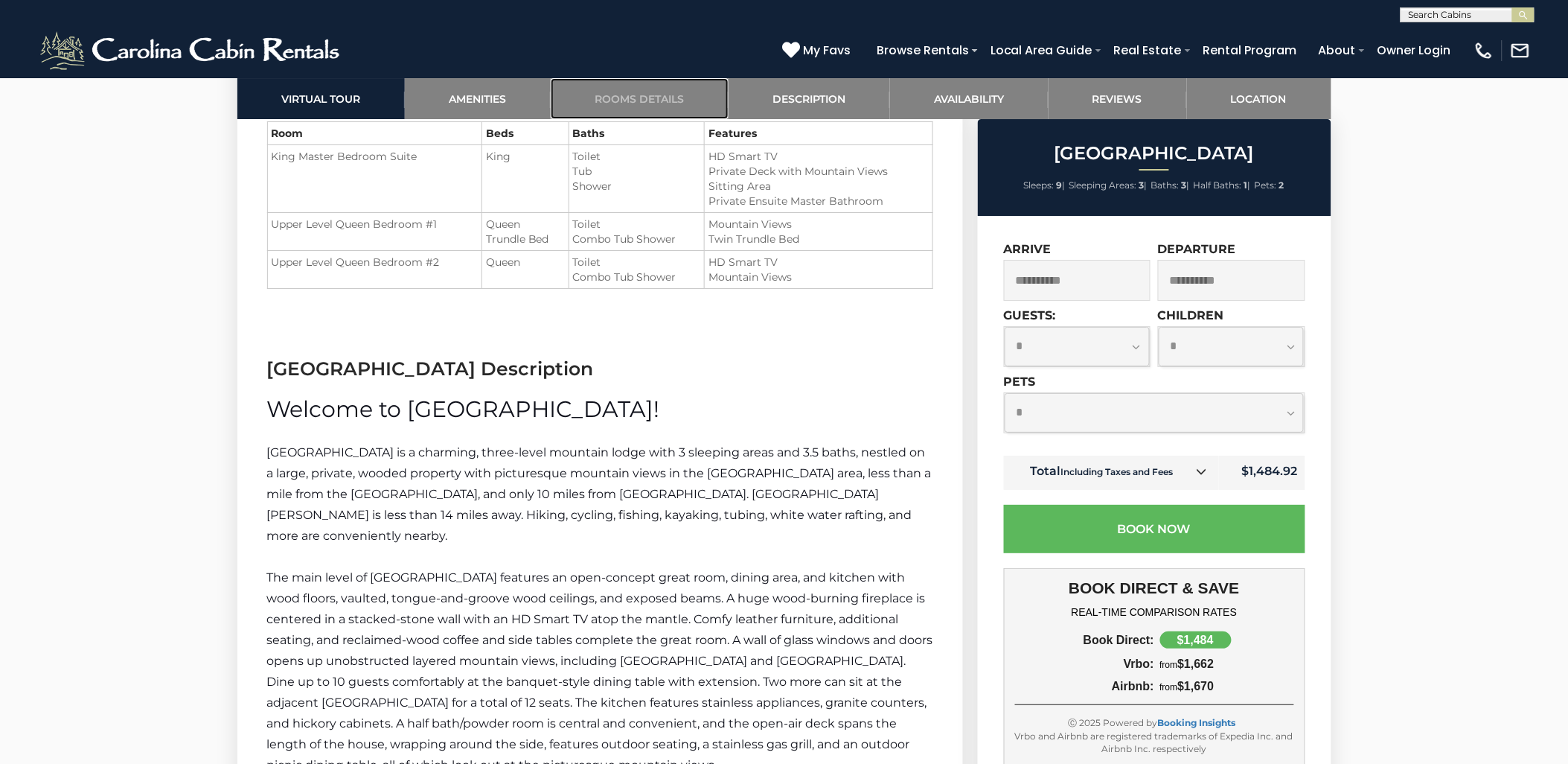
scroll to position [1963, 0]
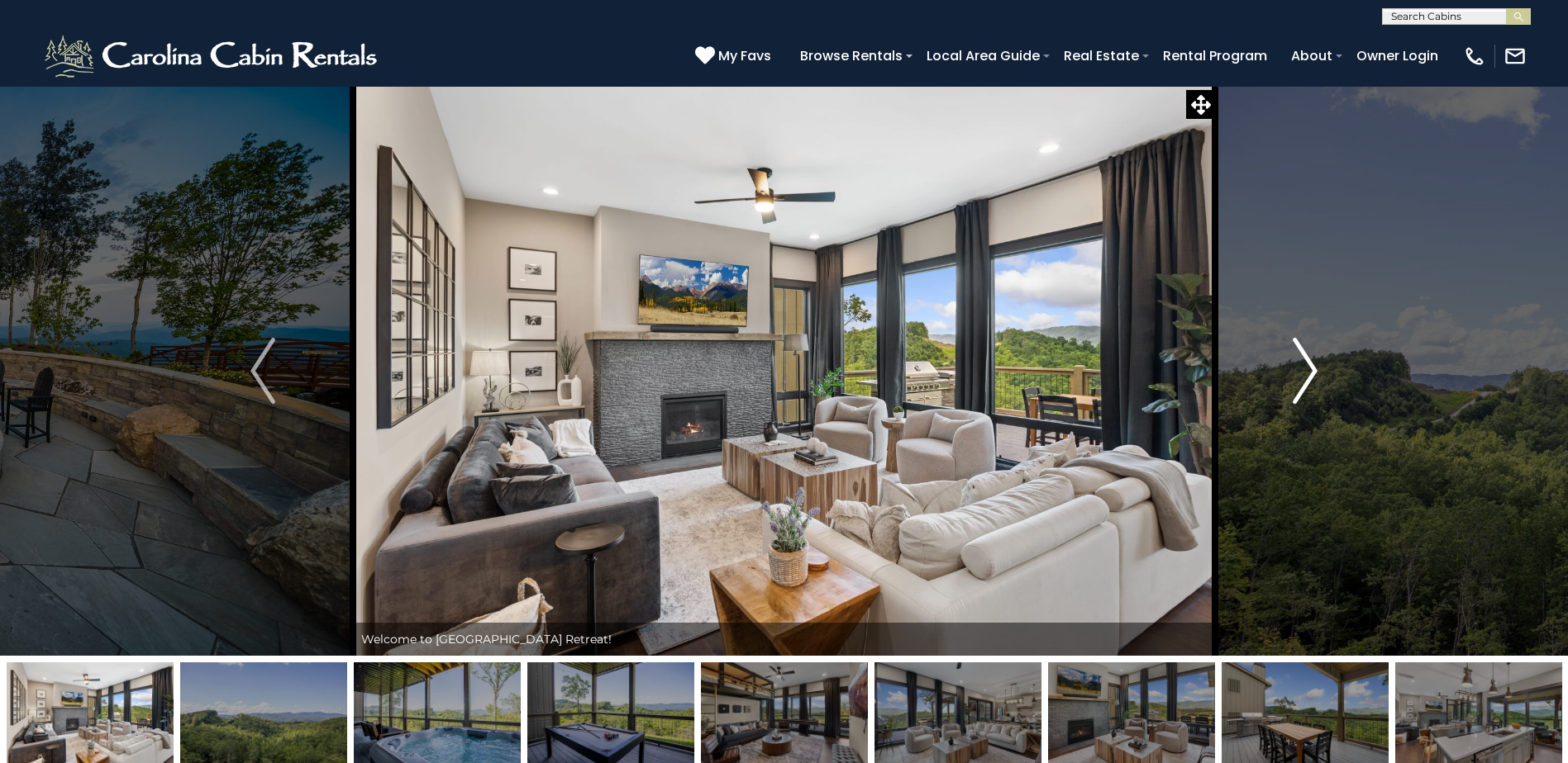
click at [1303, 366] on img "Next" at bounding box center [1305, 371] width 25 height 67
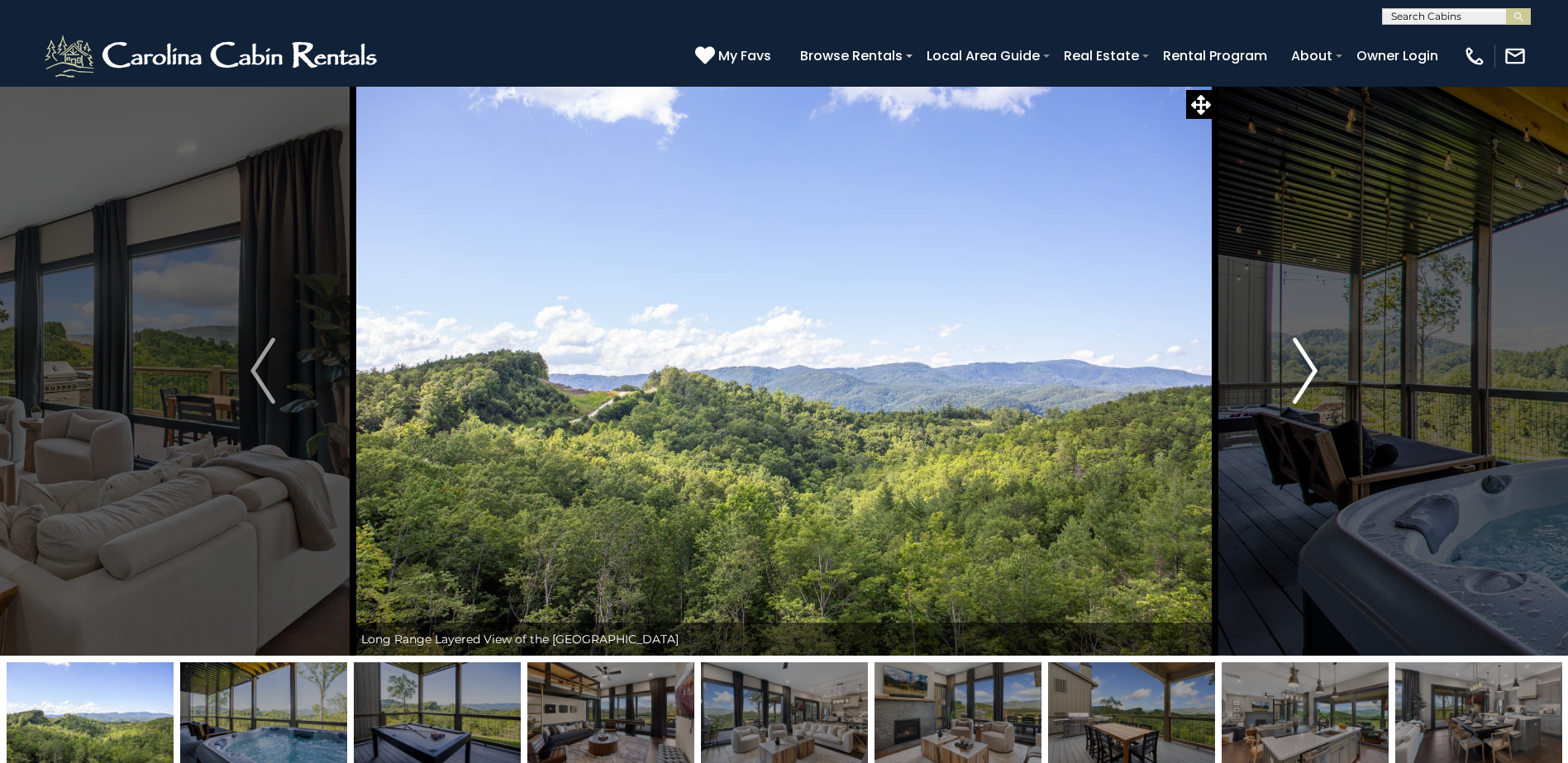
click at [1303, 366] on img "Next" at bounding box center [1305, 371] width 25 height 67
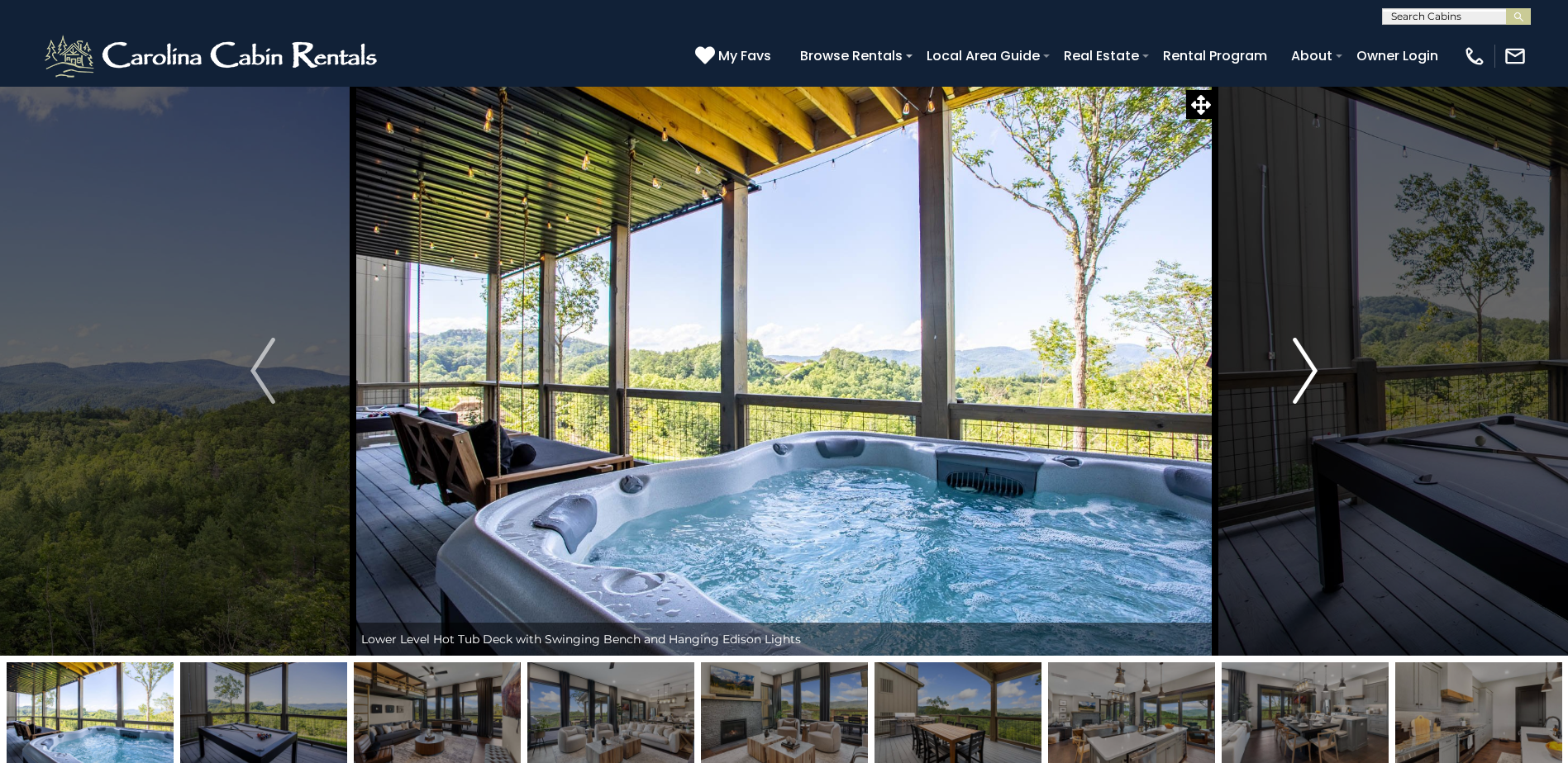
click at [1303, 366] on img "Next" at bounding box center [1305, 371] width 25 height 67
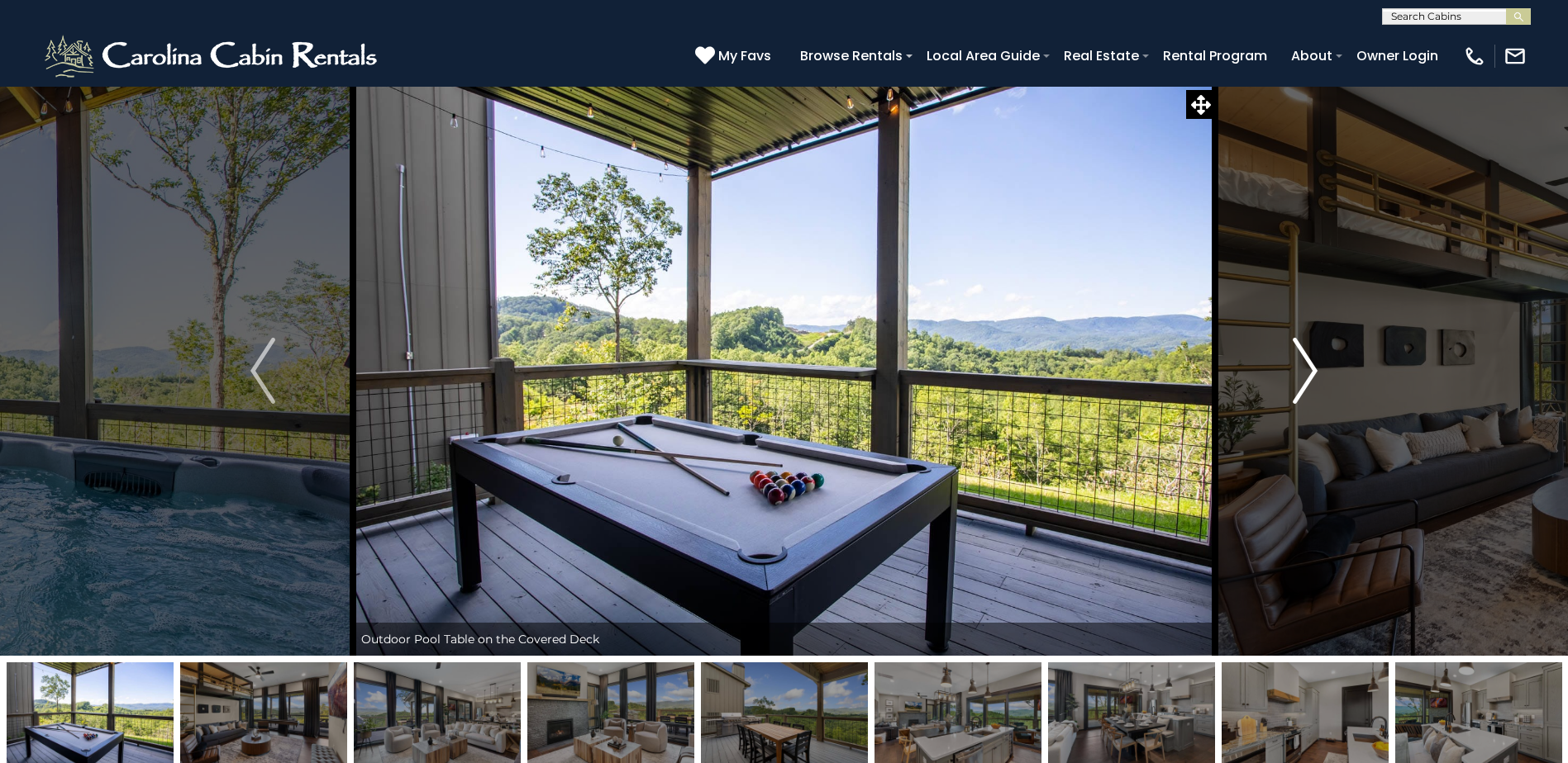
click at [1303, 366] on img "Next" at bounding box center [1305, 371] width 25 height 67
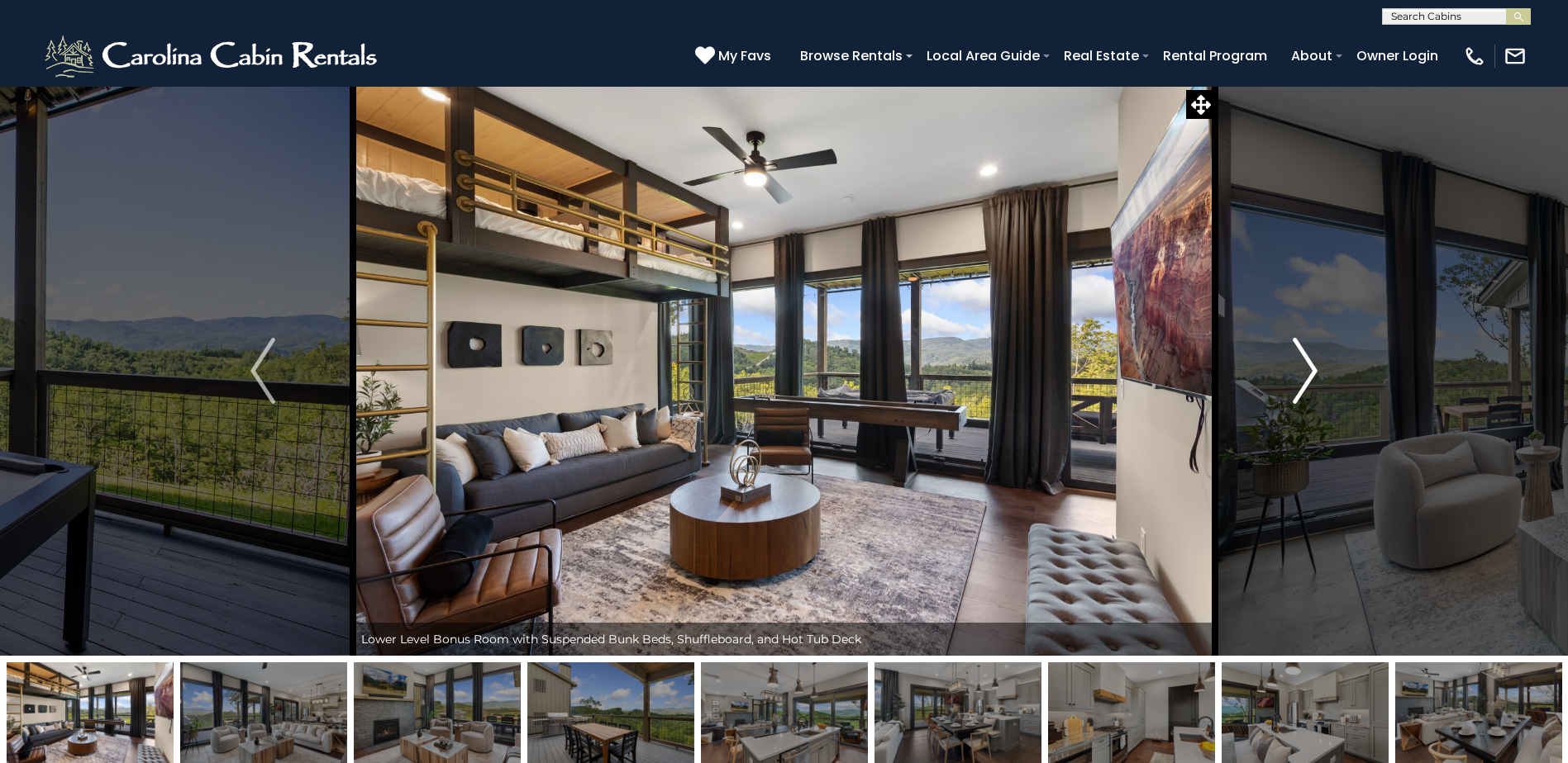
click at [1303, 366] on img "Next" at bounding box center [1305, 371] width 25 height 67
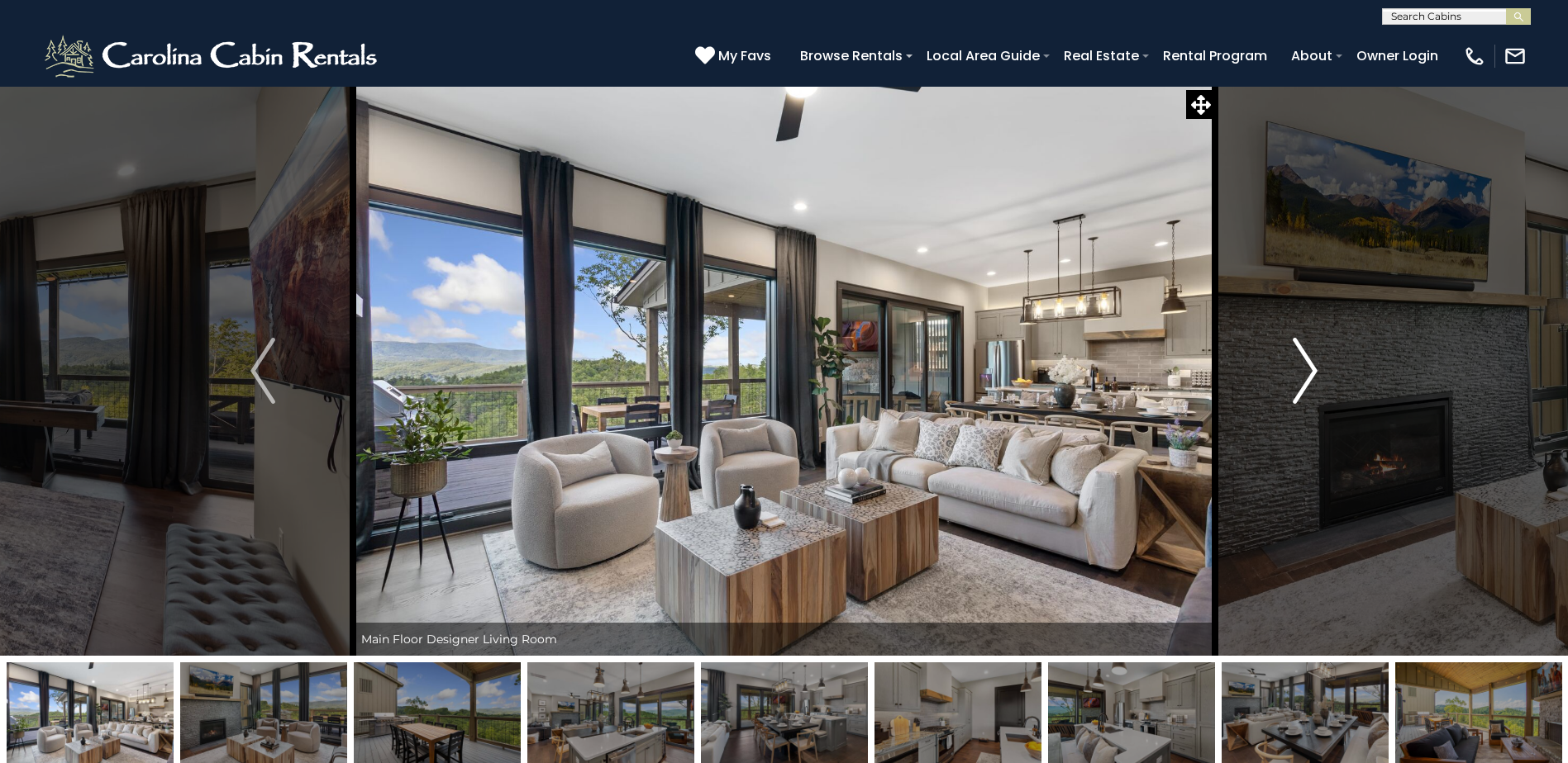
click at [1303, 366] on img "Next" at bounding box center [1305, 371] width 25 height 67
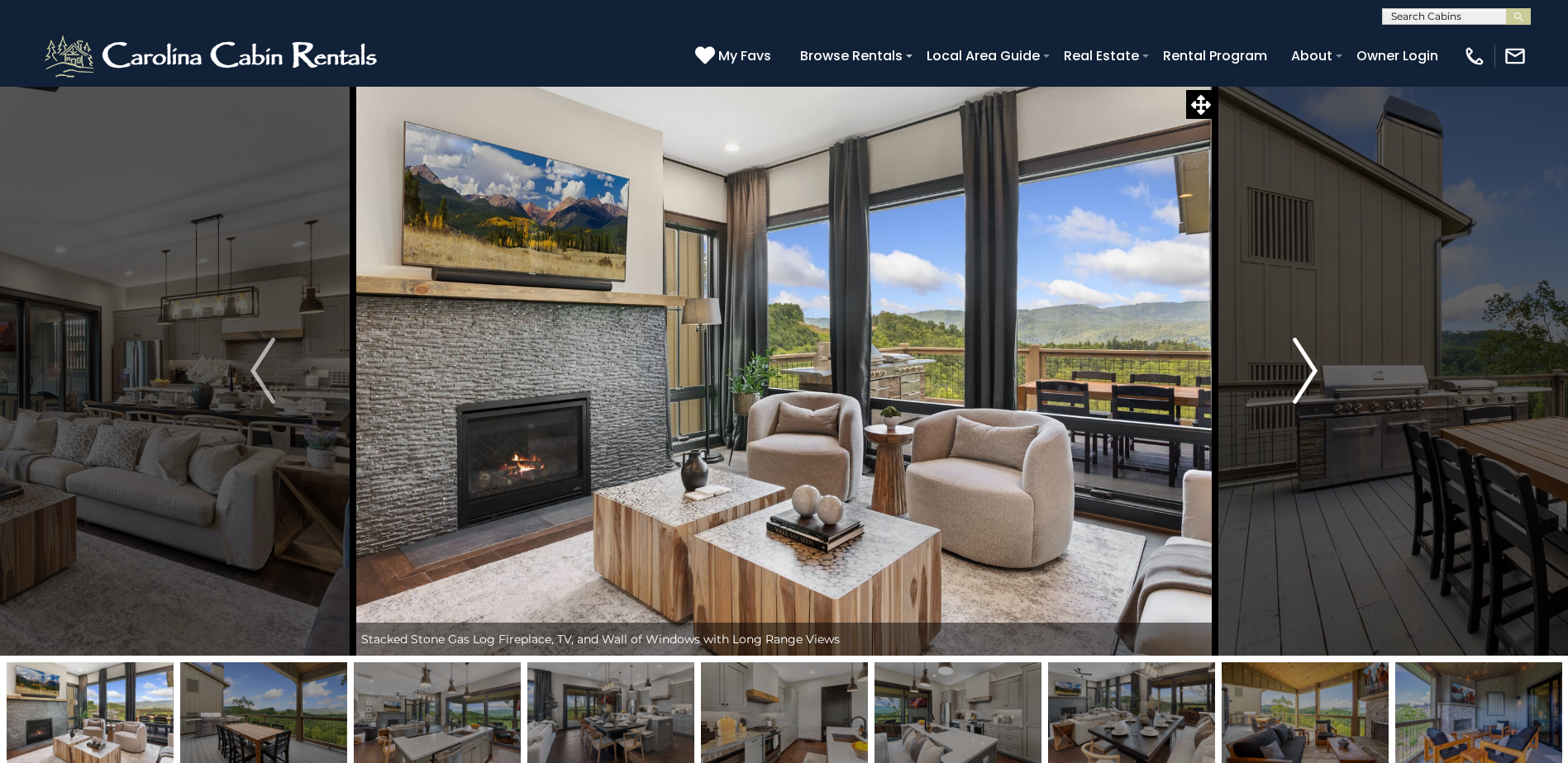
click at [1303, 366] on img "Next" at bounding box center [1305, 371] width 25 height 67
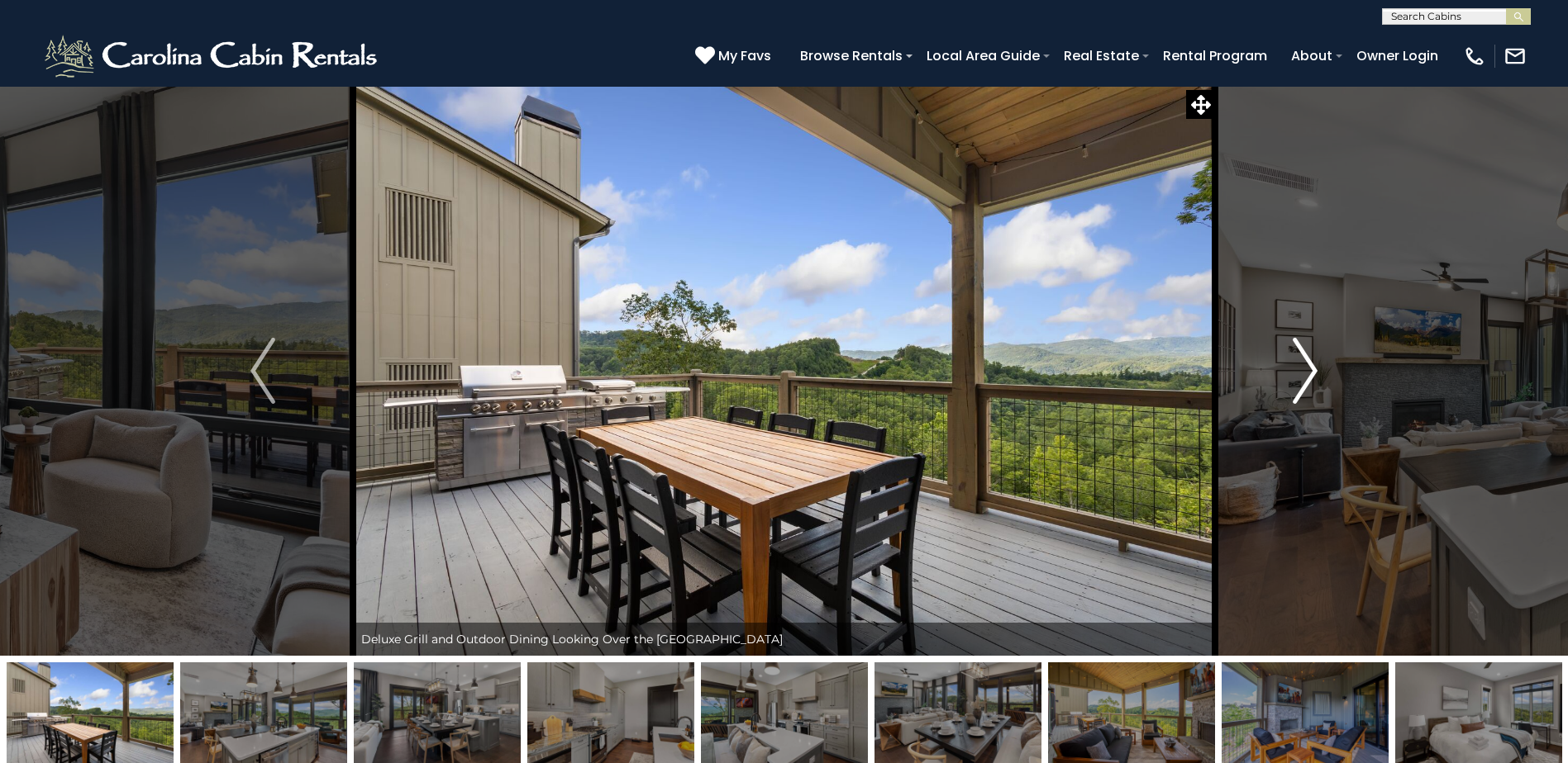
click at [1303, 366] on img "Next" at bounding box center [1305, 371] width 25 height 67
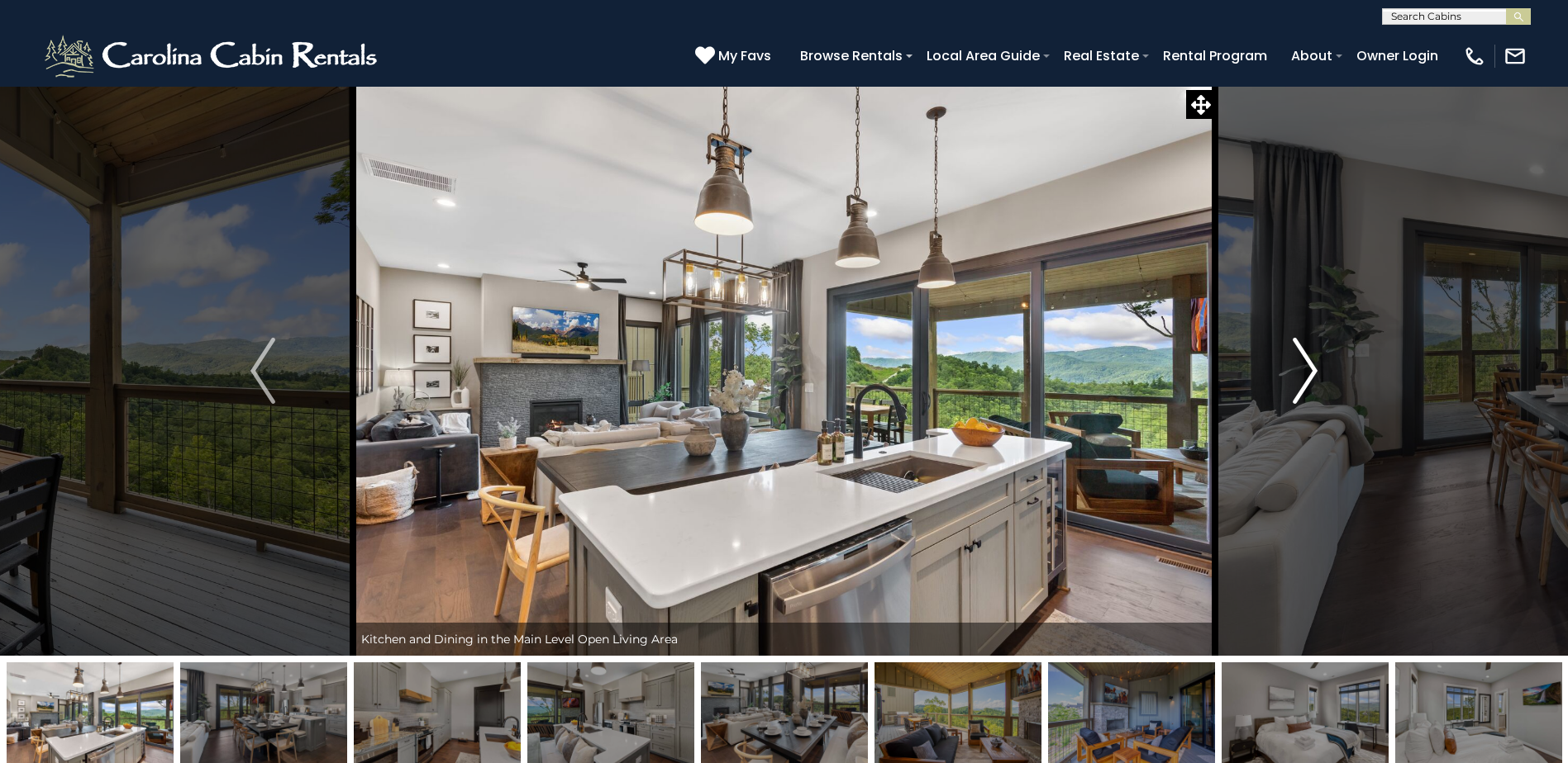
click at [1304, 364] on img "Next" at bounding box center [1305, 371] width 25 height 67
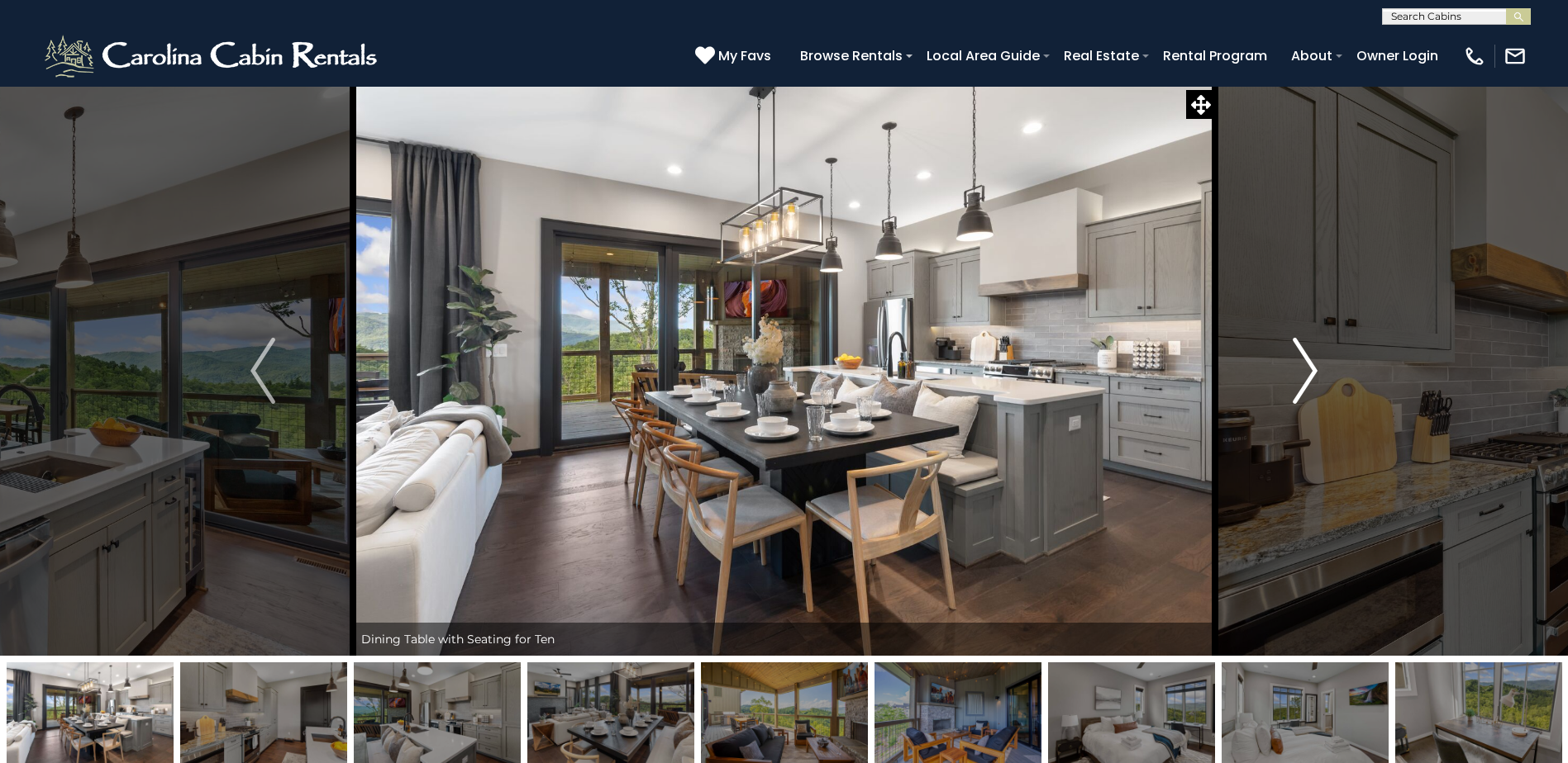
click at [1304, 364] on img "Next" at bounding box center [1305, 371] width 25 height 67
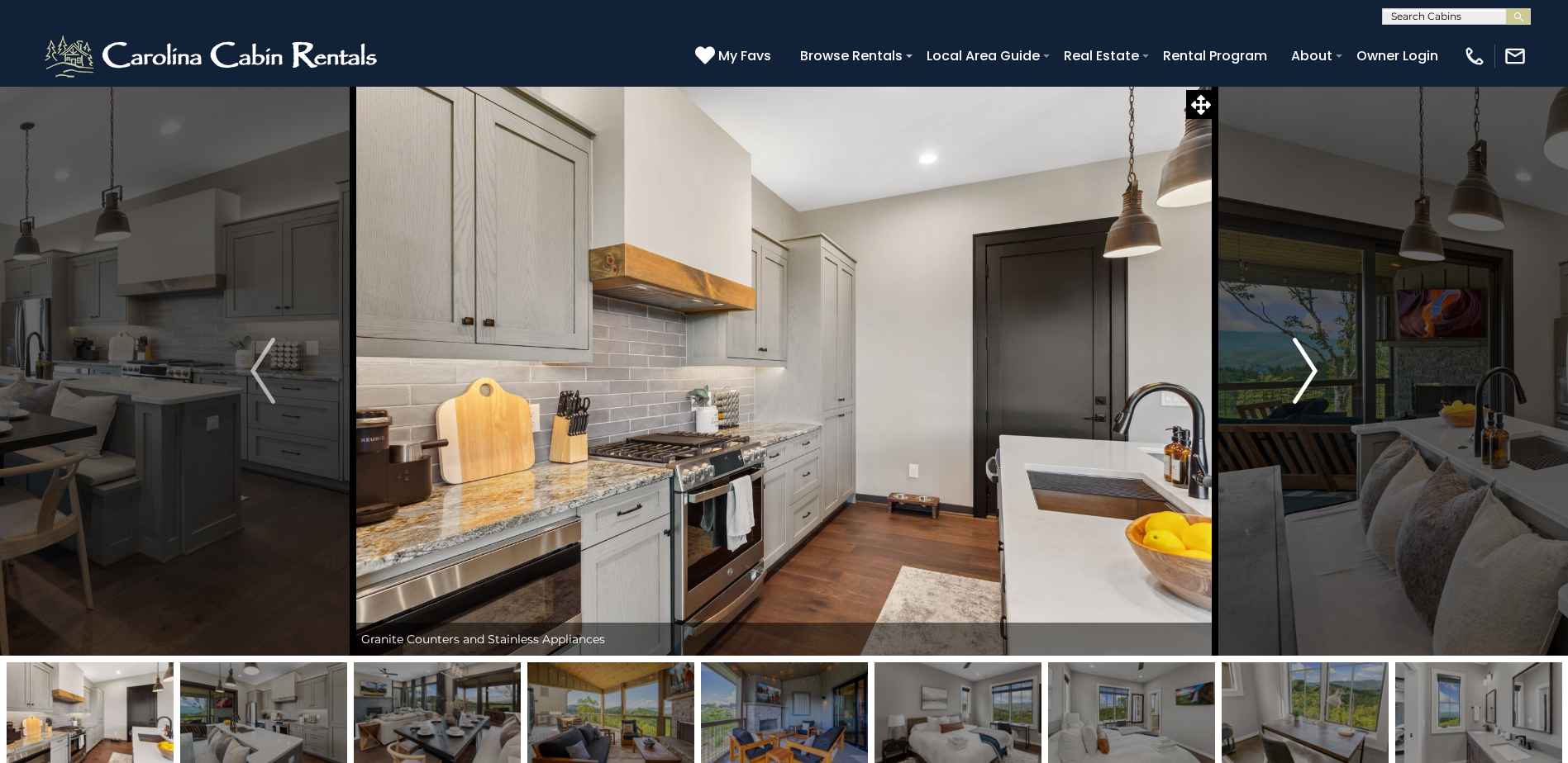
click at [1304, 364] on img "Next" at bounding box center [1305, 371] width 25 height 67
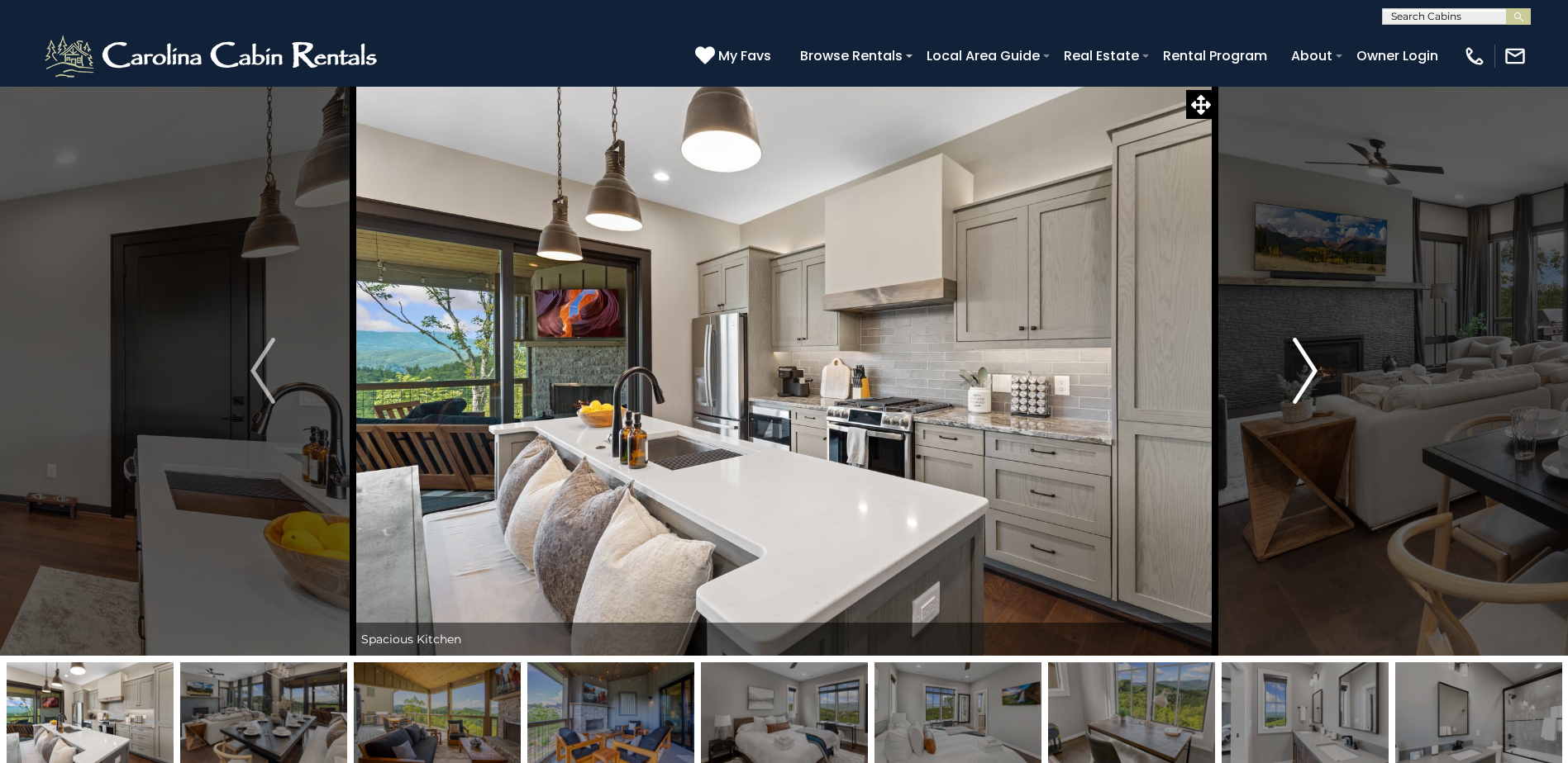
click at [1304, 364] on img "Next" at bounding box center [1305, 371] width 25 height 67
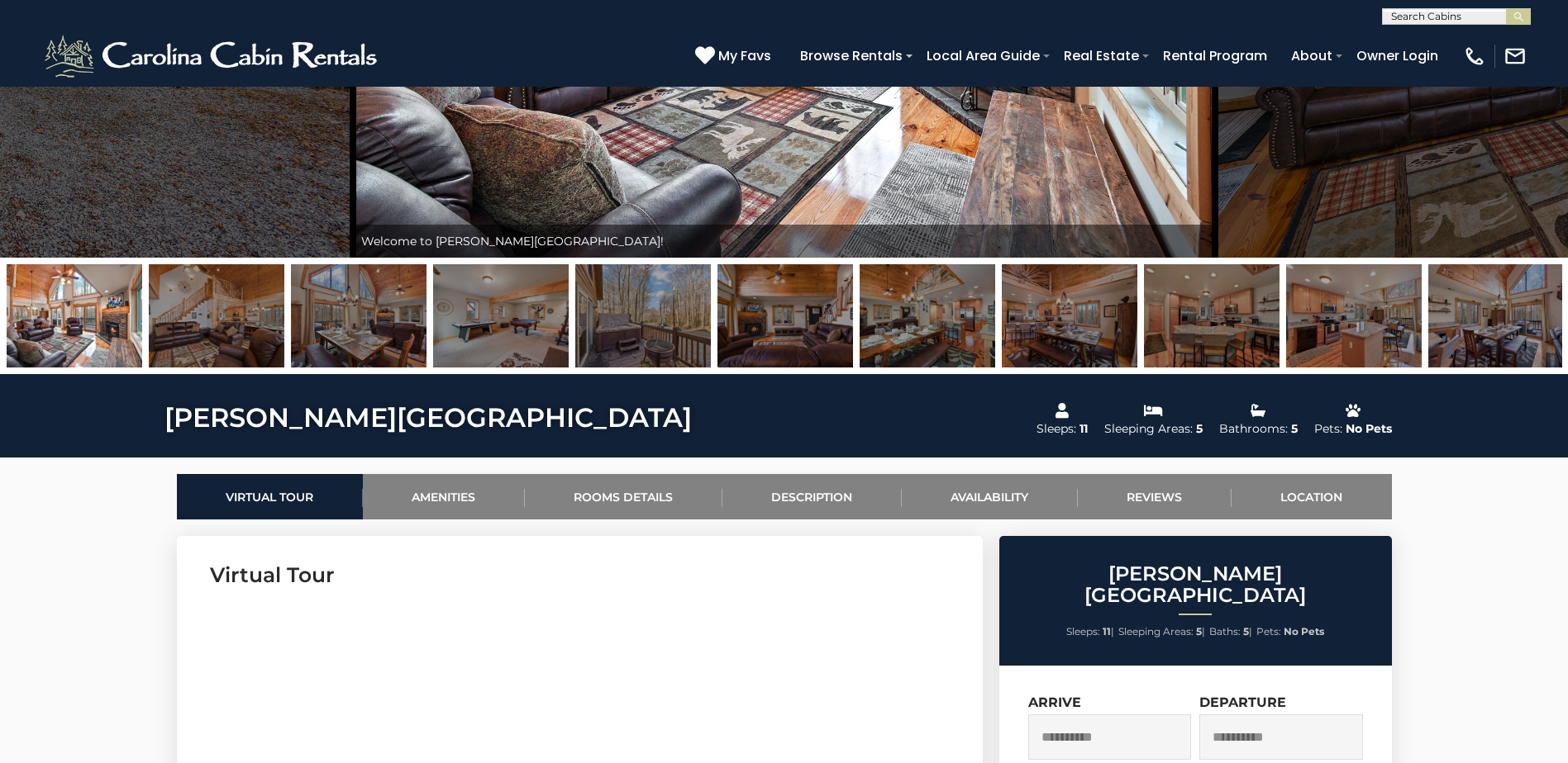
scroll to position [661, 0]
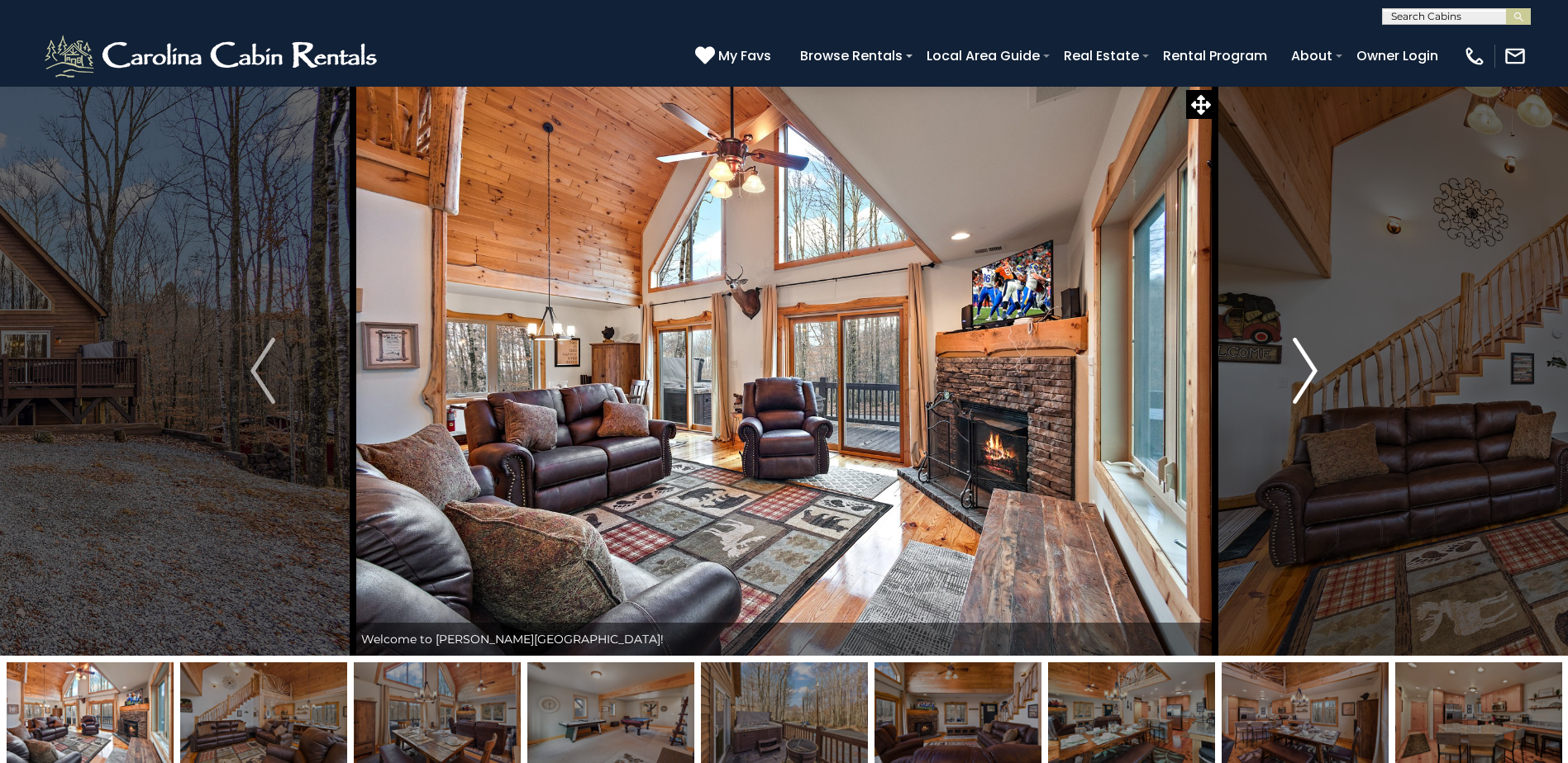
click at [1311, 365] on img "Next" at bounding box center [1305, 371] width 25 height 67
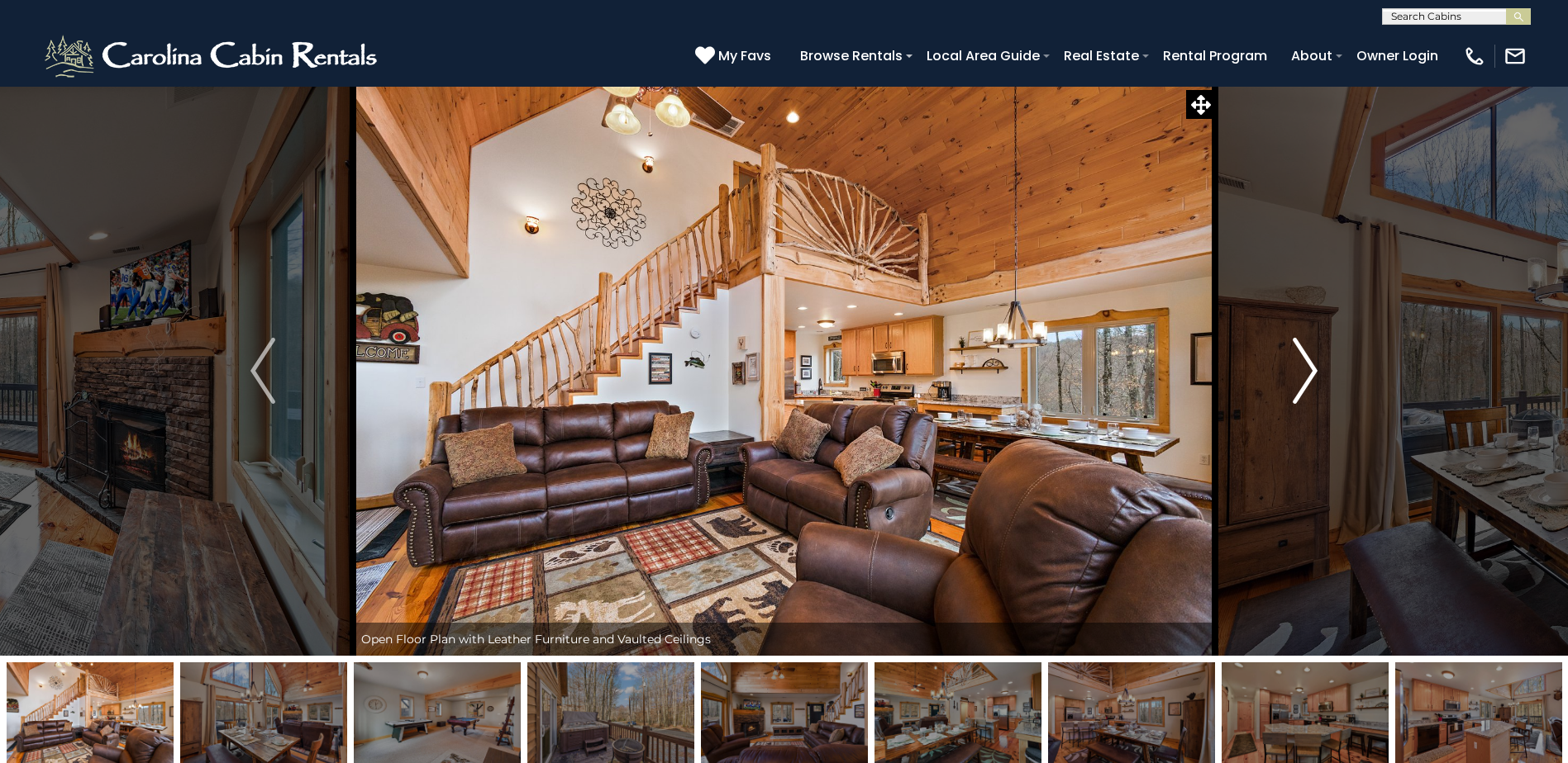
click at [1311, 365] on img "Next" at bounding box center [1305, 371] width 25 height 67
